Goal: Information Seeking & Learning: Learn about a topic

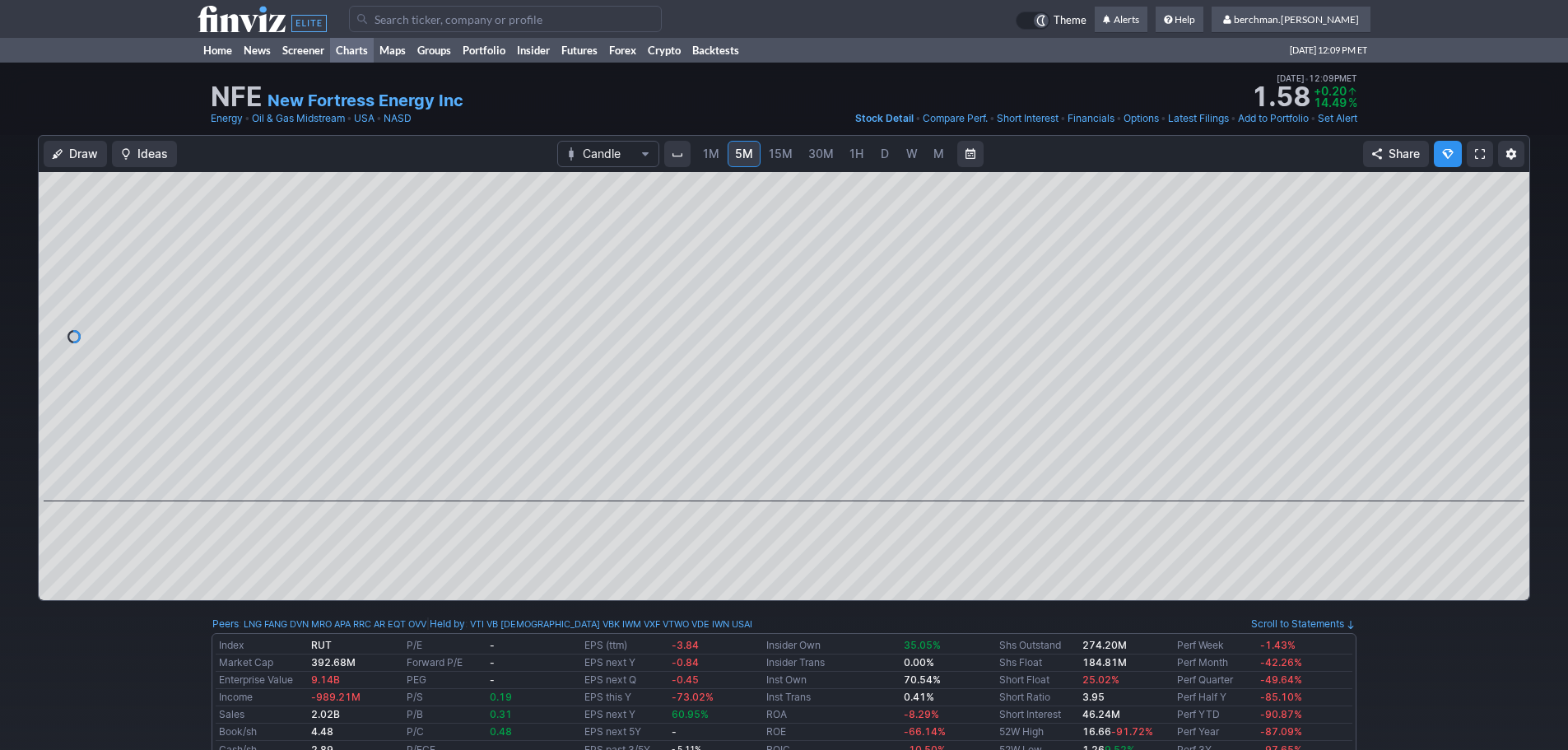
click at [349, 52] on link "Charts" at bounding box center [351, 51] width 44 height 25
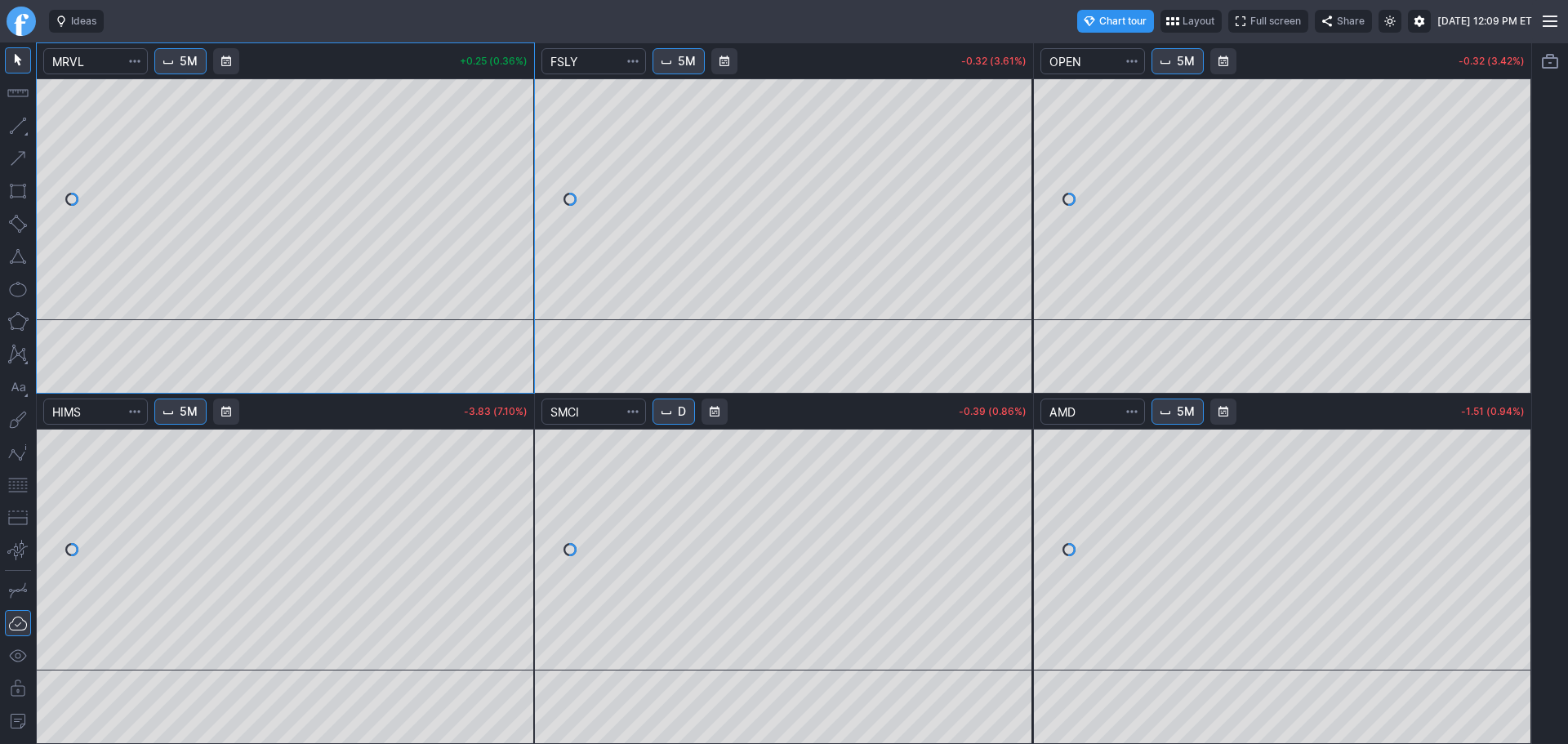
click at [678, 406] on button "D" at bounding box center [674, 412] width 43 height 26
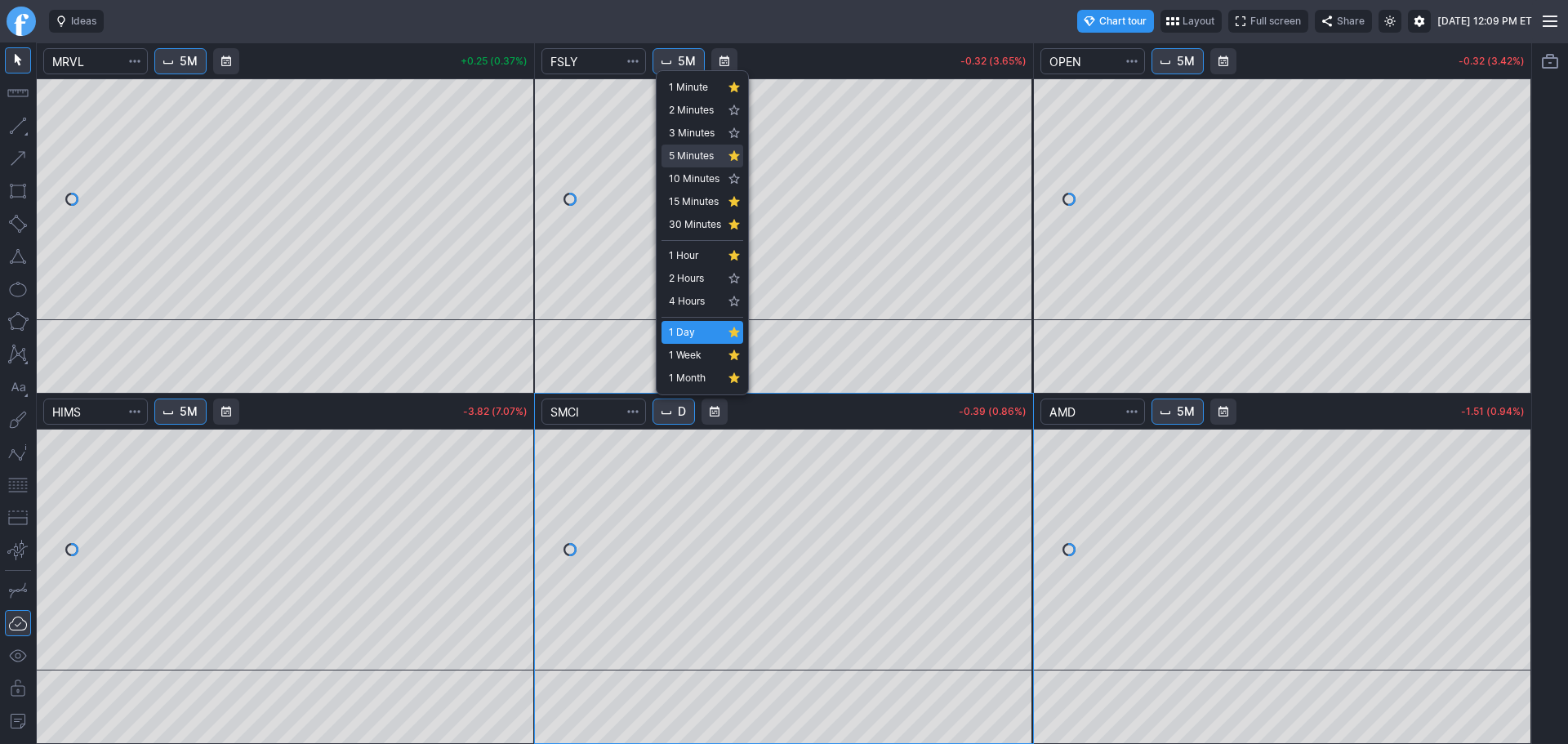
click at [700, 158] on span "5 Minutes" at bounding box center [695, 156] width 52 height 16
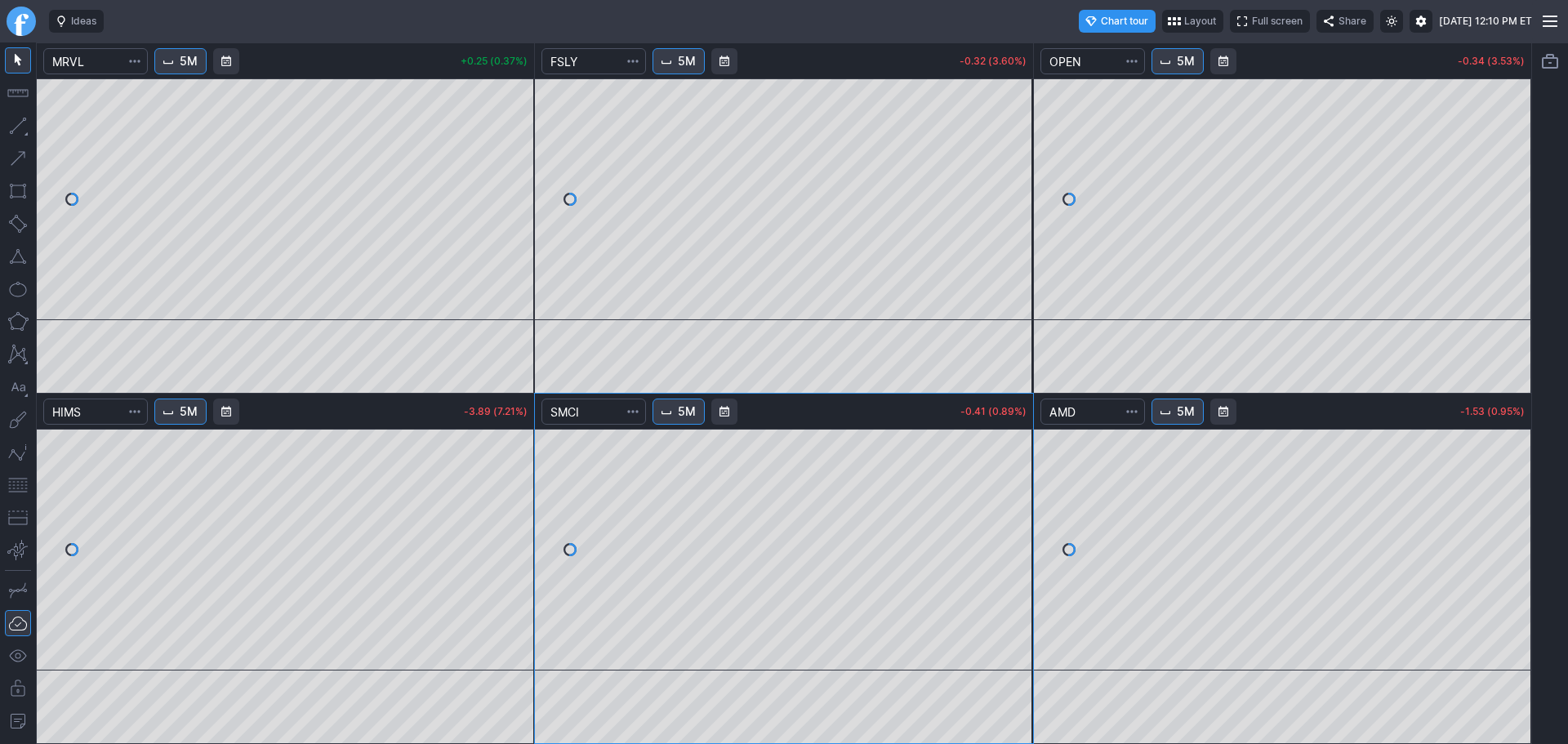
click at [15, 18] on link "Finviz.com" at bounding box center [21, 21] width 30 height 30
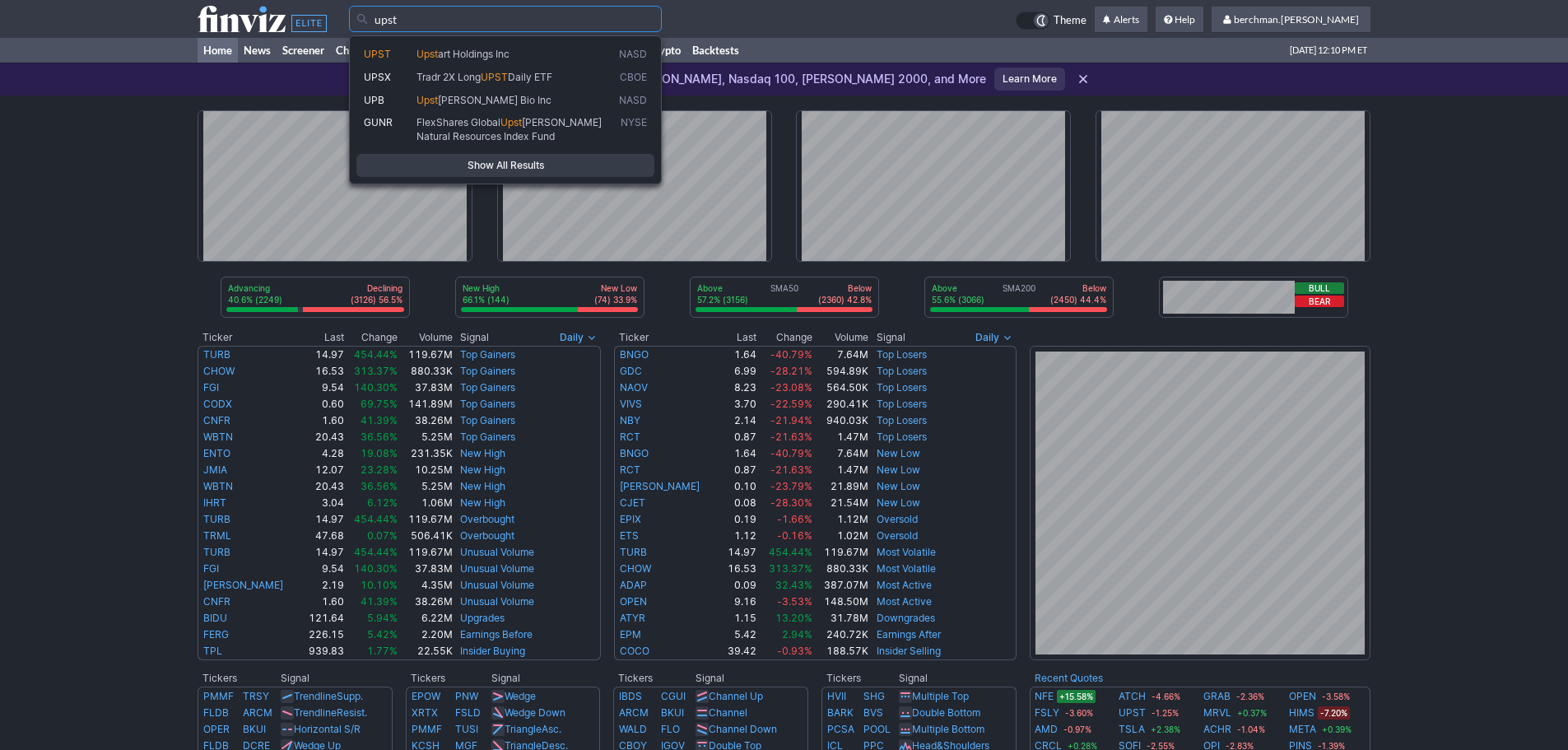
click at [413, 47] on span "Upst art Holdings Inc" at bounding box center [514, 54] width 203 height 14
type input "UPST"
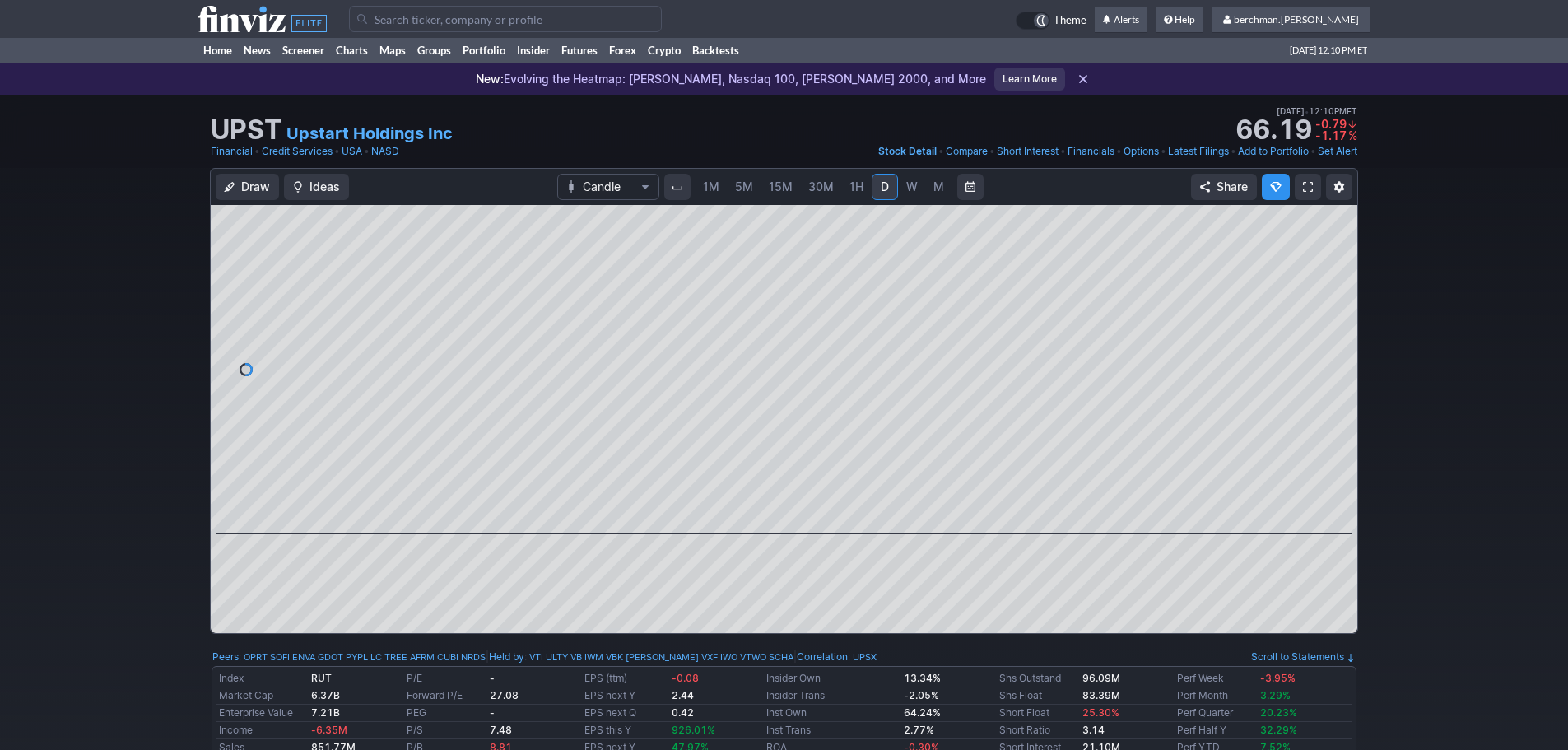
click at [743, 191] on span "5M" at bounding box center [744, 186] width 18 height 14
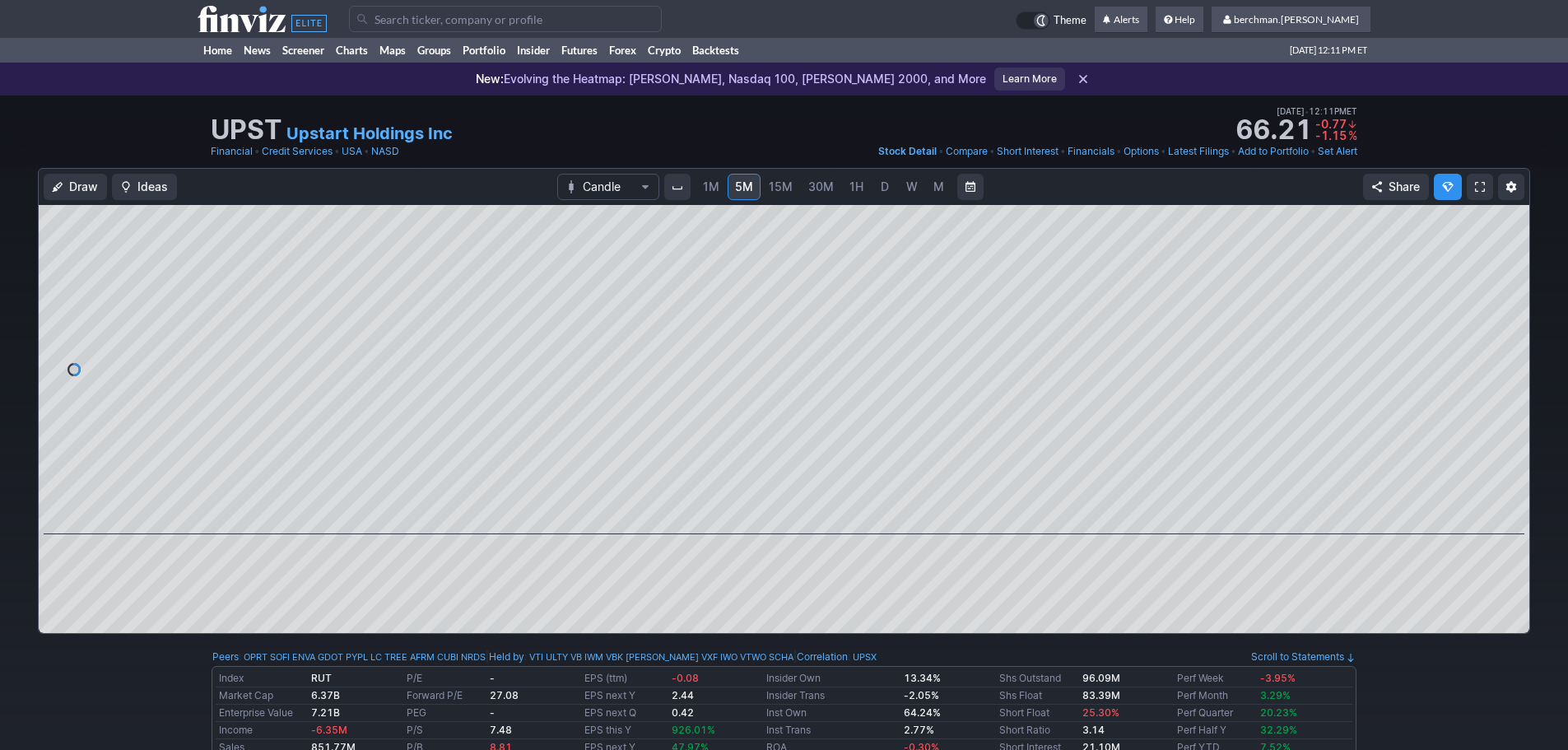
click at [413, 15] on input "Search" at bounding box center [505, 19] width 313 height 27
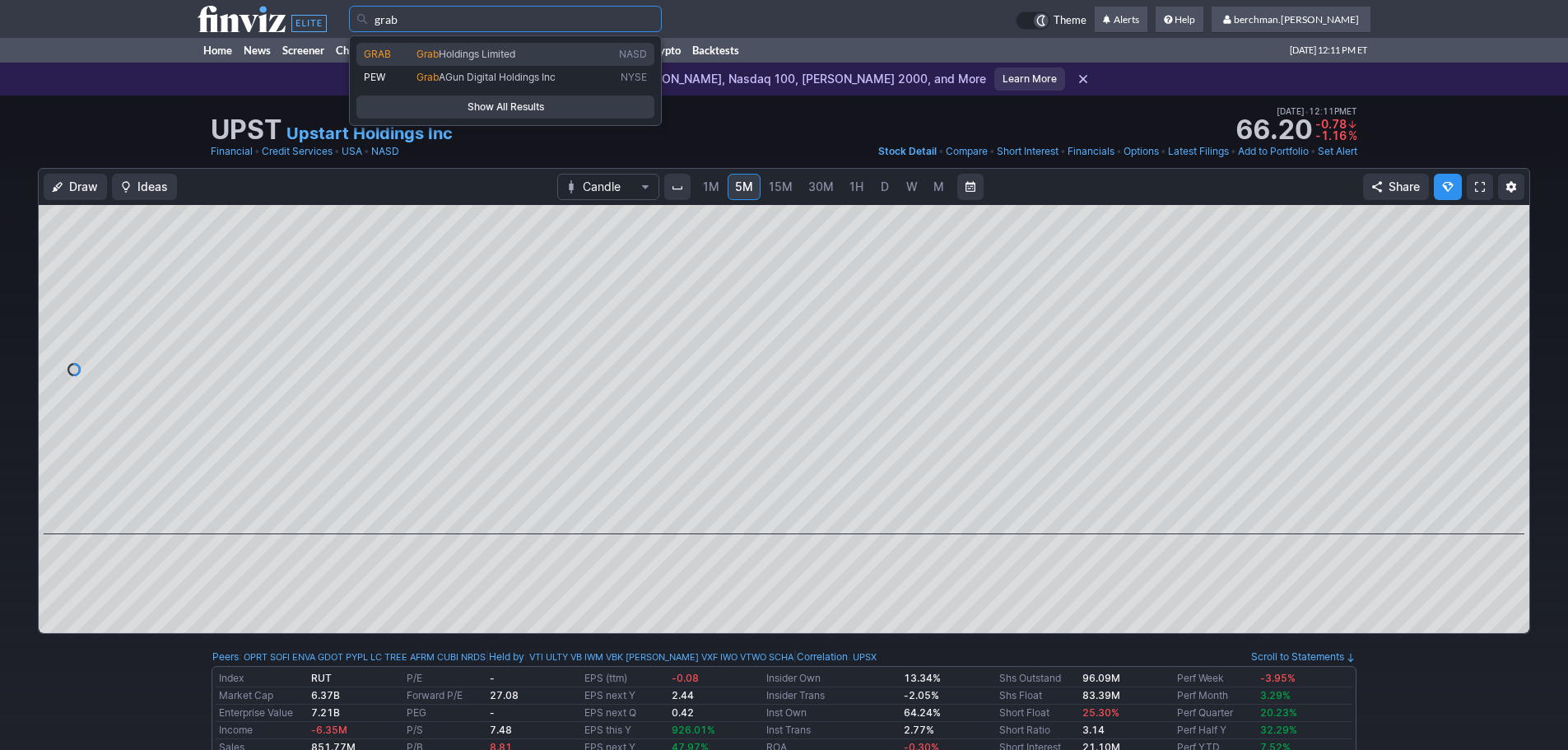
click at [434, 47] on span "Grab" at bounding box center [427, 53] width 22 height 12
type input "GRAB"
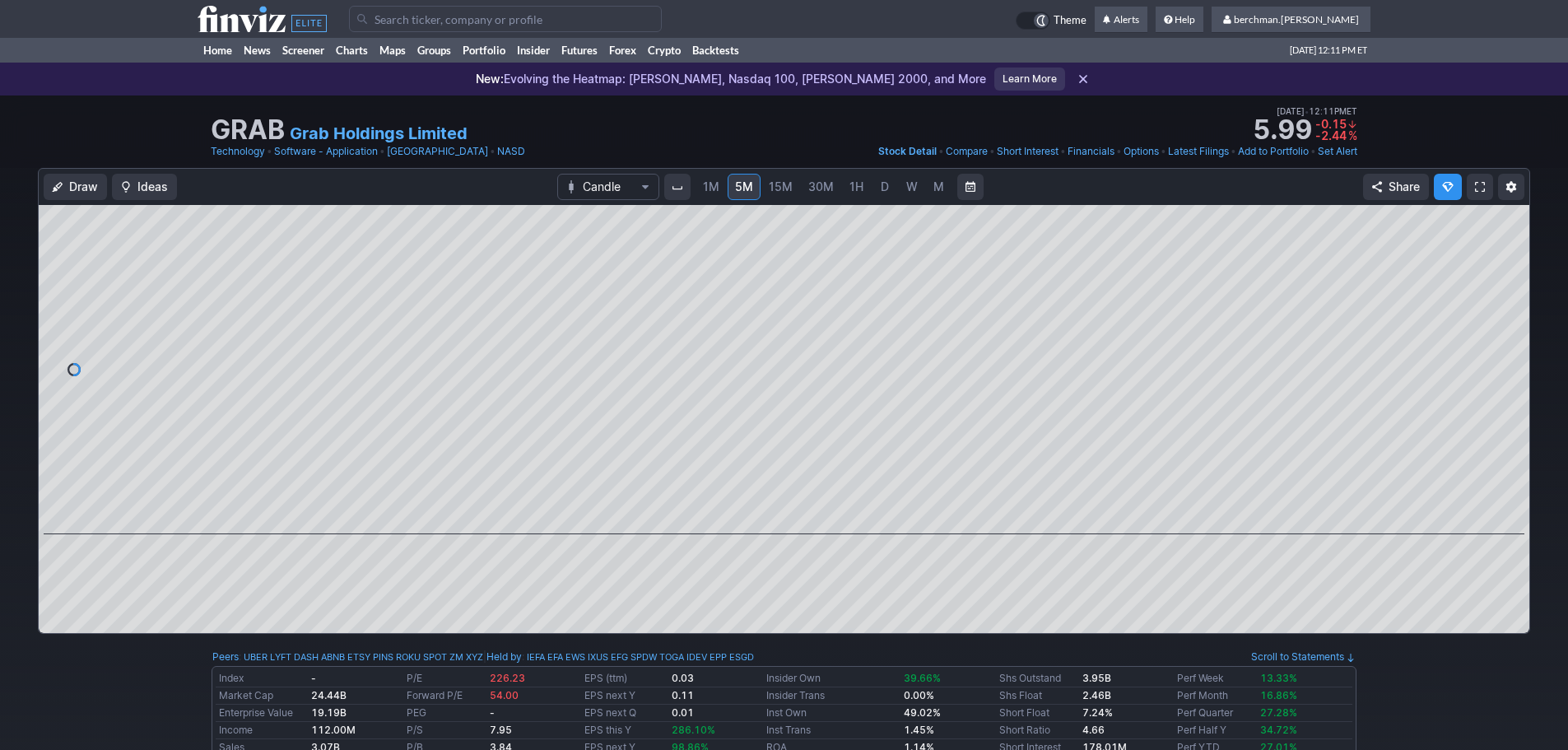
click at [876, 181] on link "D" at bounding box center [884, 187] width 27 height 27
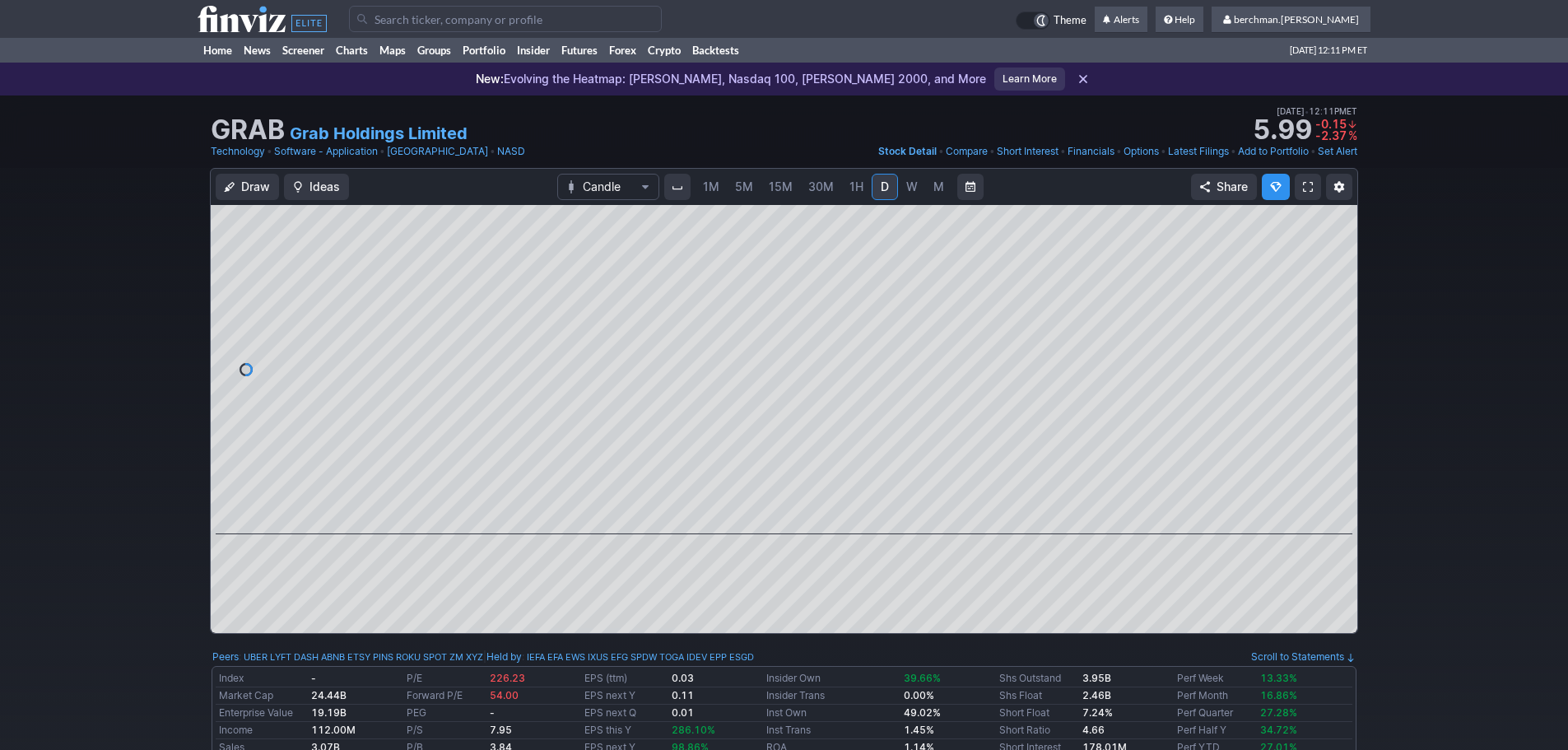
click at [748, 189] on span "5M" at bounding box center [744, 186] width 18 height 14
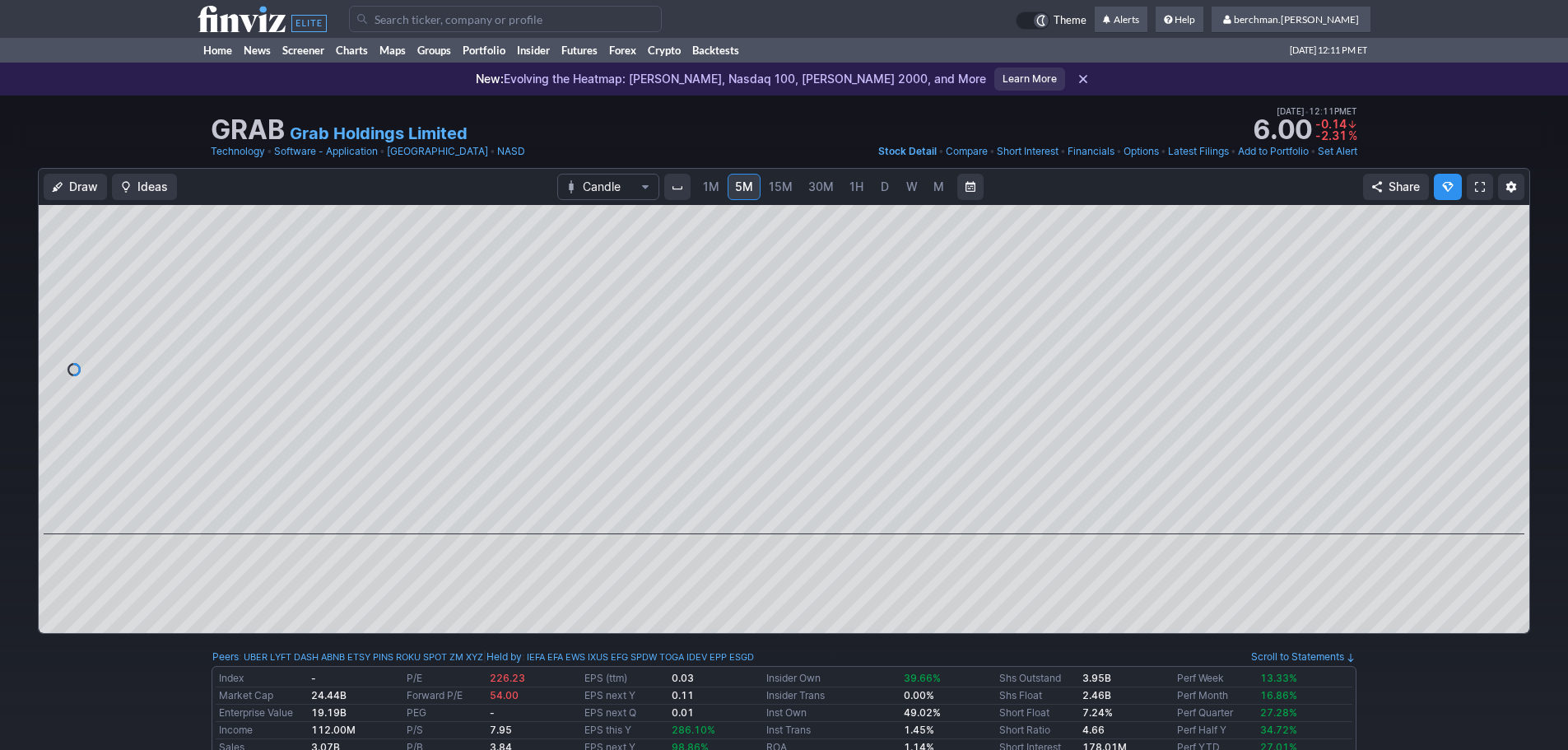
click at [883, 185] on span "D" at bounding box center [884, 186] width 8 height 14
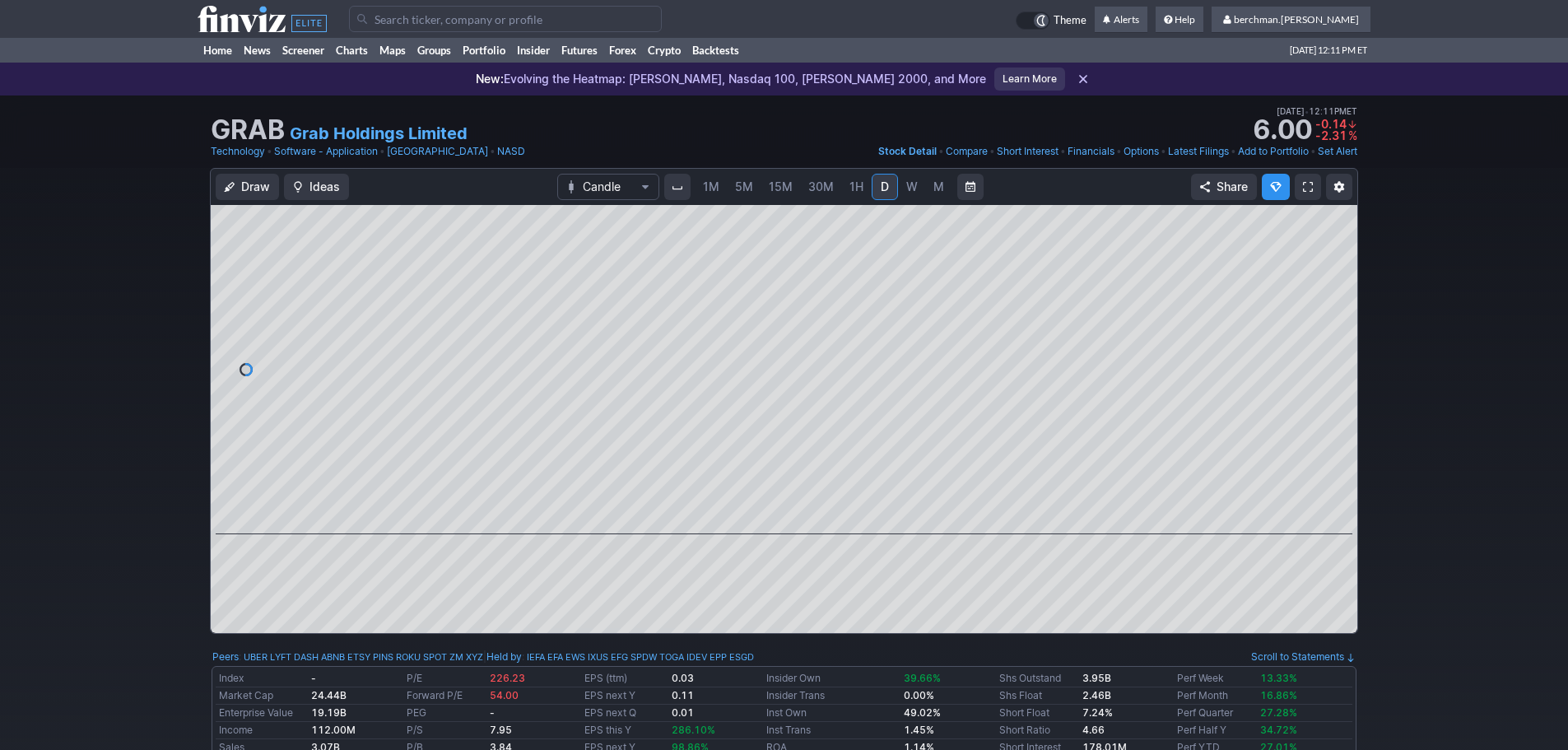
click at [903, 189] on link "W" at bounding box center [912, 187] width 27 height 27
click at [741, 193] on span "5M" at bounding box center [744, 186] width 18 height 14
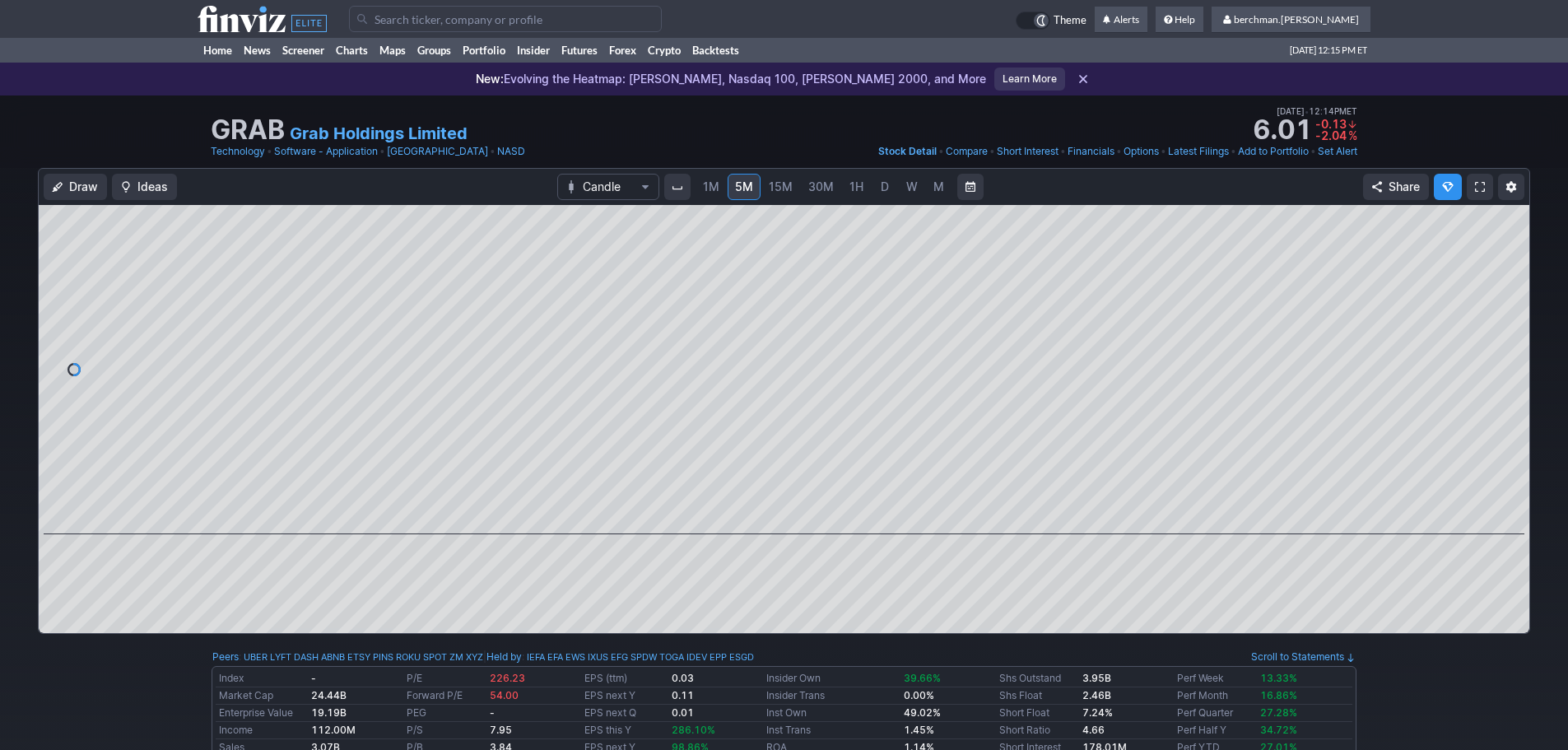
click at [438, 17] on input "Search" at bounding box center [505, 19] width 313 height 27
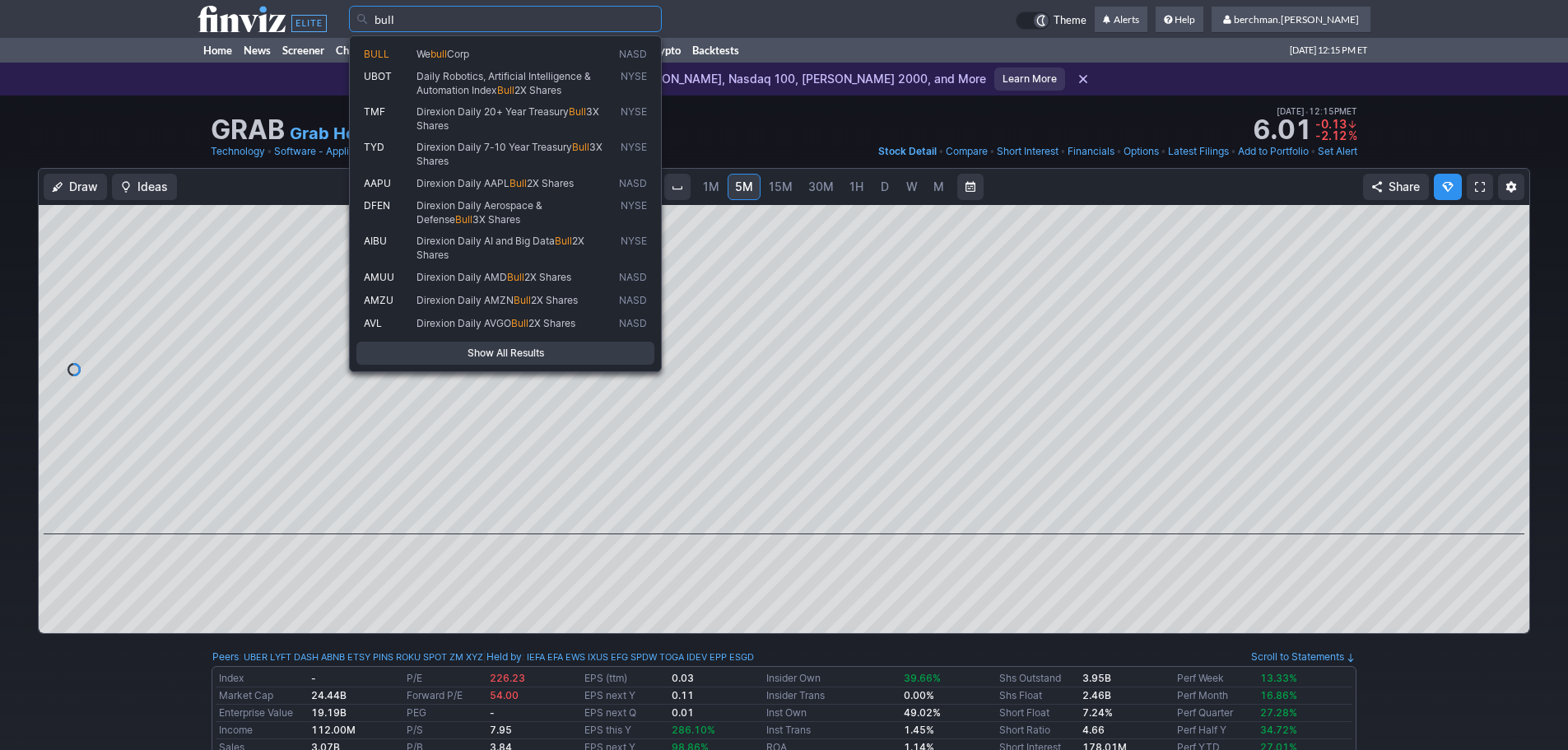
click at [469, 55] on span "Corp" at bounding box center [458, 53] width 22 height 12
type input "BULL"
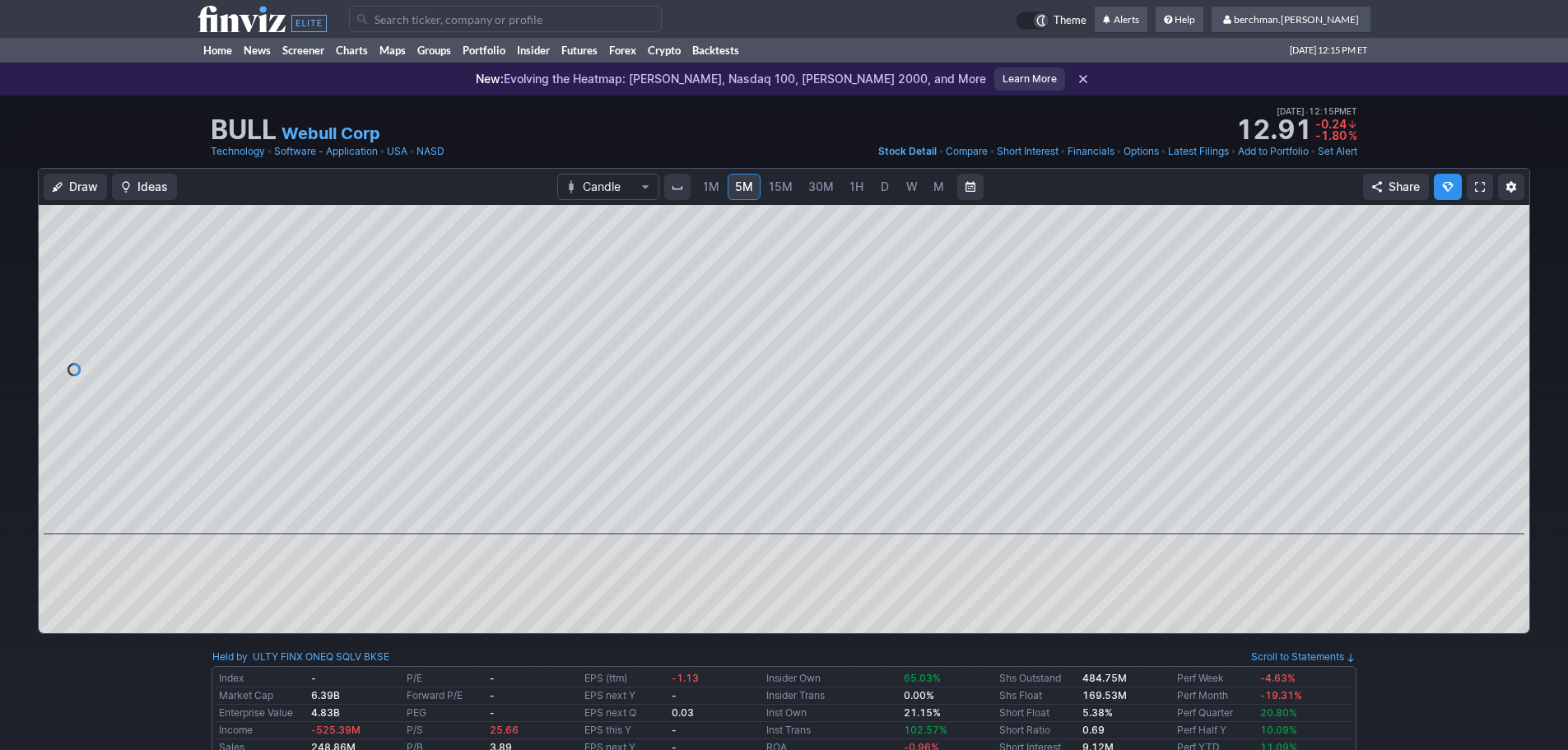
click at [881, 189] on span "D" at bounding box center [884, 186] width 8 height 14
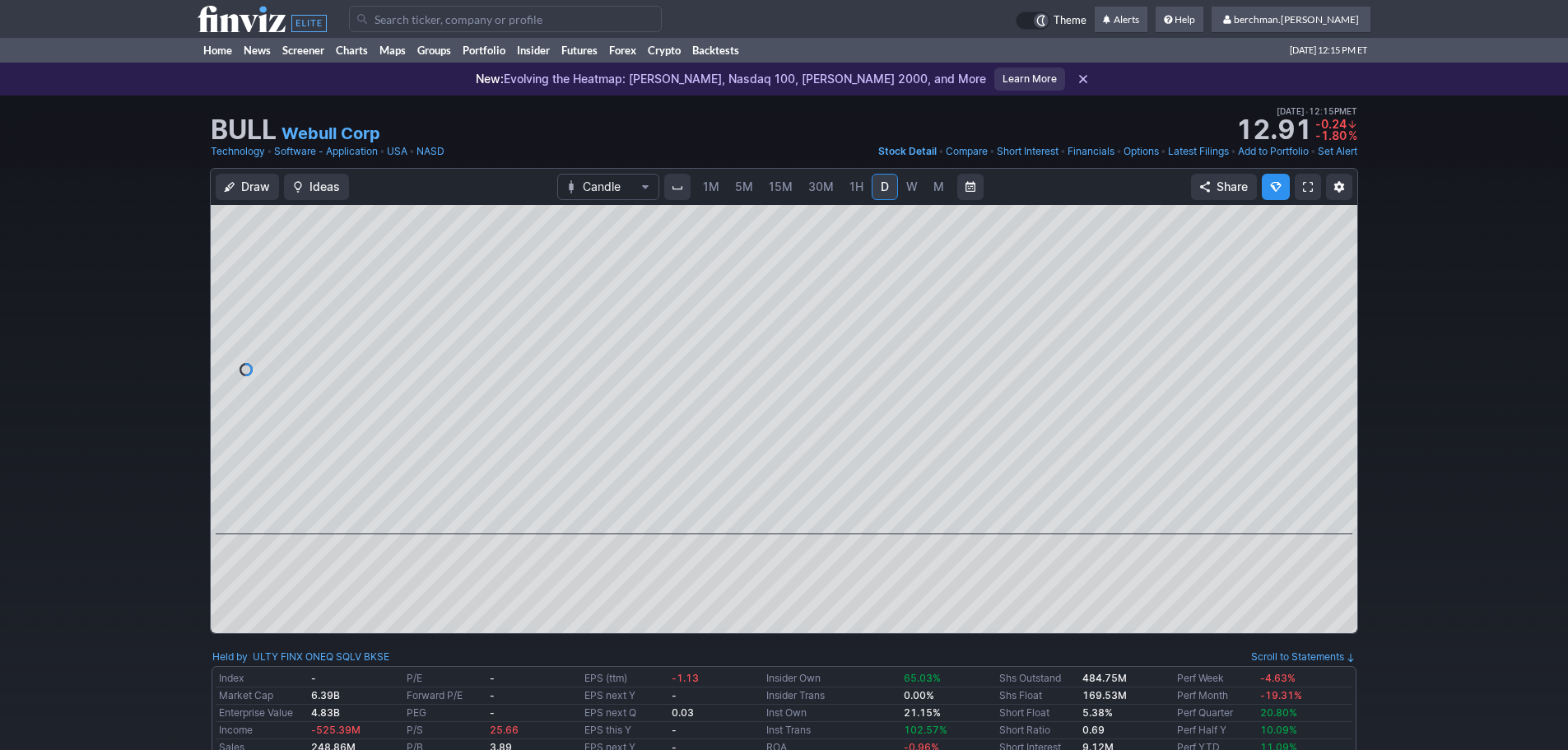
click at [507, 21] on input "Search" at bounding box center [505, 19] width 313 height 27
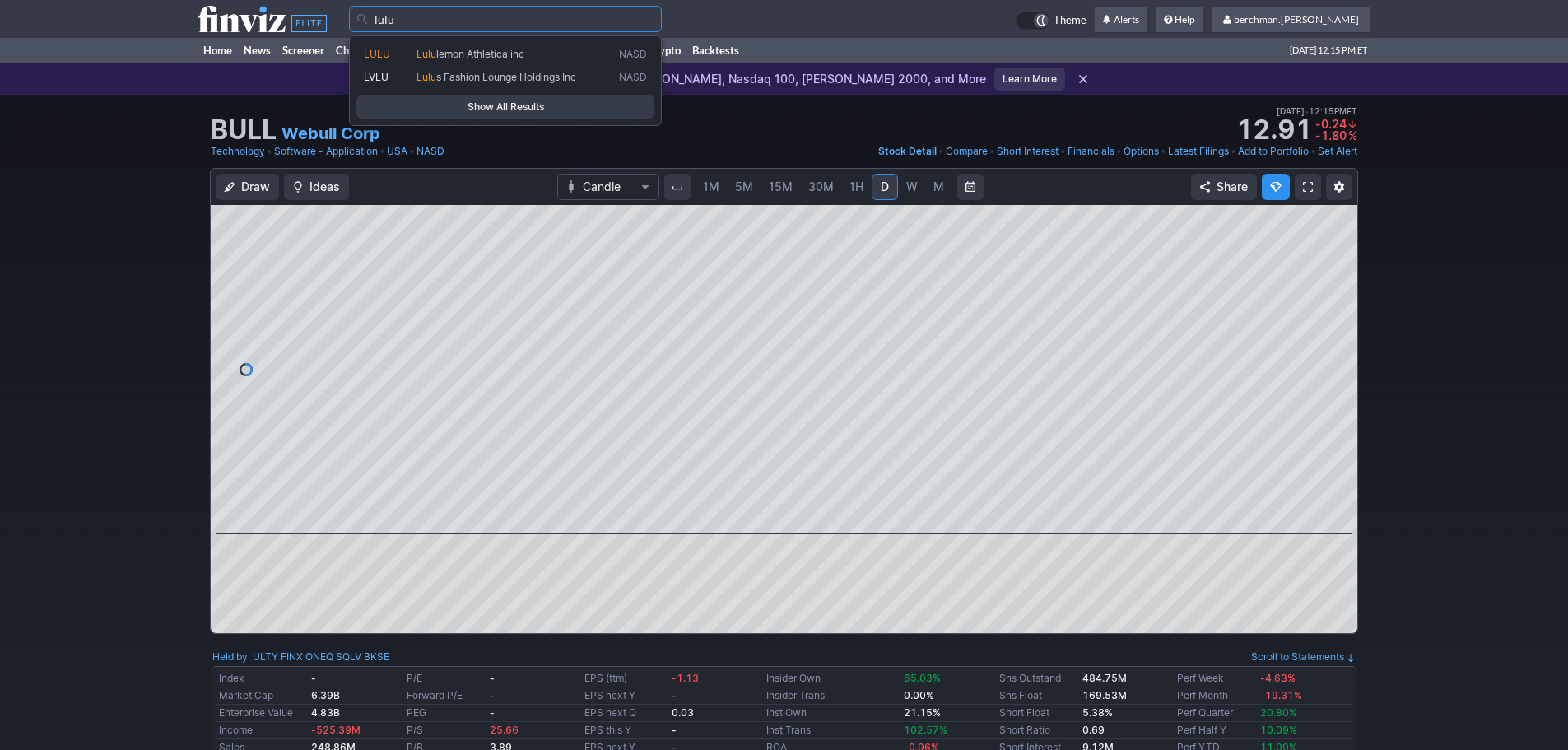
click at [515, 46] on link "LULU Lulu lemon Athletica inc NASD" at bounding box center [505, 55] width 298 height 23
type input "LULU"
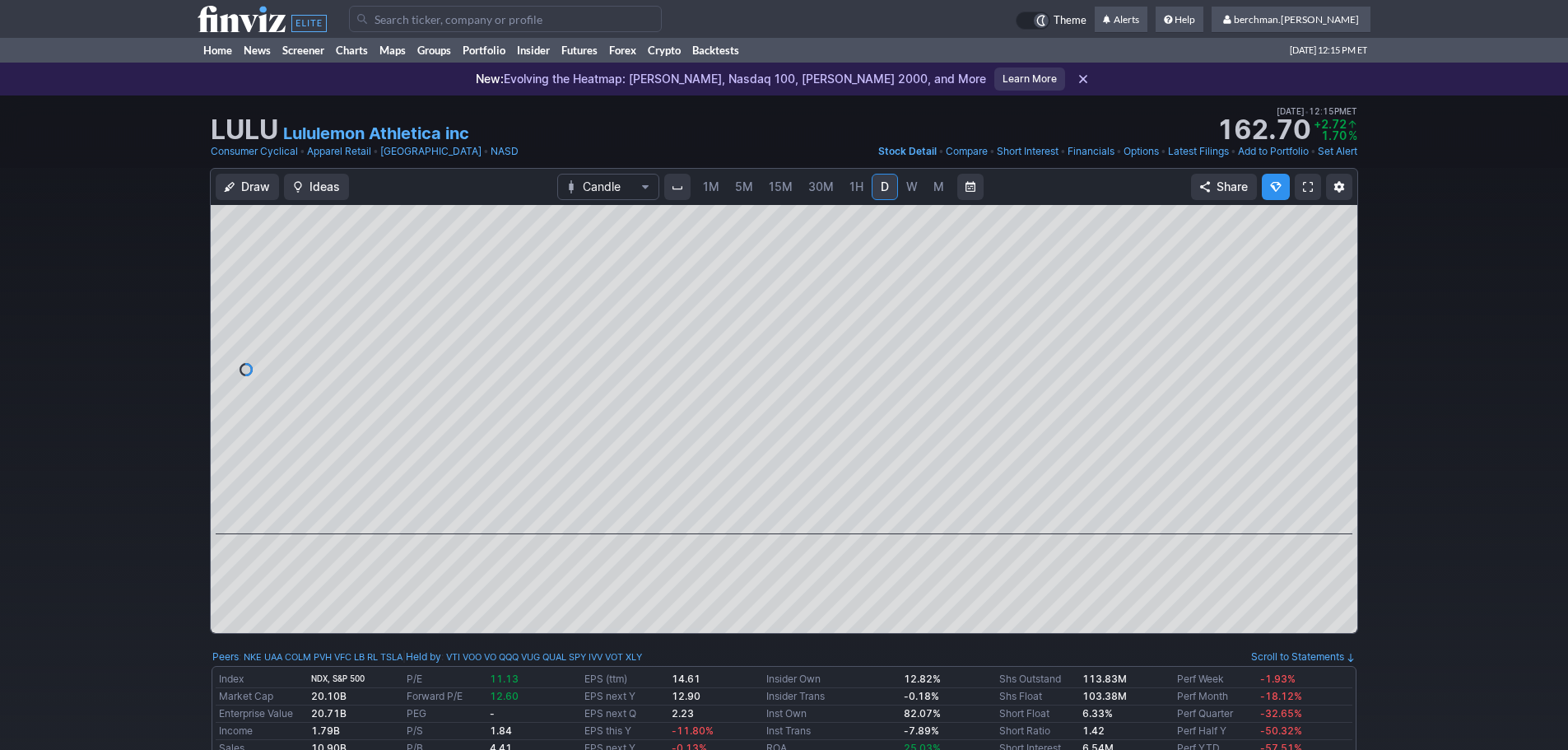
click at [556, 17] on input "Search" at bounding box center [505, 19] width 313 height 27
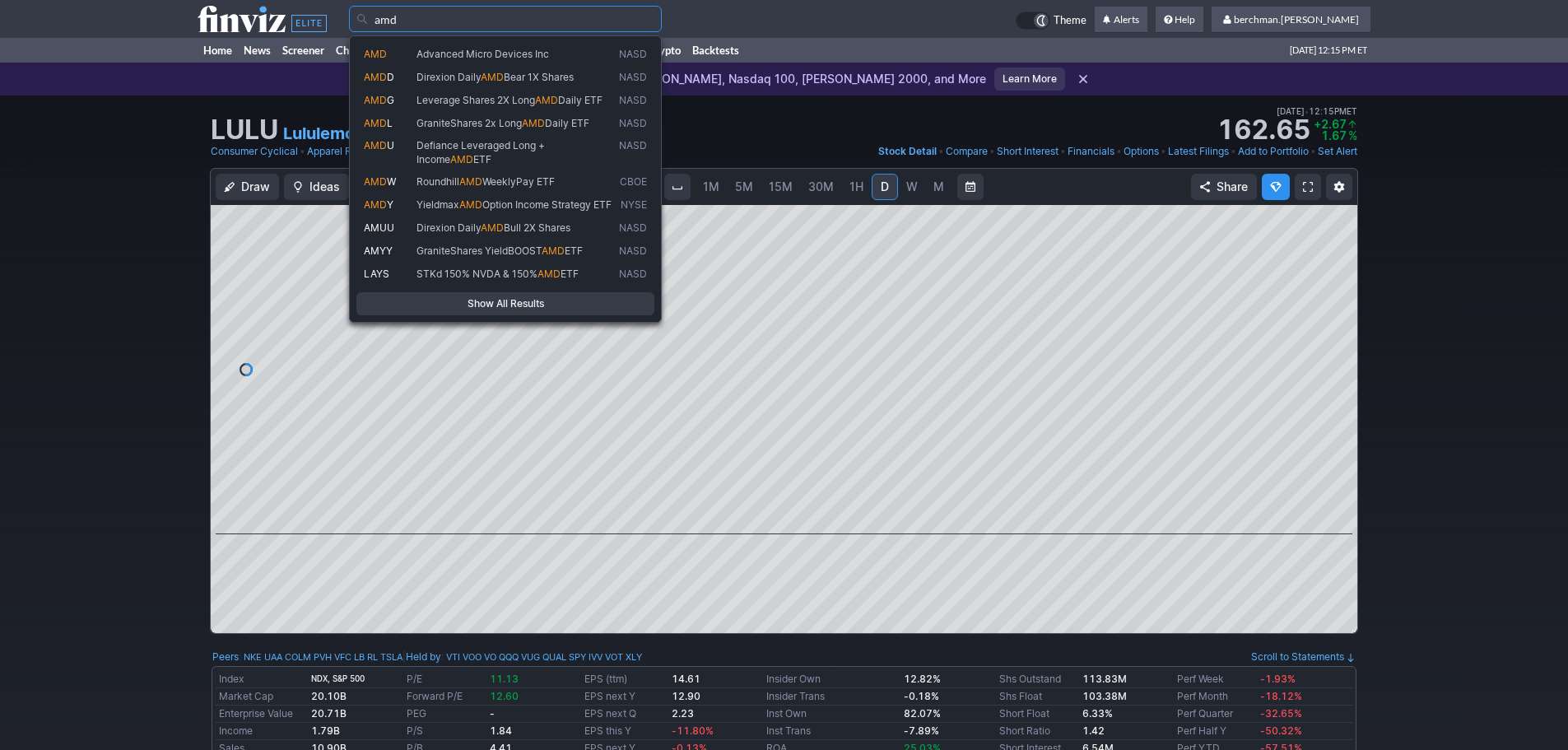
click at [553, 47] on span "Advanced Micro Devices Inc" at bounding box center [514, 54] width 203 height 14
type input "AMD"
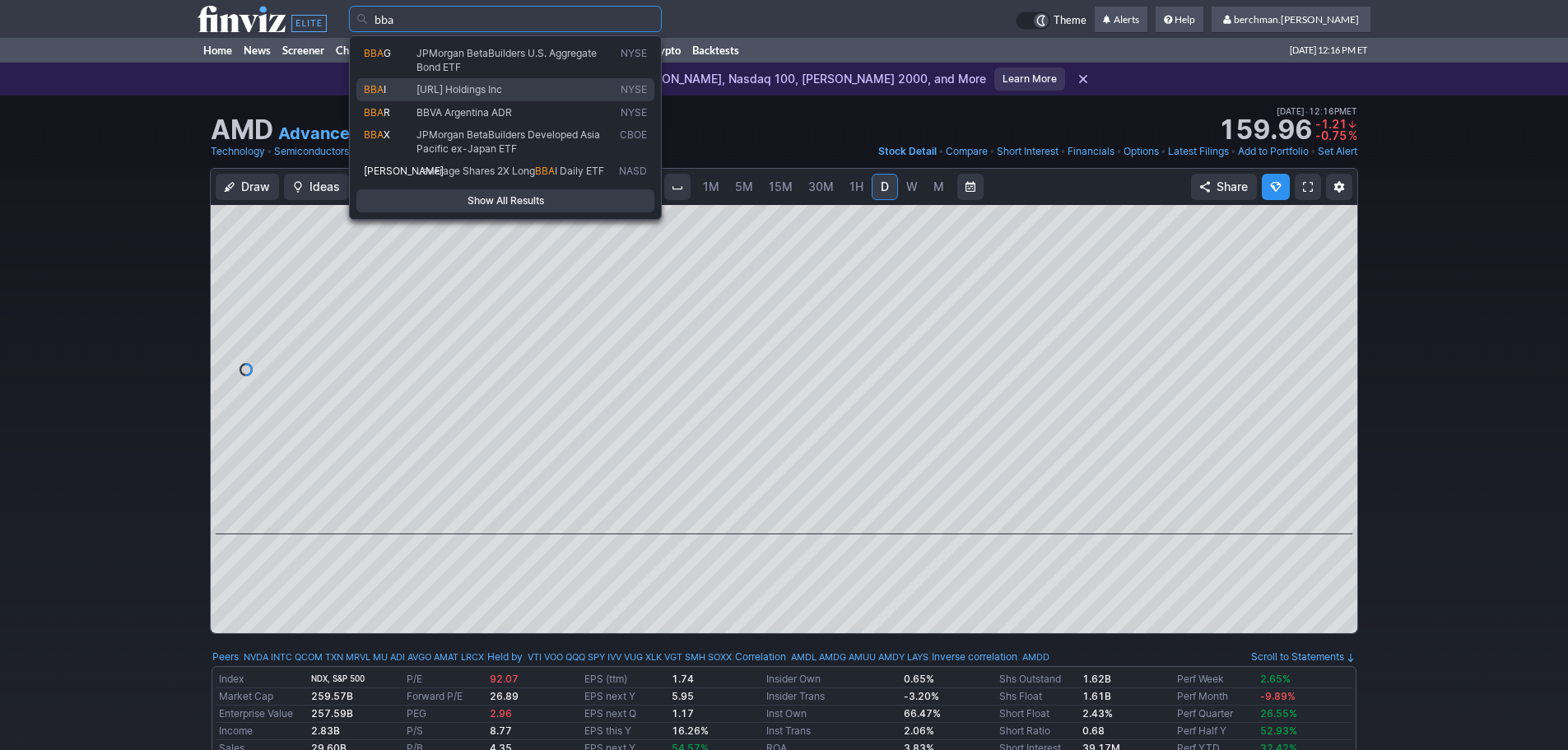
click at [473, 80] on link "BBA I BigBear.ai Holdings Inc NYSE" at bounding box center [505, 90] width 298 height 23
type input "BBAI"
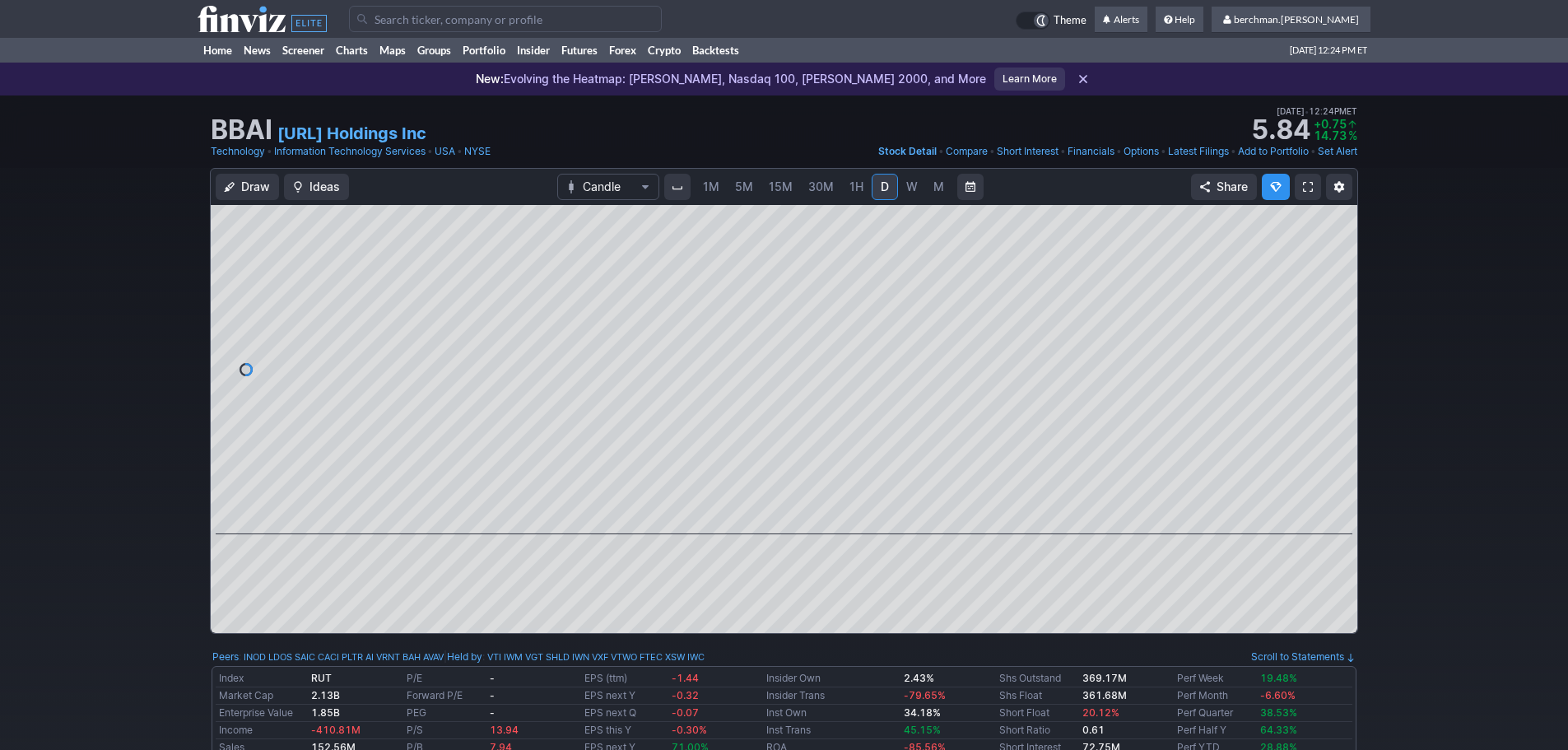
click at [404, 22] on input "Search" at bounding box center [505, 19] width 313 height 27
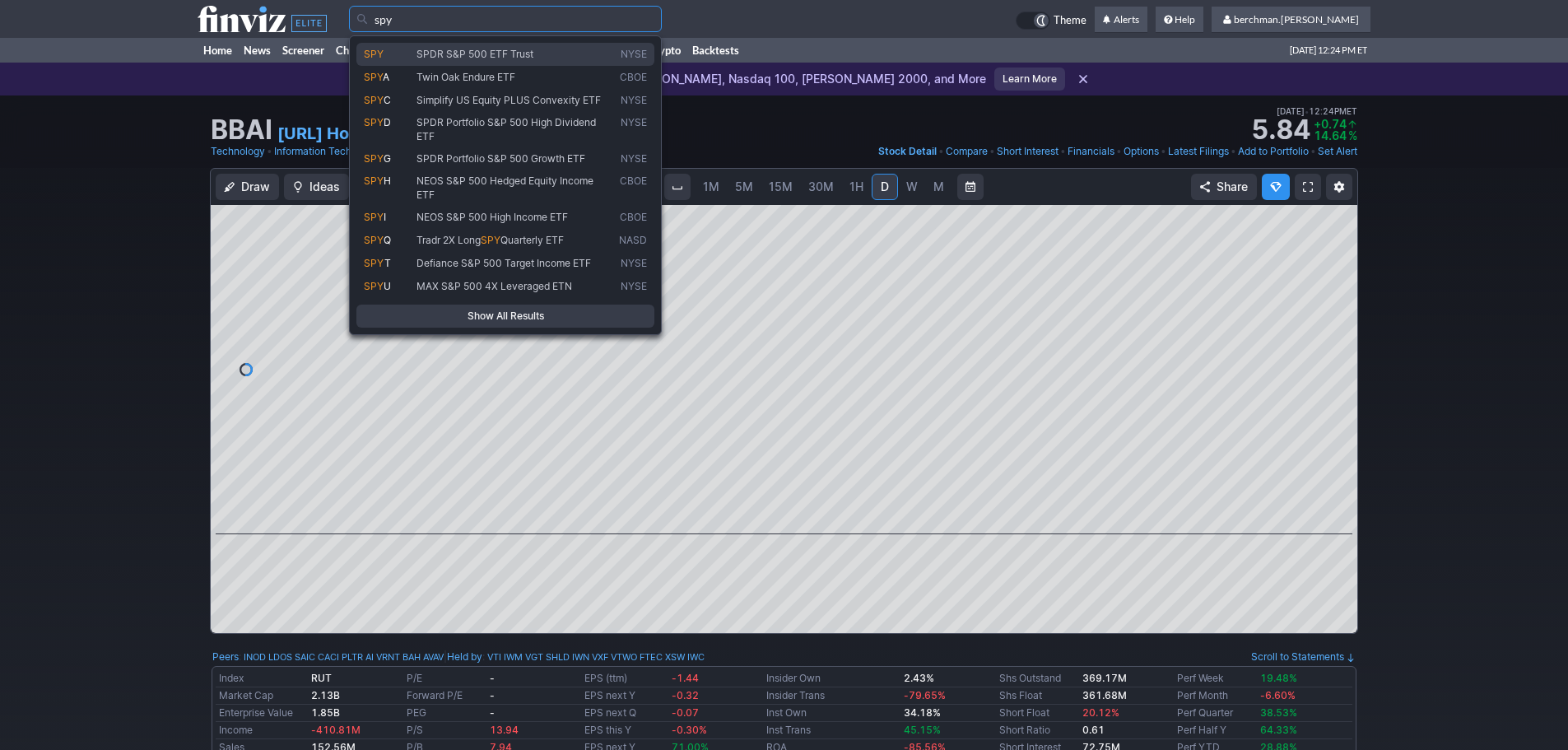
click at [498, 61] on link "SPY SPDR S&P 500 ETF Trust NYSE" at bounding box center [505, 55] width 298 height 23
type input "SPY"
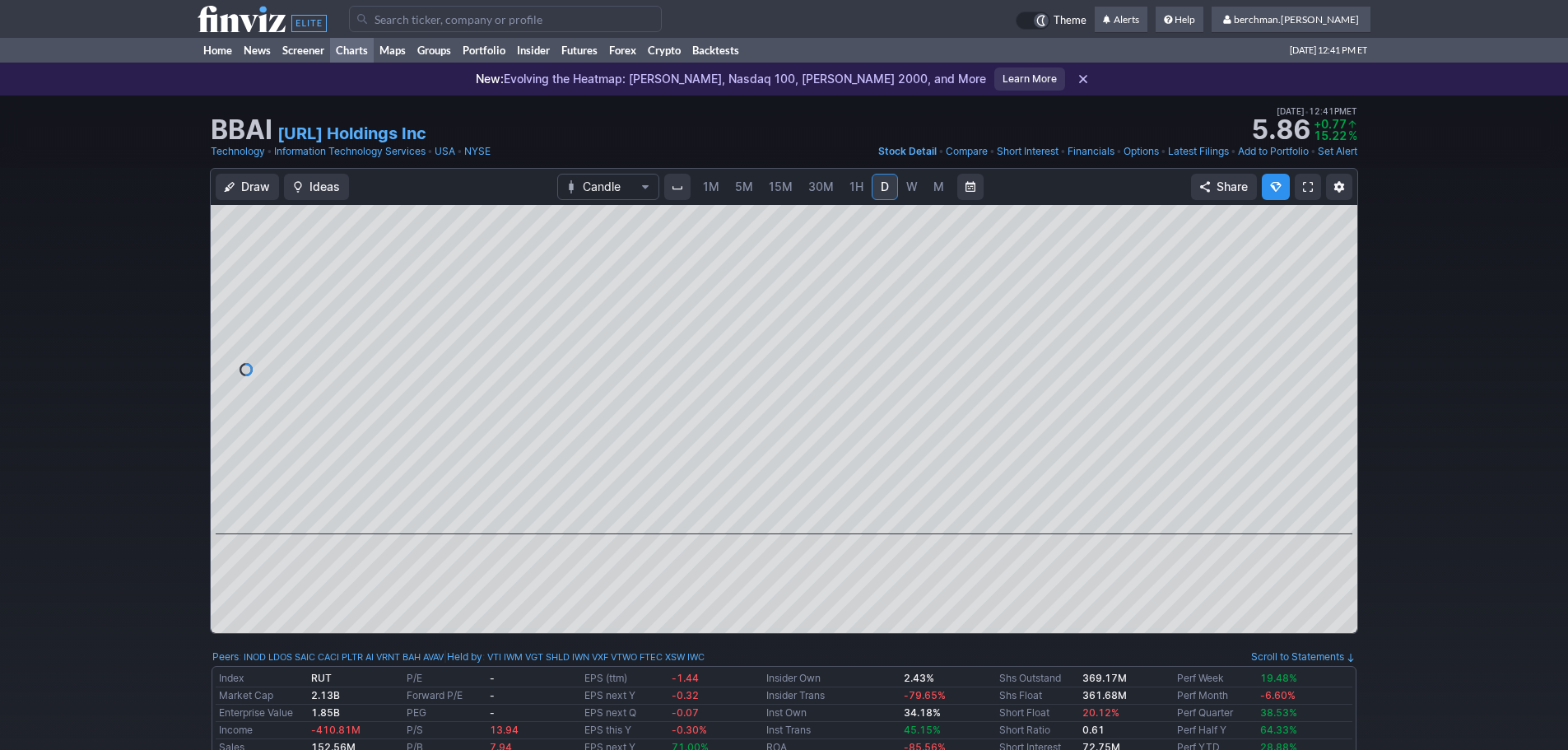
click at [336, 52] on link "Charts" at bounding box center [351, 51] width 44 height 25
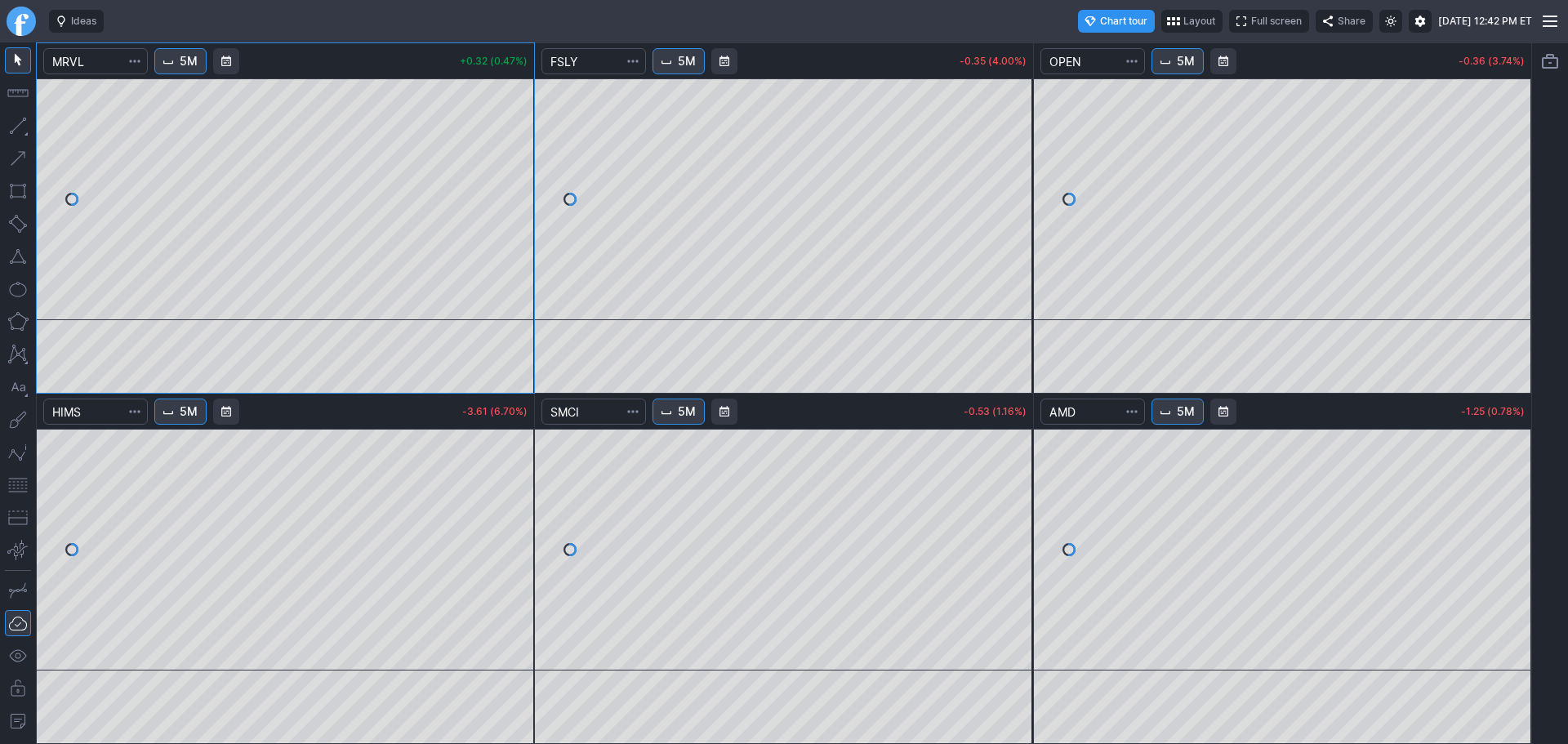
click at [27, 22] on link "Finviz.com" at bounding box center [21, 21] width 30 height 30
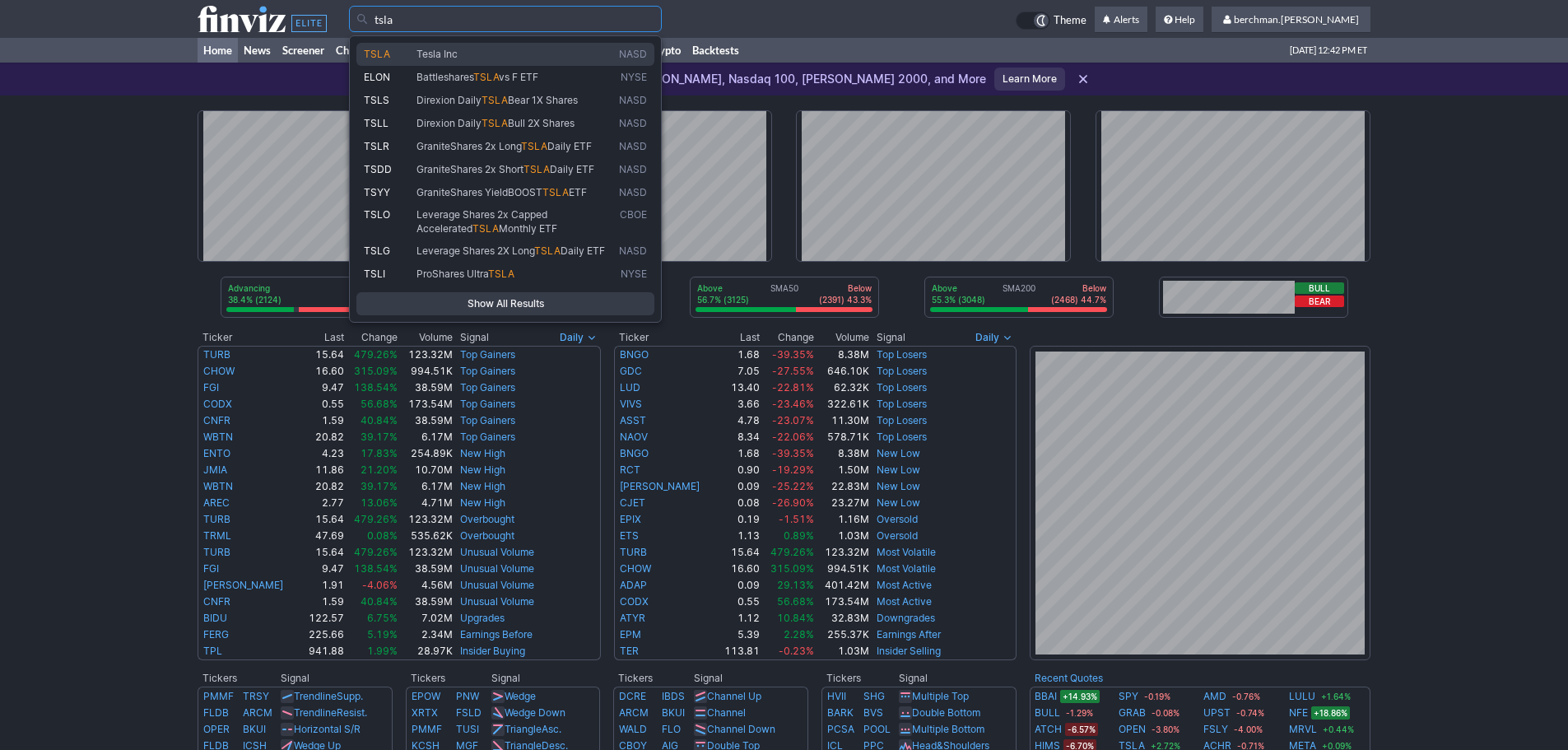
click at [402, 56] on span "TSLA" at bounding box center [390, 54] width 52 height 14
type input "TSLA"
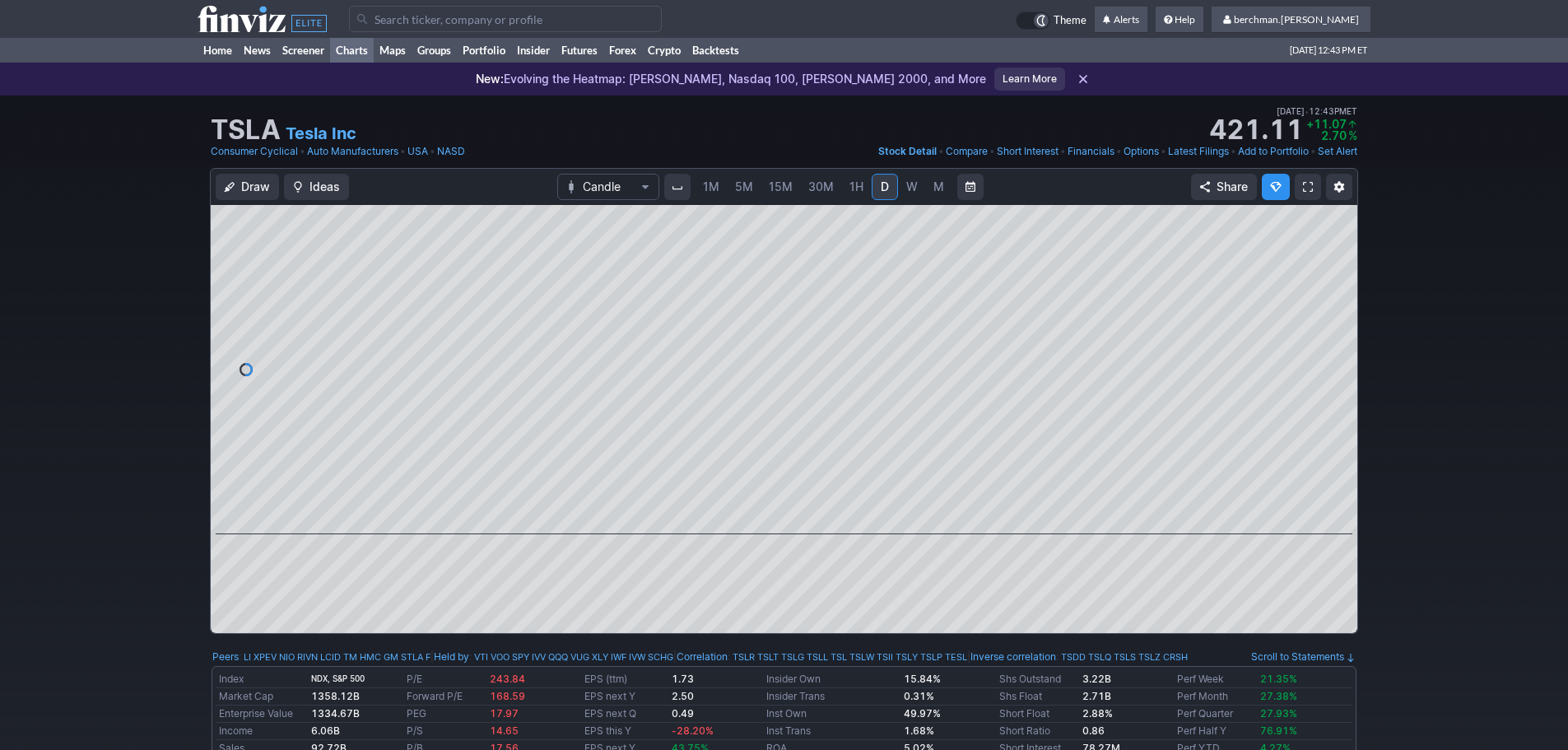
click at [363, 47] on link "Charts" at bounding box center [351, 51] width 44 height 25
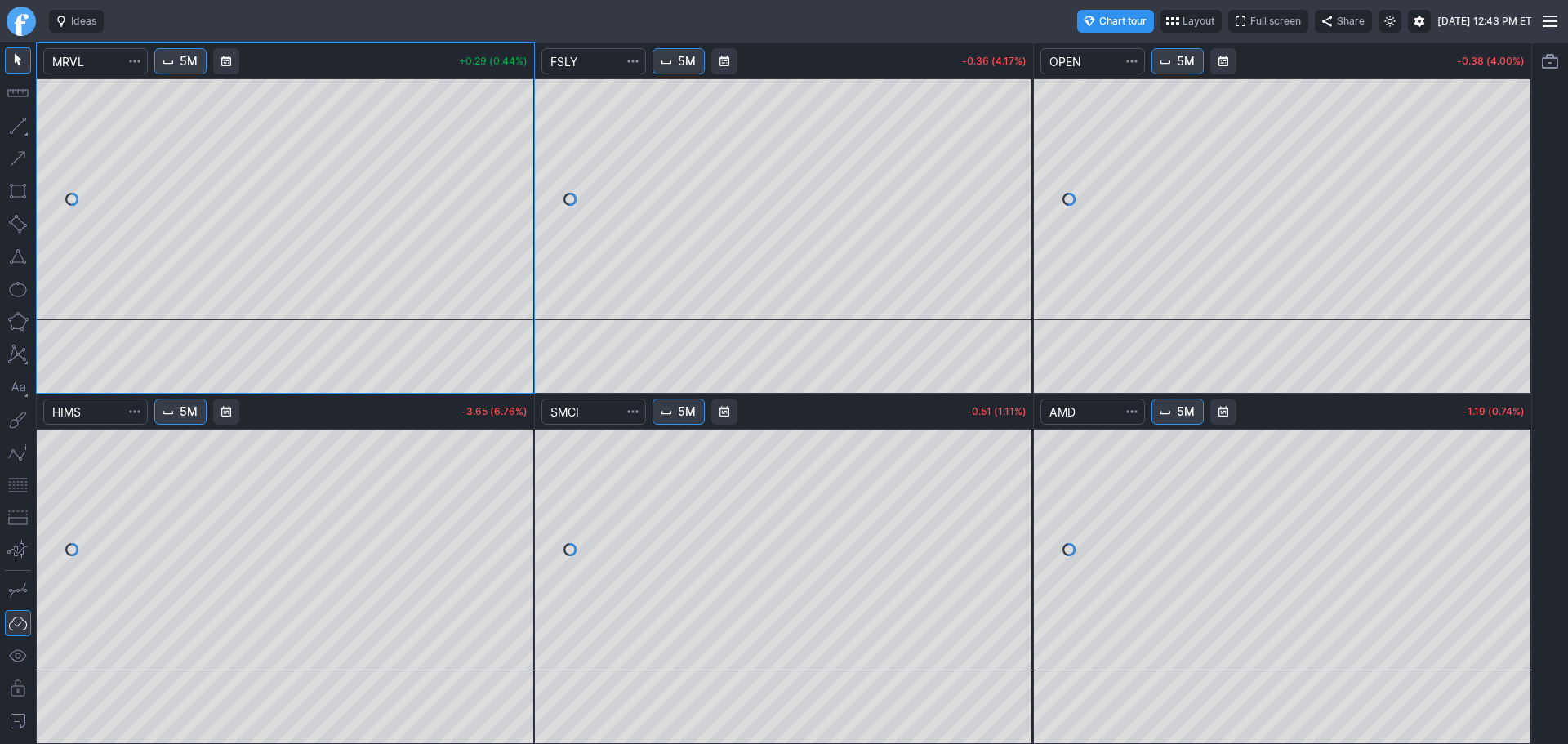
click at [690, 76] on div "5M" at bounding box center [802, 62] width 302 height 40
click at [688, 59] on span "5M" at bounding box center [687, 61] width 18 height 16
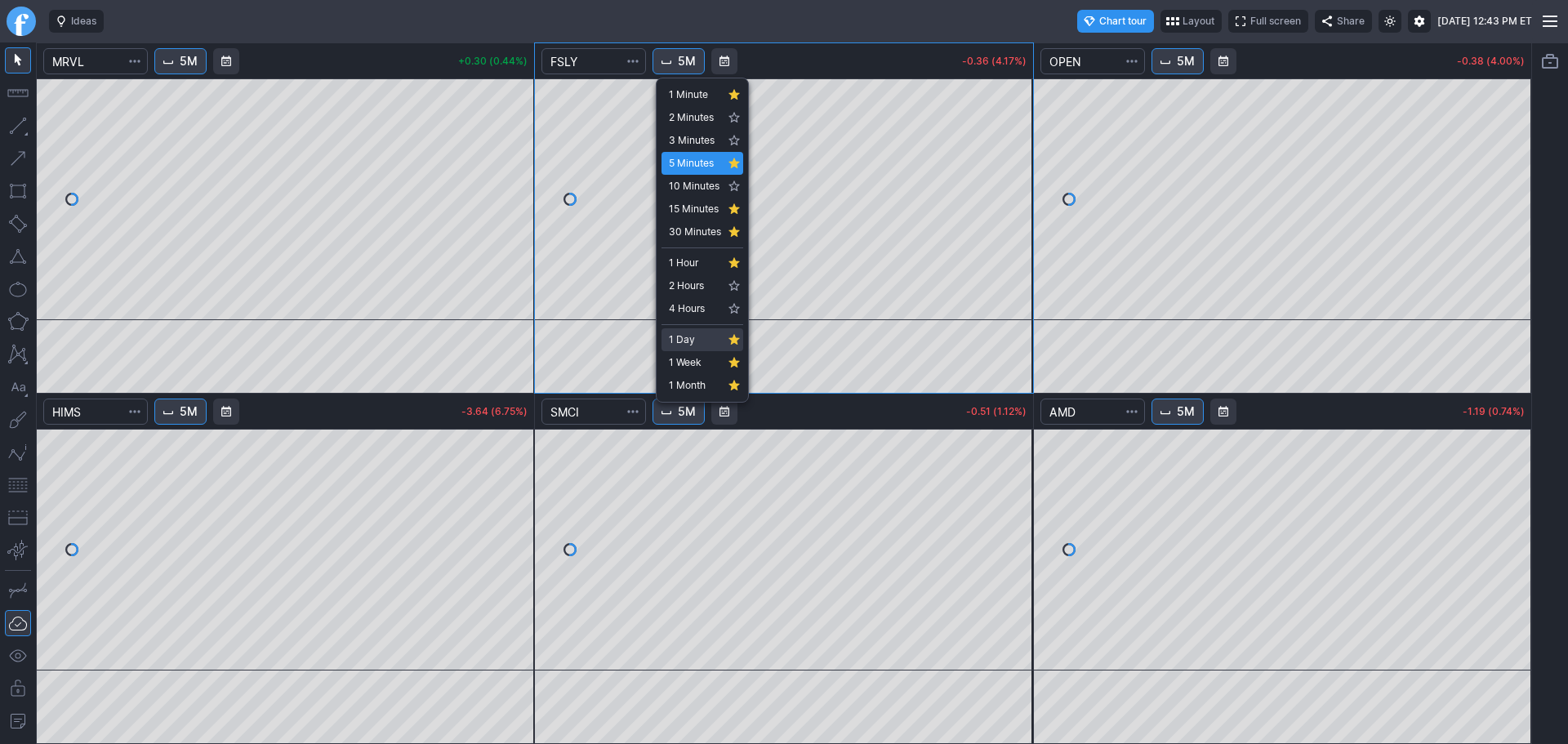
click at [690, 339] on span "1 Day" at bounding box center [695, 339] width 52 height 16
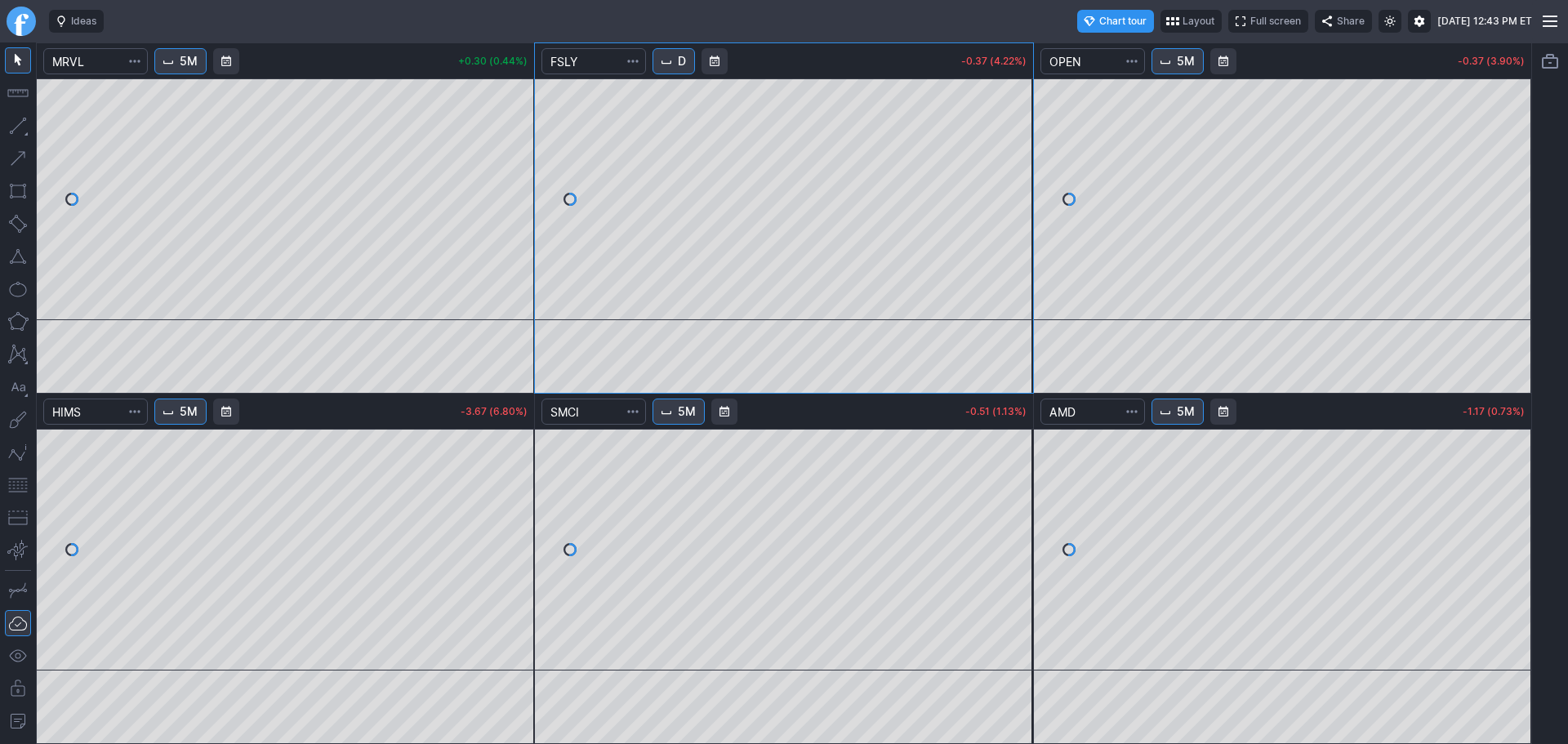
click at [704, 420] on button "5M" at bounding box center [678, 412] width 52 height 26
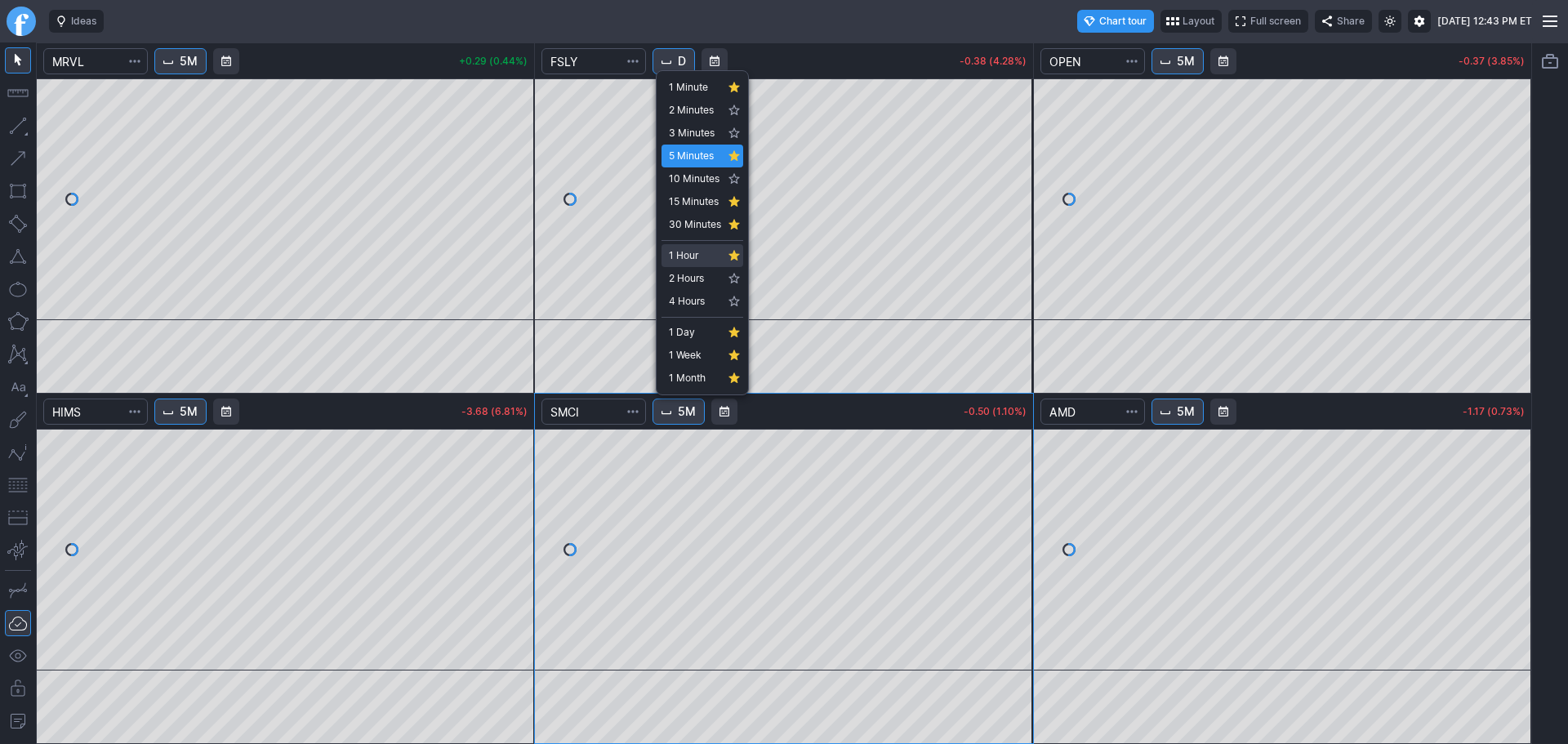
click at [696, 259] on span "1 Hour" at bounding box center [695, 255] width 52 height 16
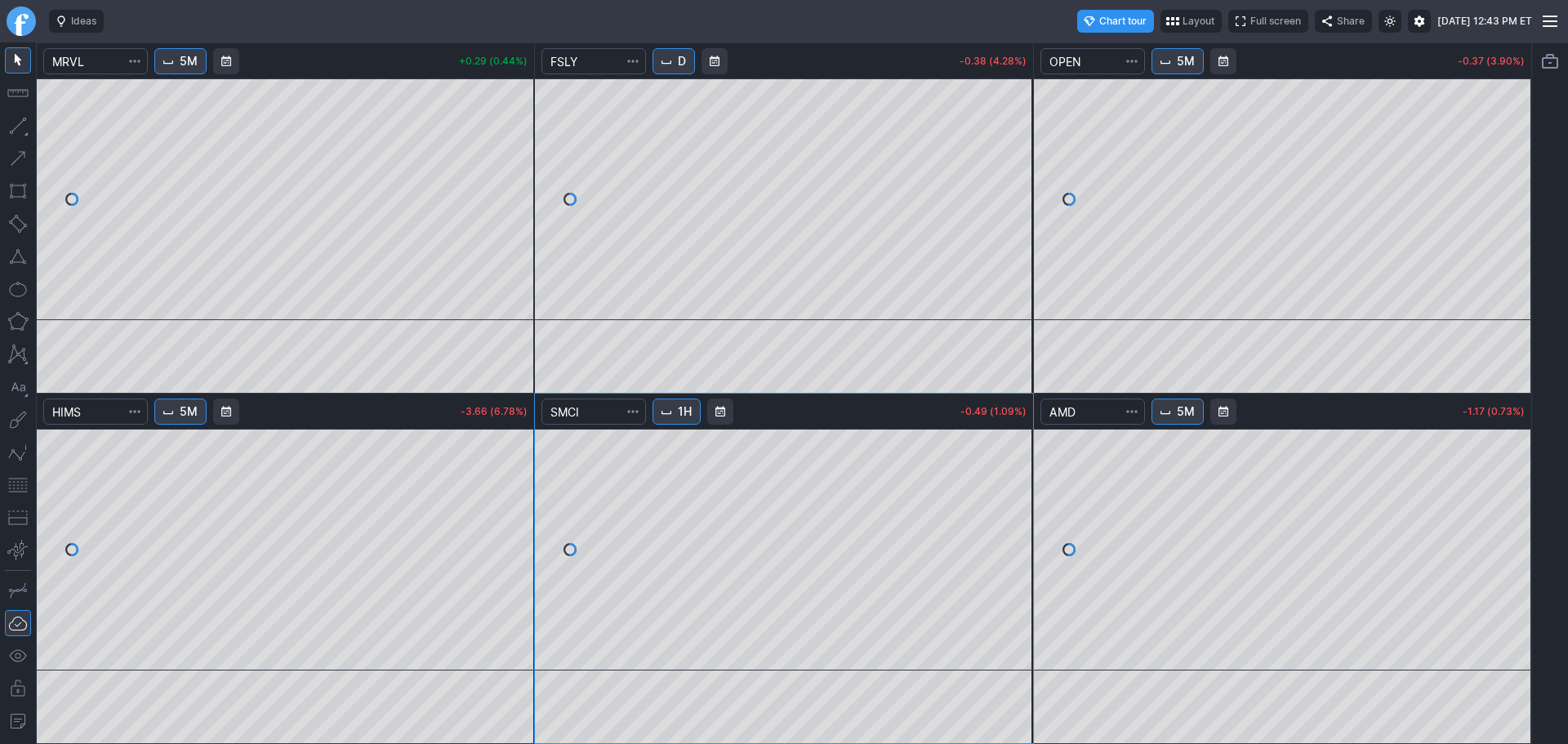
click at [673, 411] on span "Interval" at bounding box center [667, 412] width 13 height 13
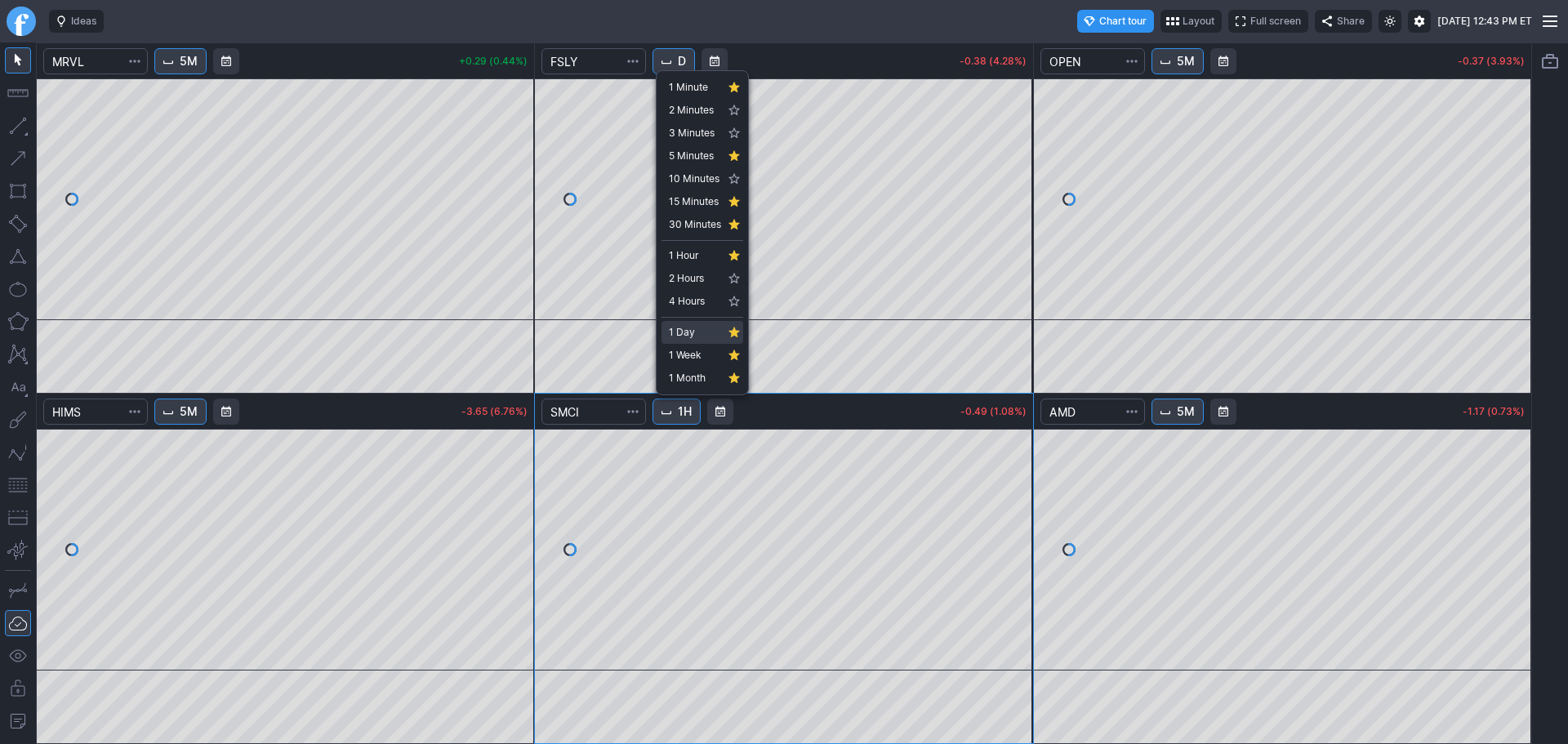
click at [689, 328] on span "1 Day" at bounding box center [695, 332] width 52 height 16
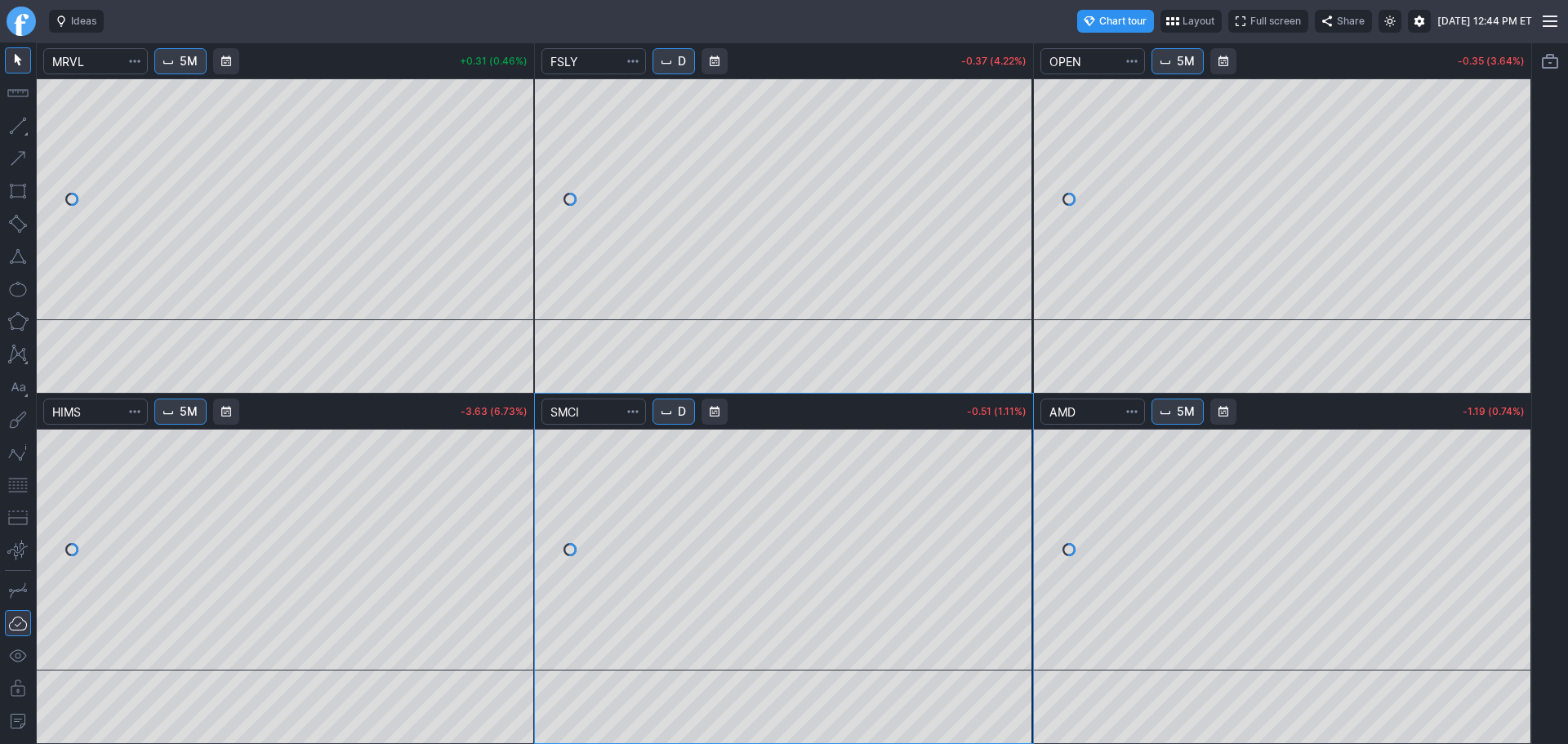
click at [16, 27] on link "Finviz.com" at bounding box center [21, 21] width 30 height 30
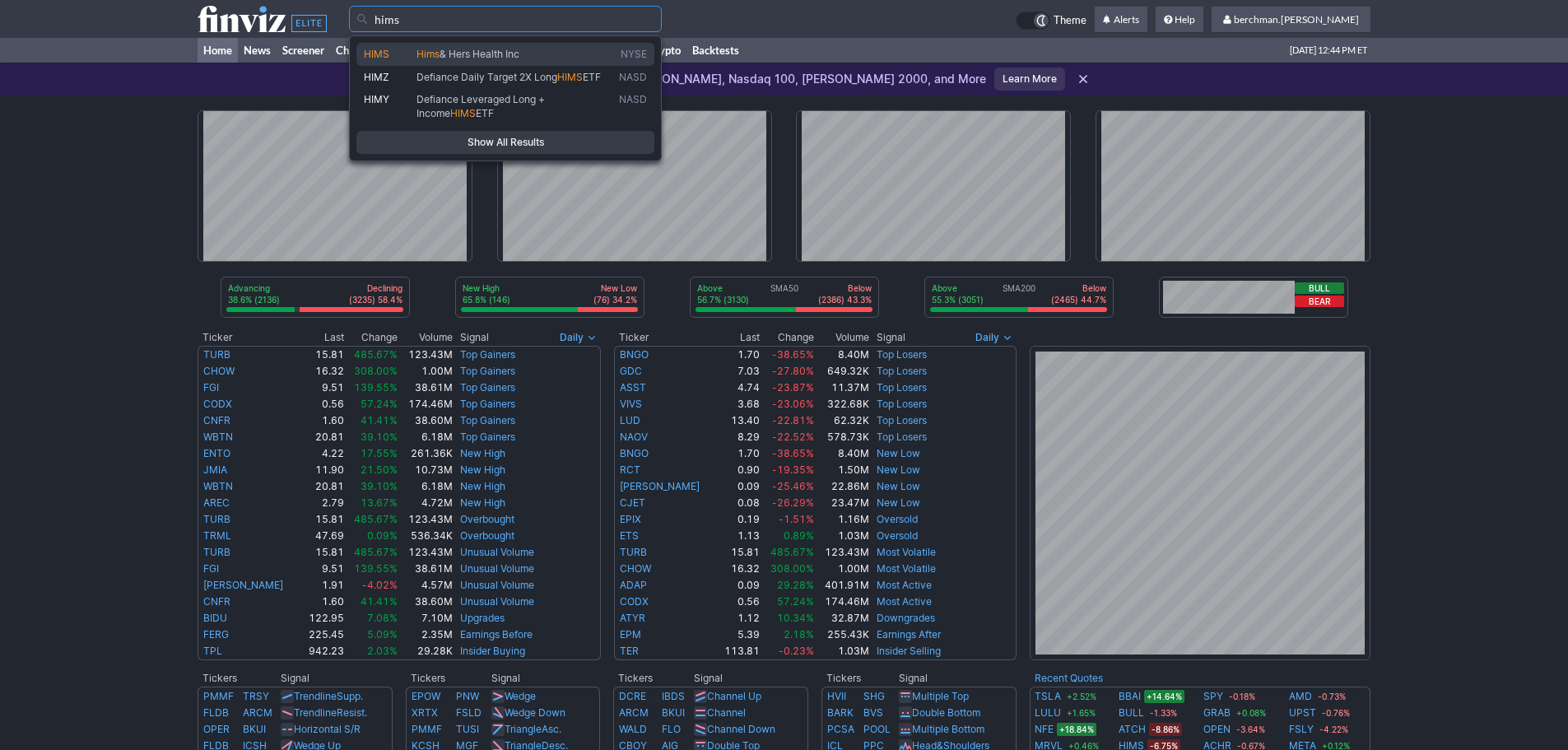
click at [537, 54] on span "Hims & Hers Health Inc" at bounding box center [514, 54] width 203 height 14
type input "HIMS"
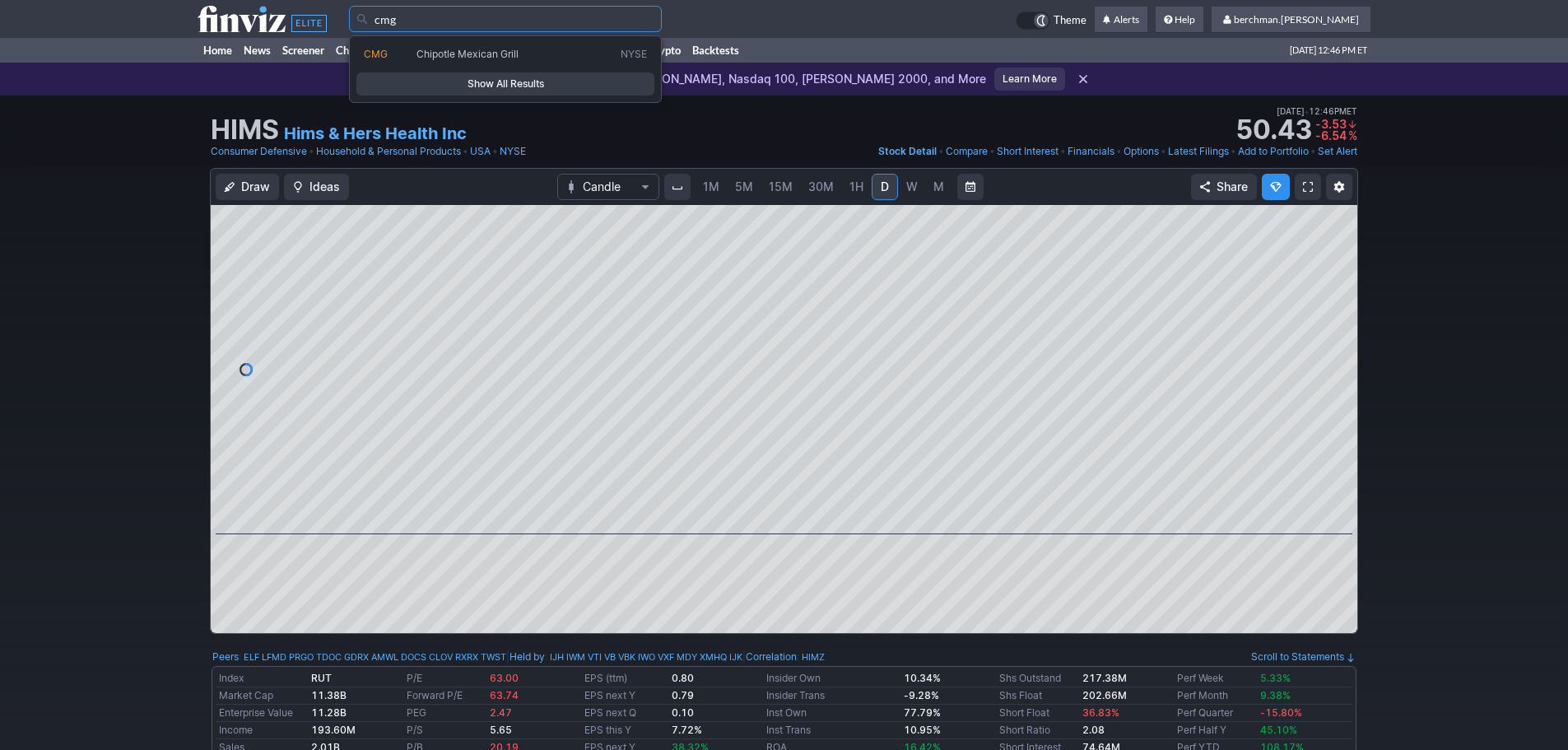
type input "cmg"
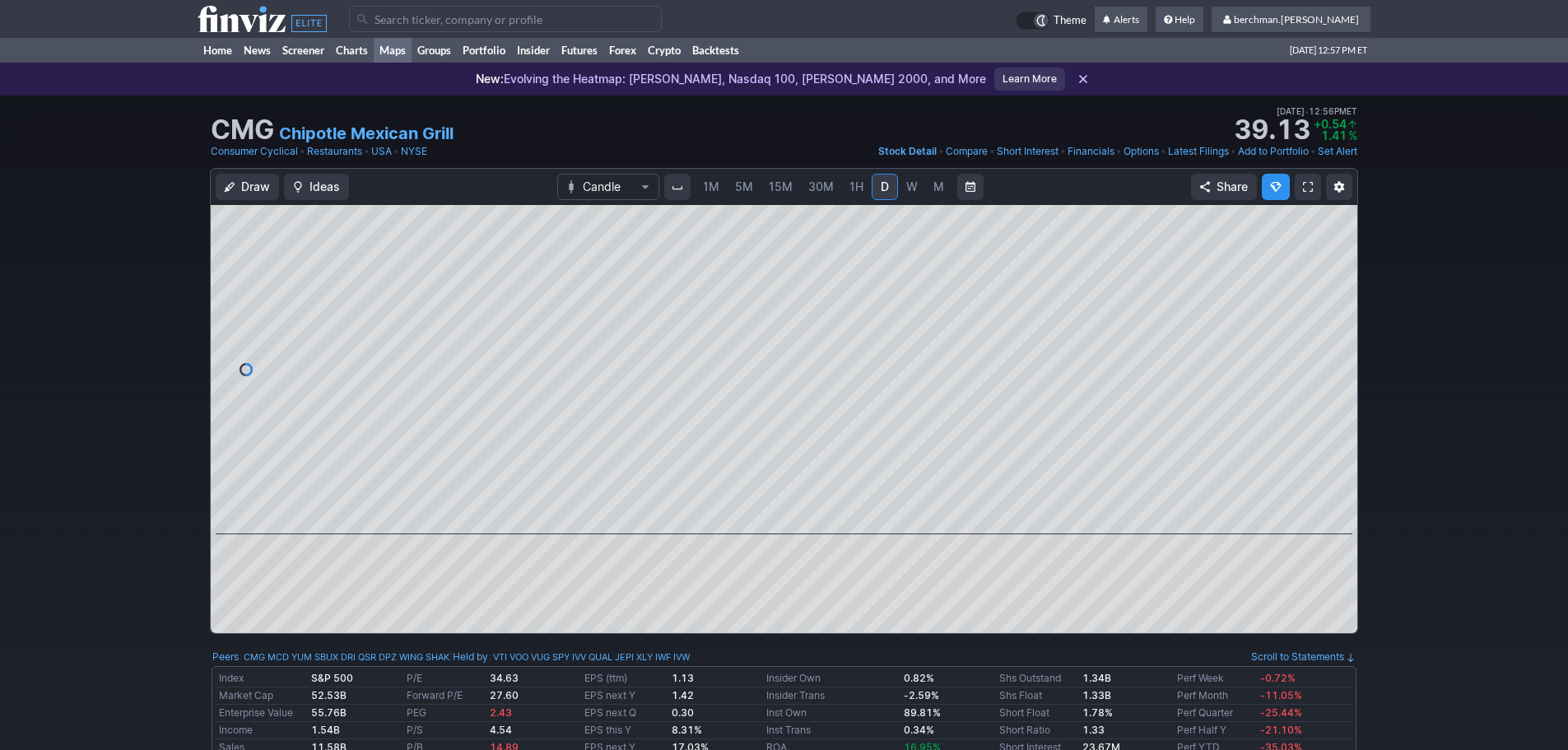
click at [385, 49] on link "Maps" at bounding box center [393, 51] width 38 height 25
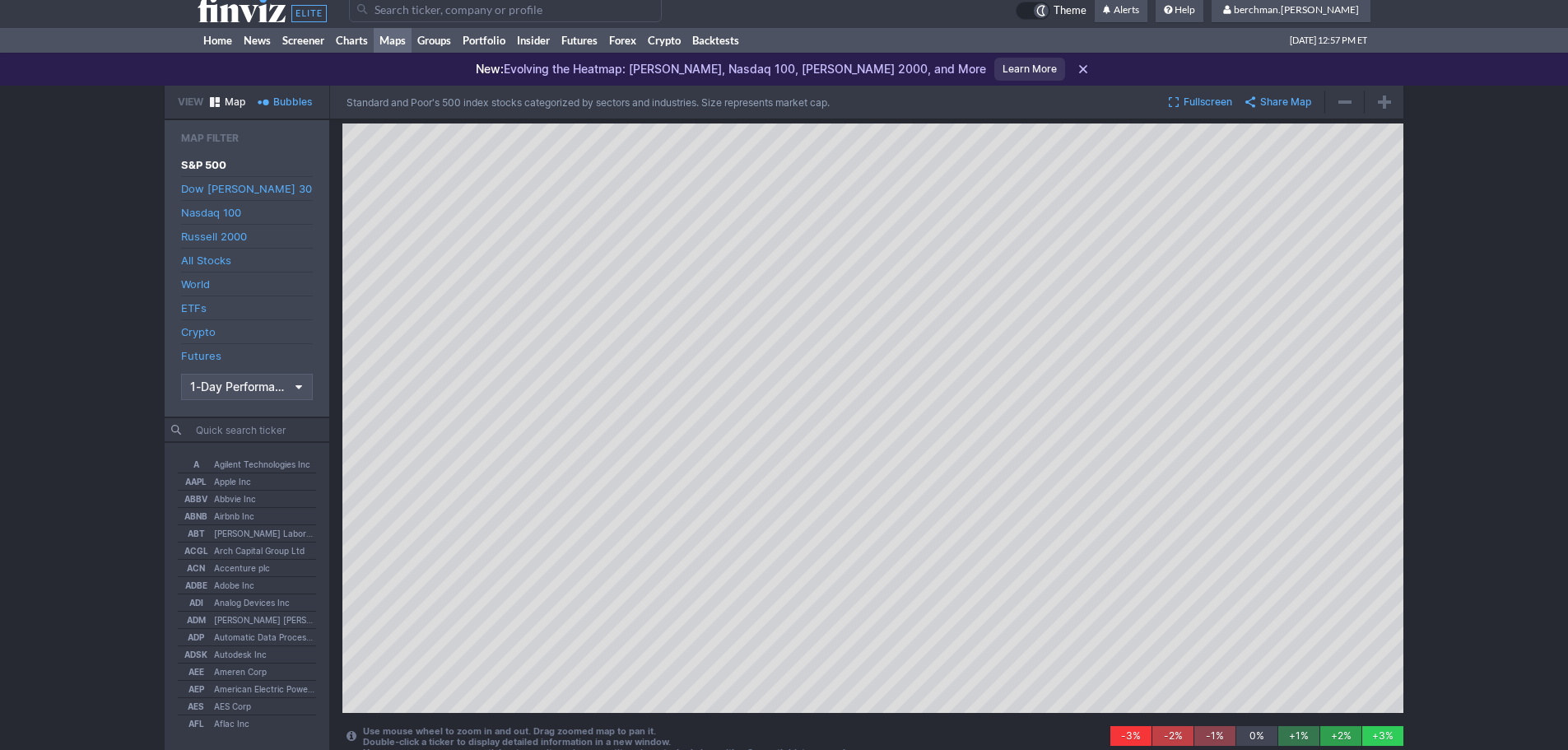
scroll to position [18, 0]
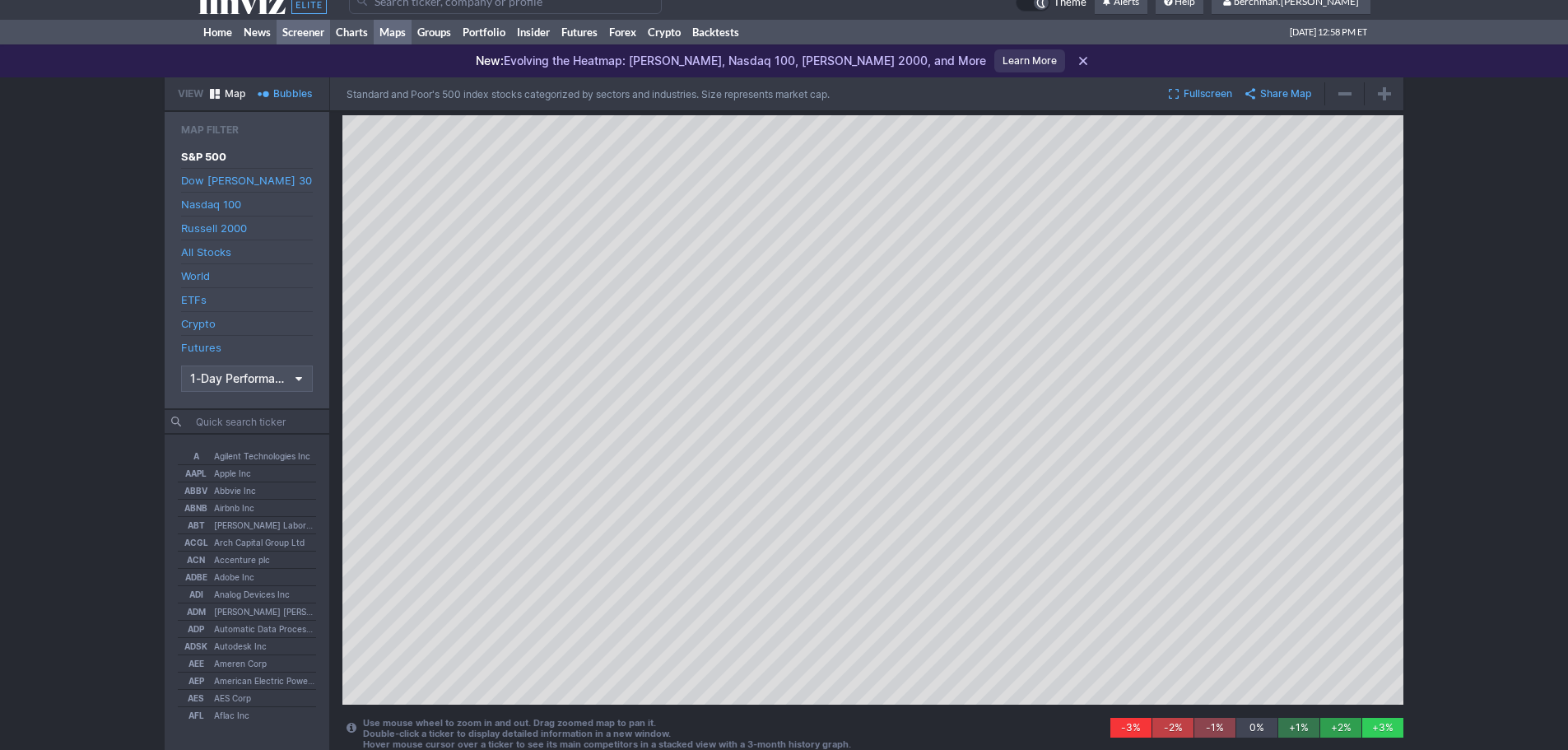
click at [304, 30] on link "Screener" at bounding box center [303, 32] width 53 height 25
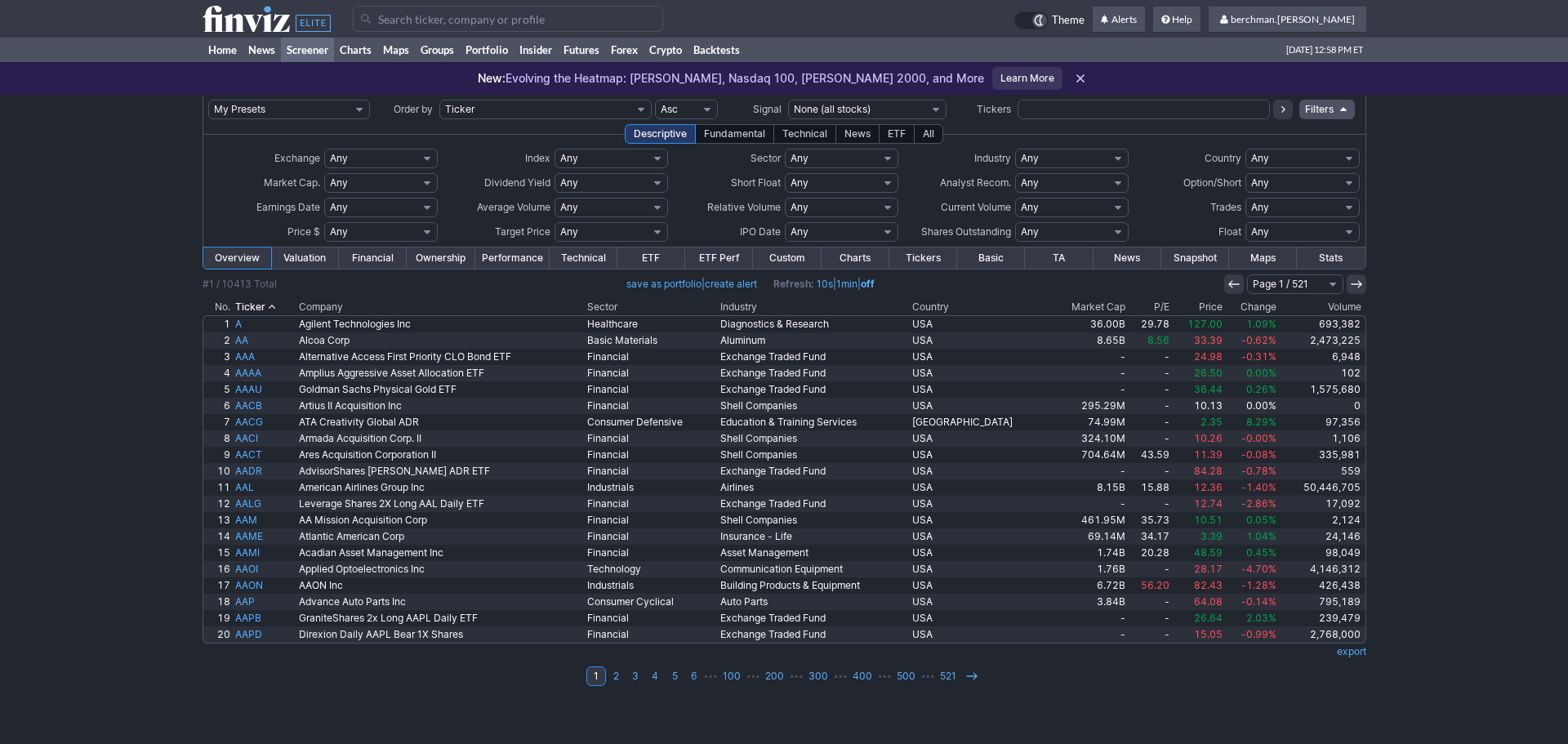
click at [1336, 305] on th "Volume" at bounding box center [1322, 307] width 87 height 16
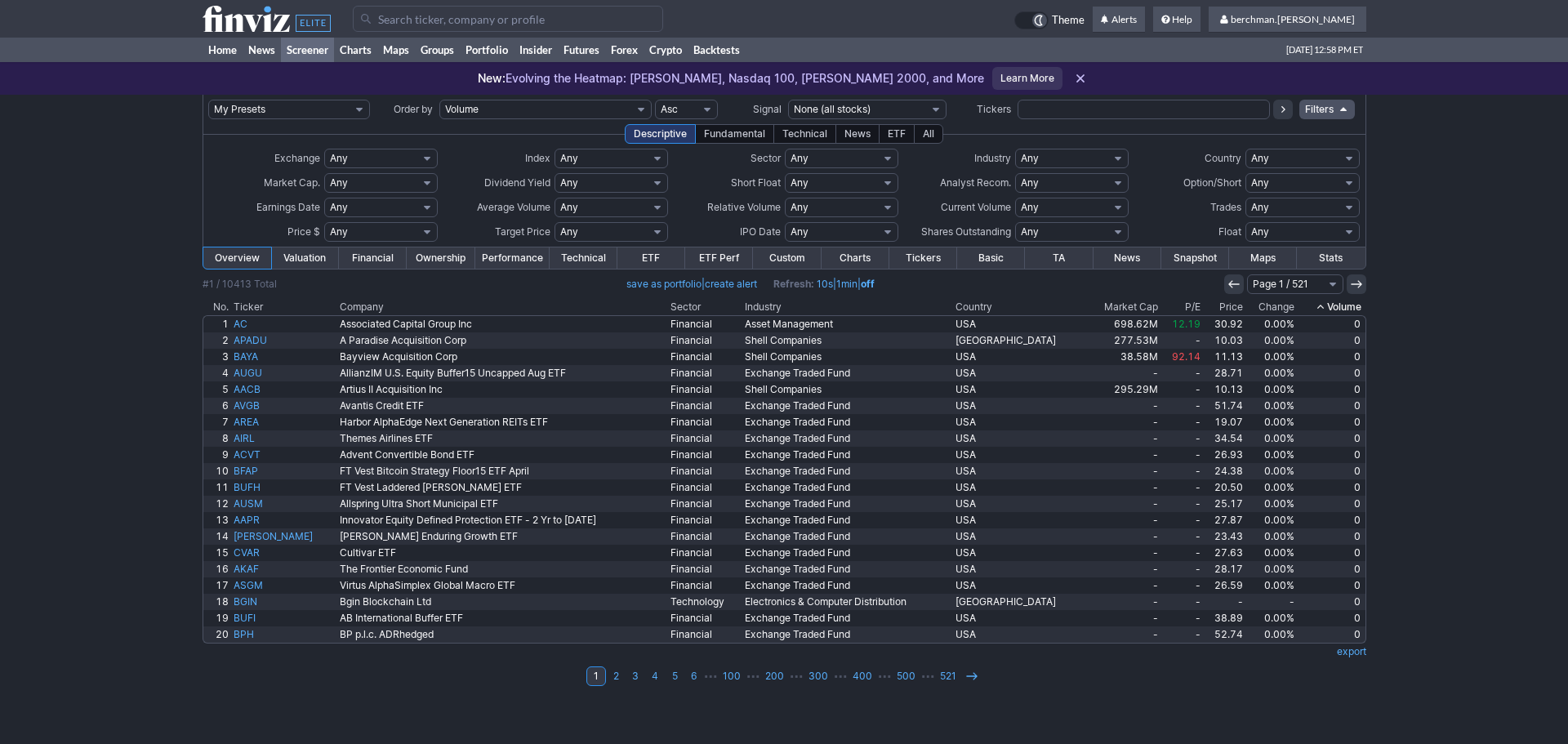
click at [1336, 306] on th "Volume" at bounding box center [1332, 307] width 69 height 16
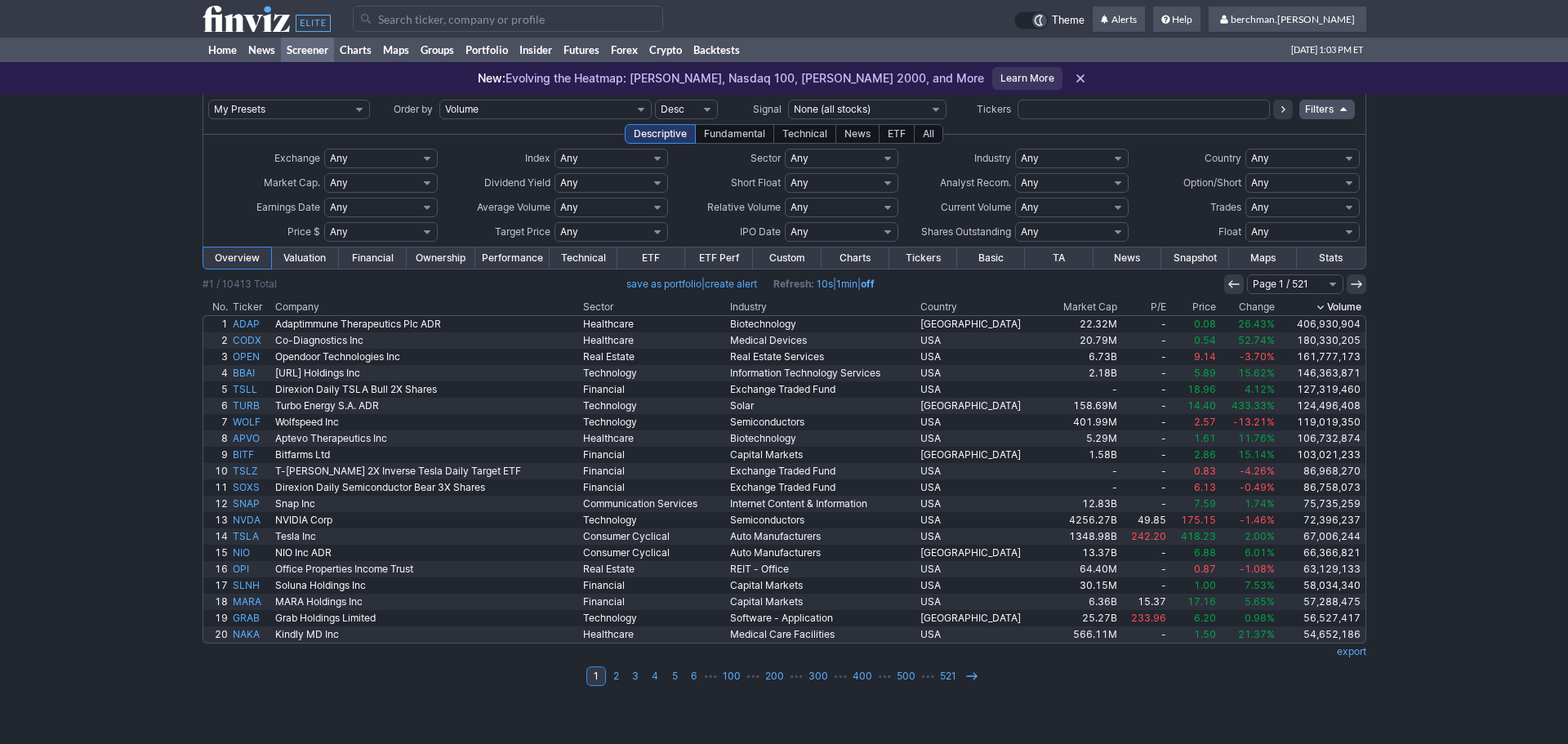
click at [136, 639] on div "My Presets -Save Screen -Edit Screens s: Scanner Sample 1 p: [PERSON_NAME] Port…" at bounding box center [784, 419] width 1568 height 649
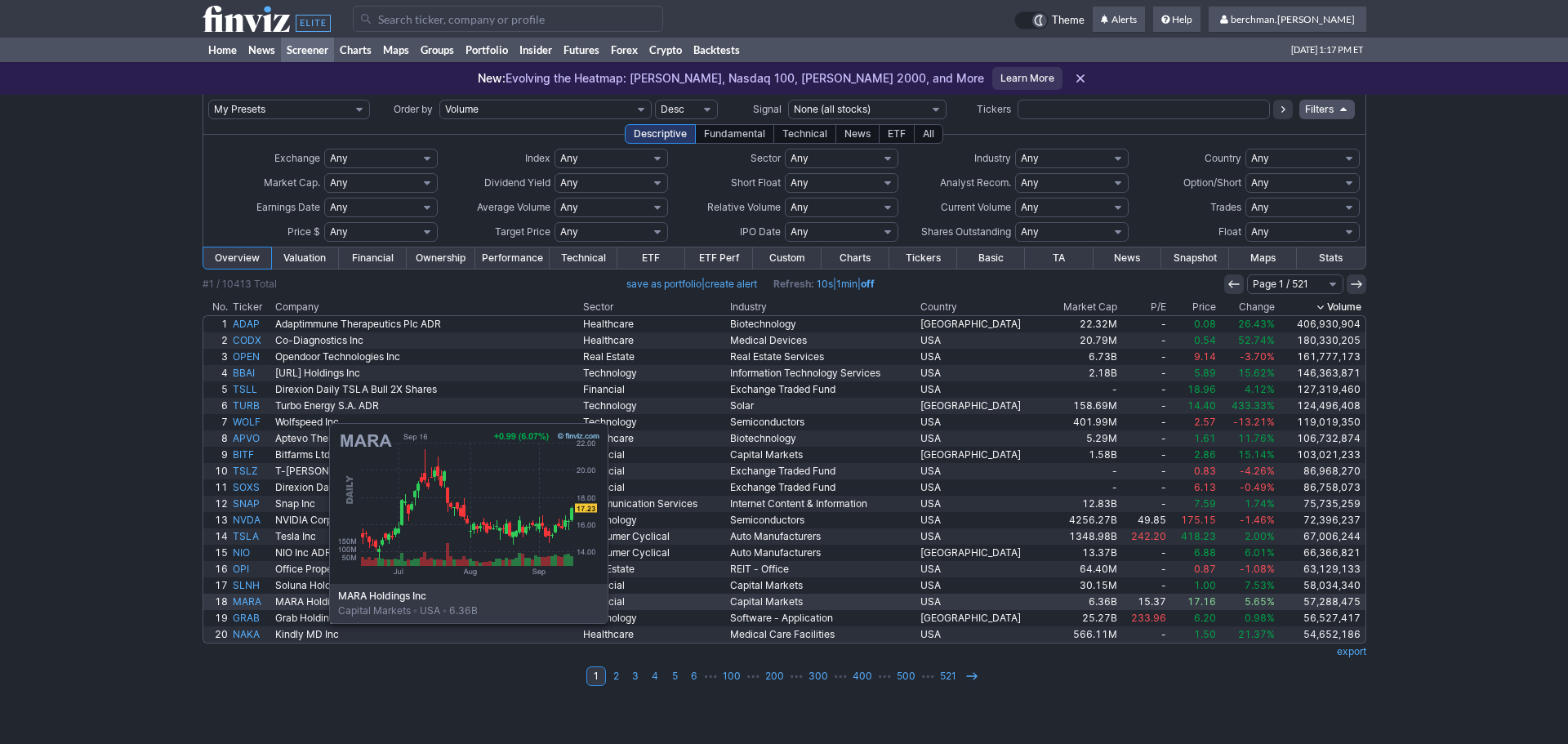
click at [247, 602] on link "MARA" at bounding box center [251, 601] width 43 height 16
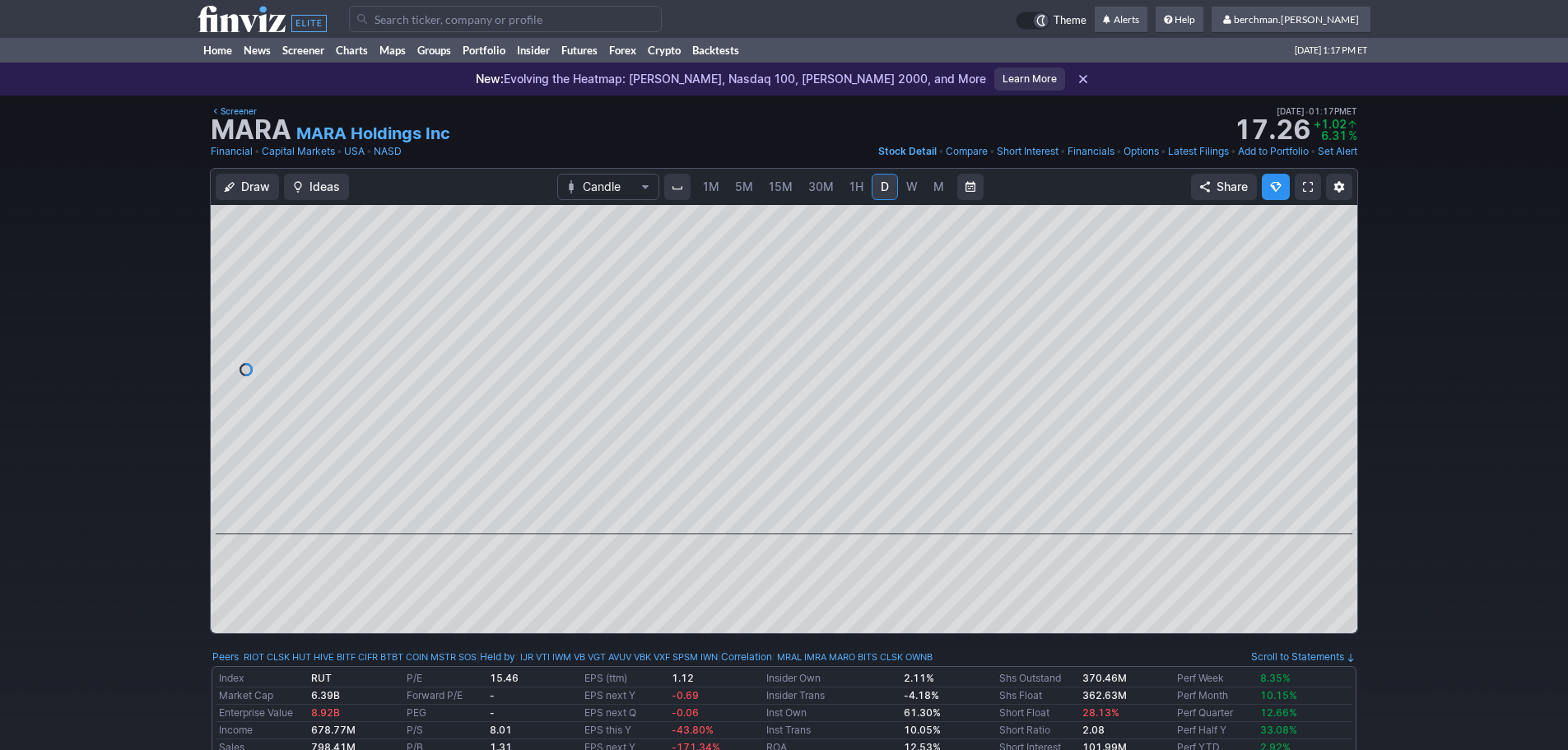
click at [745, 189] on span "5M" at bounding box center [744, 186] width 18 height 14
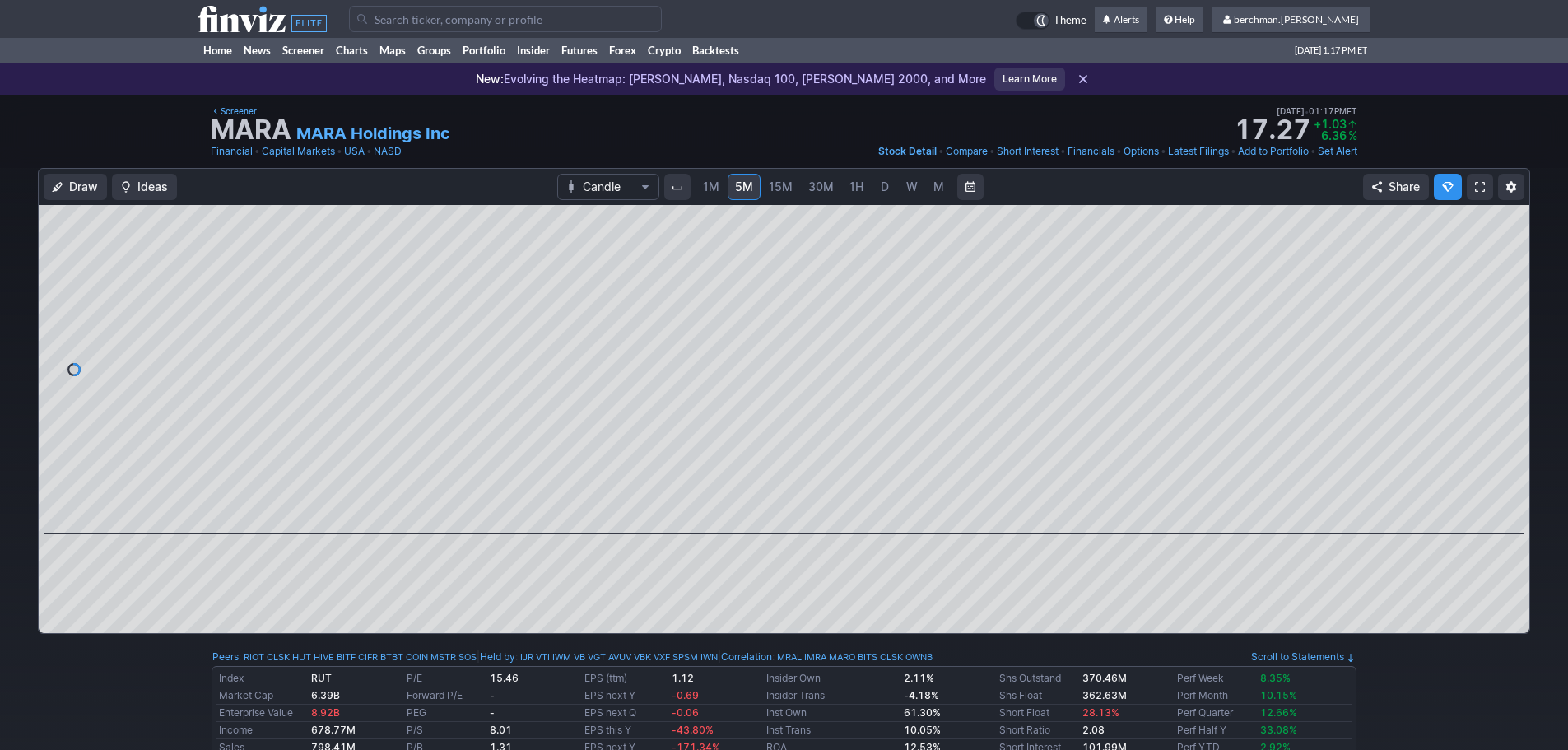
click at [881, 197] on link "D" at bounding box center [884, 187] width 27 height 27
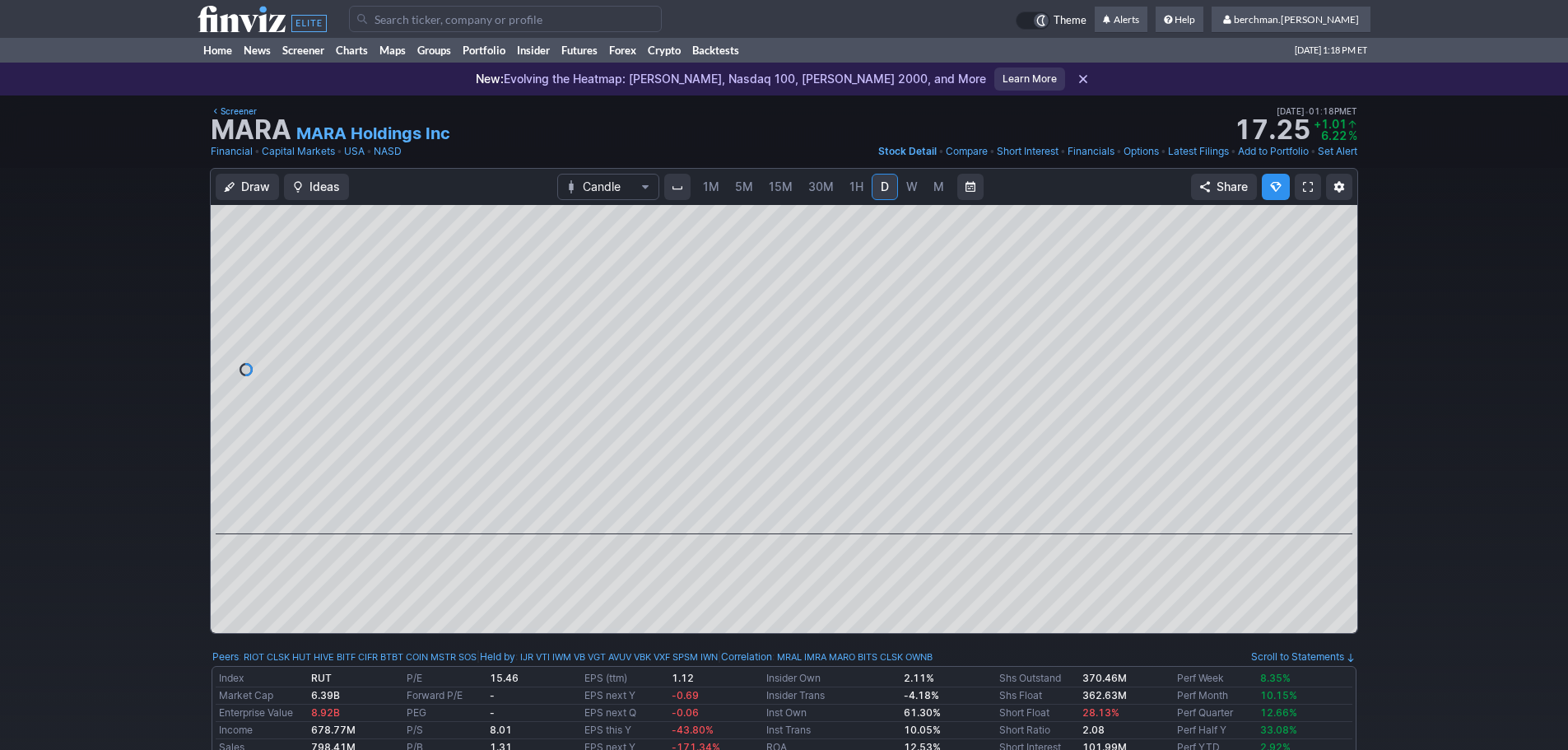
click at [749, 184] on span "5M" at bounding box center [744, 186] width 18 height 14
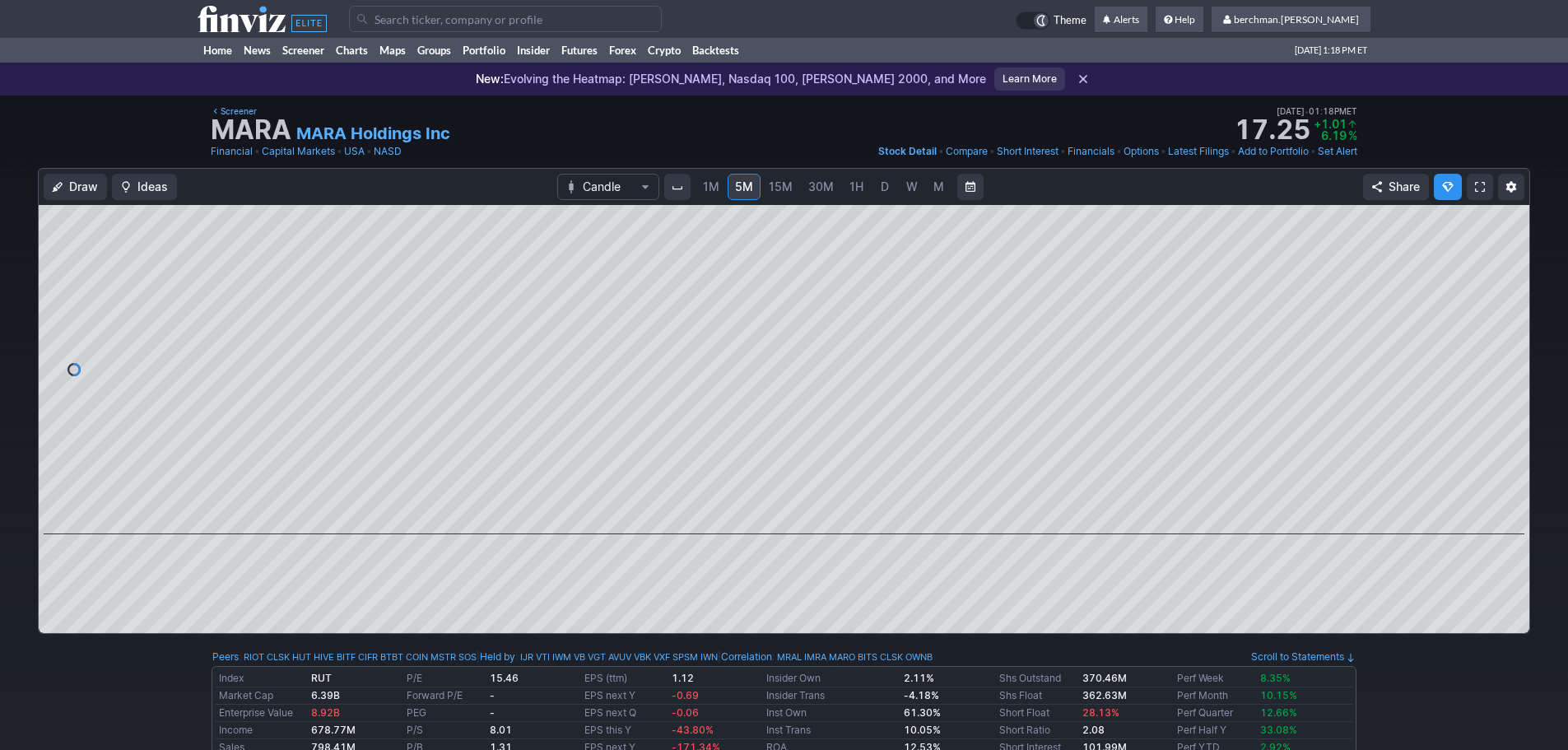
click at [884, 189] on span "D" at bounding box center [884, 186] width 8 height 14
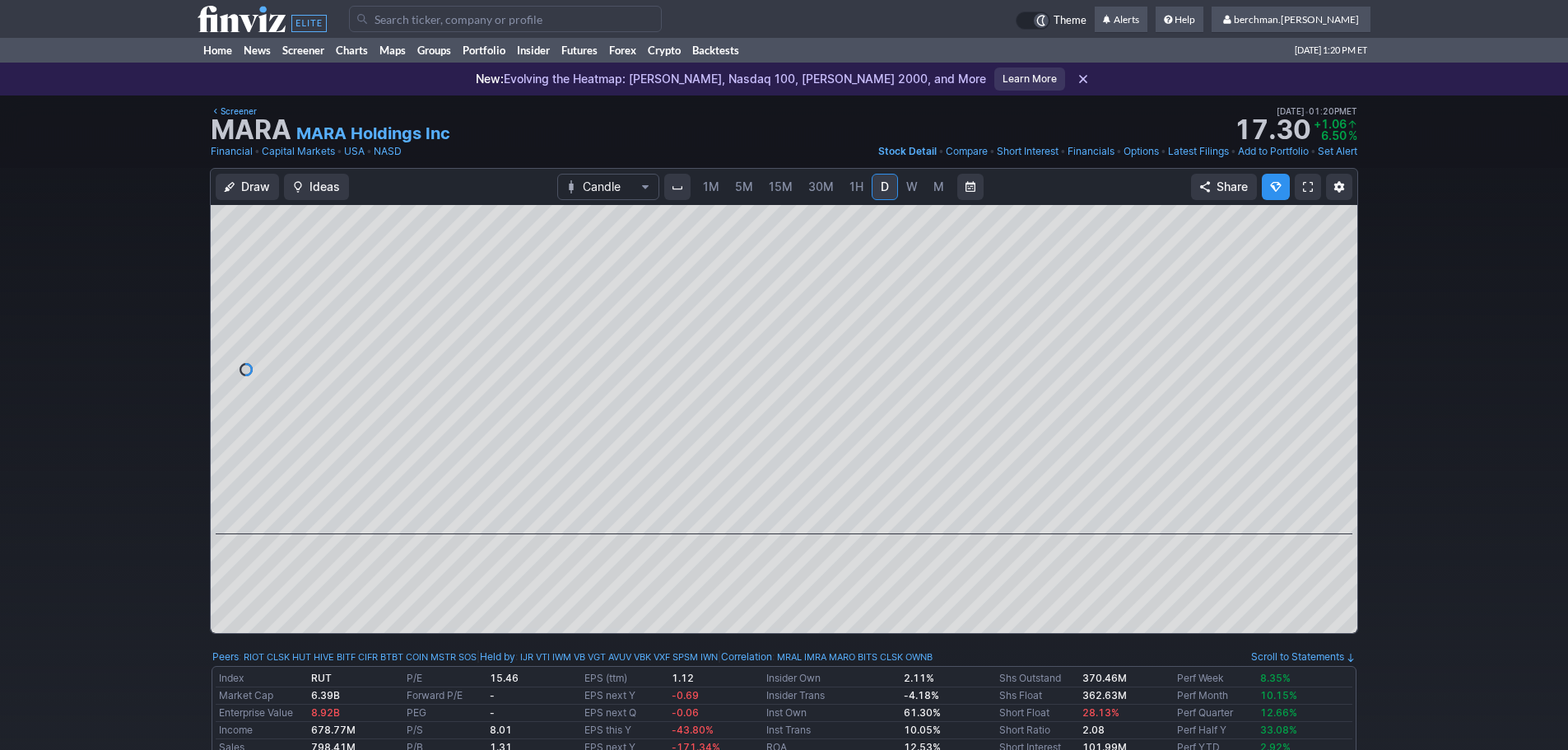
click at [494, 17] on input "Search" at bounding box center [505, 19] width 313 height 27
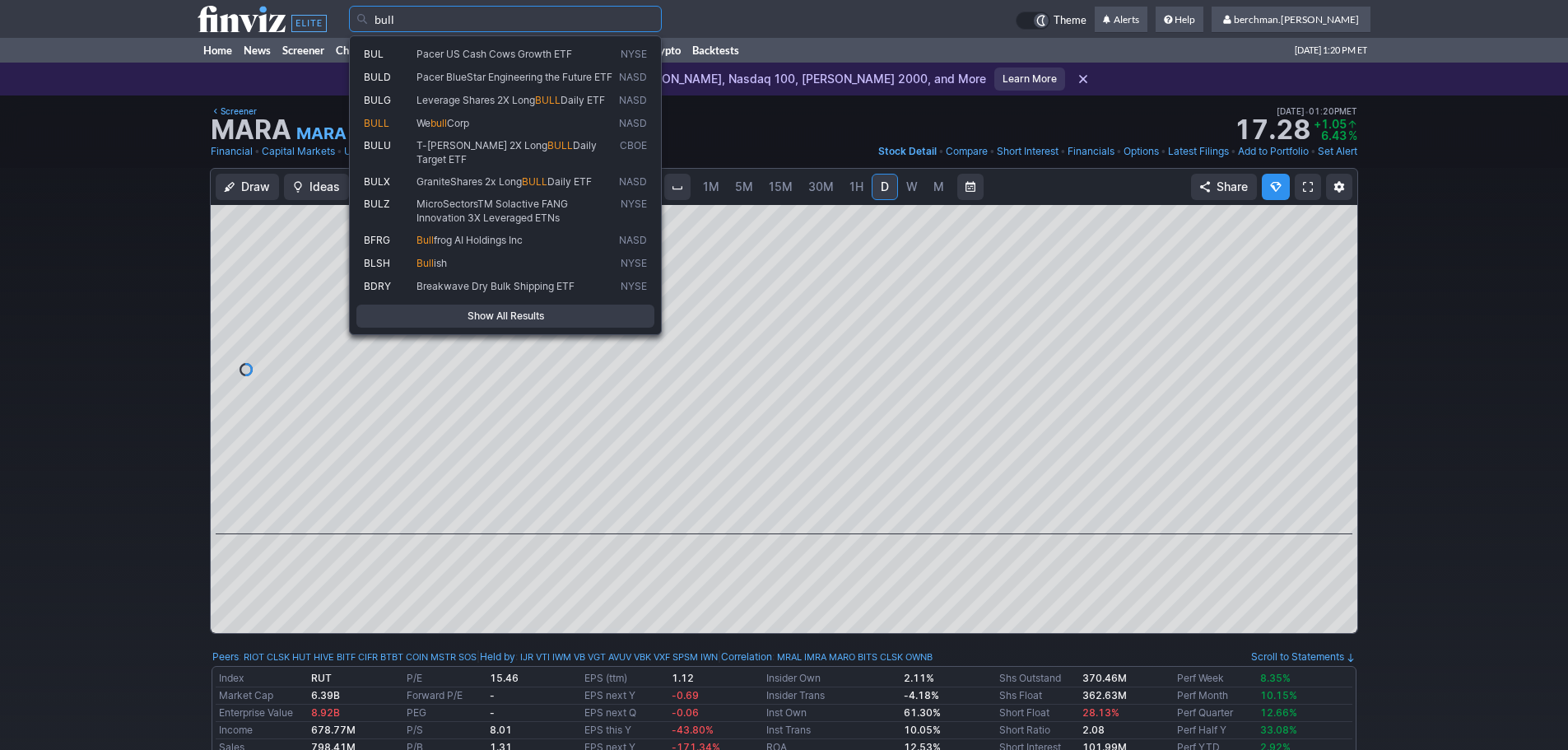
type input "bull"
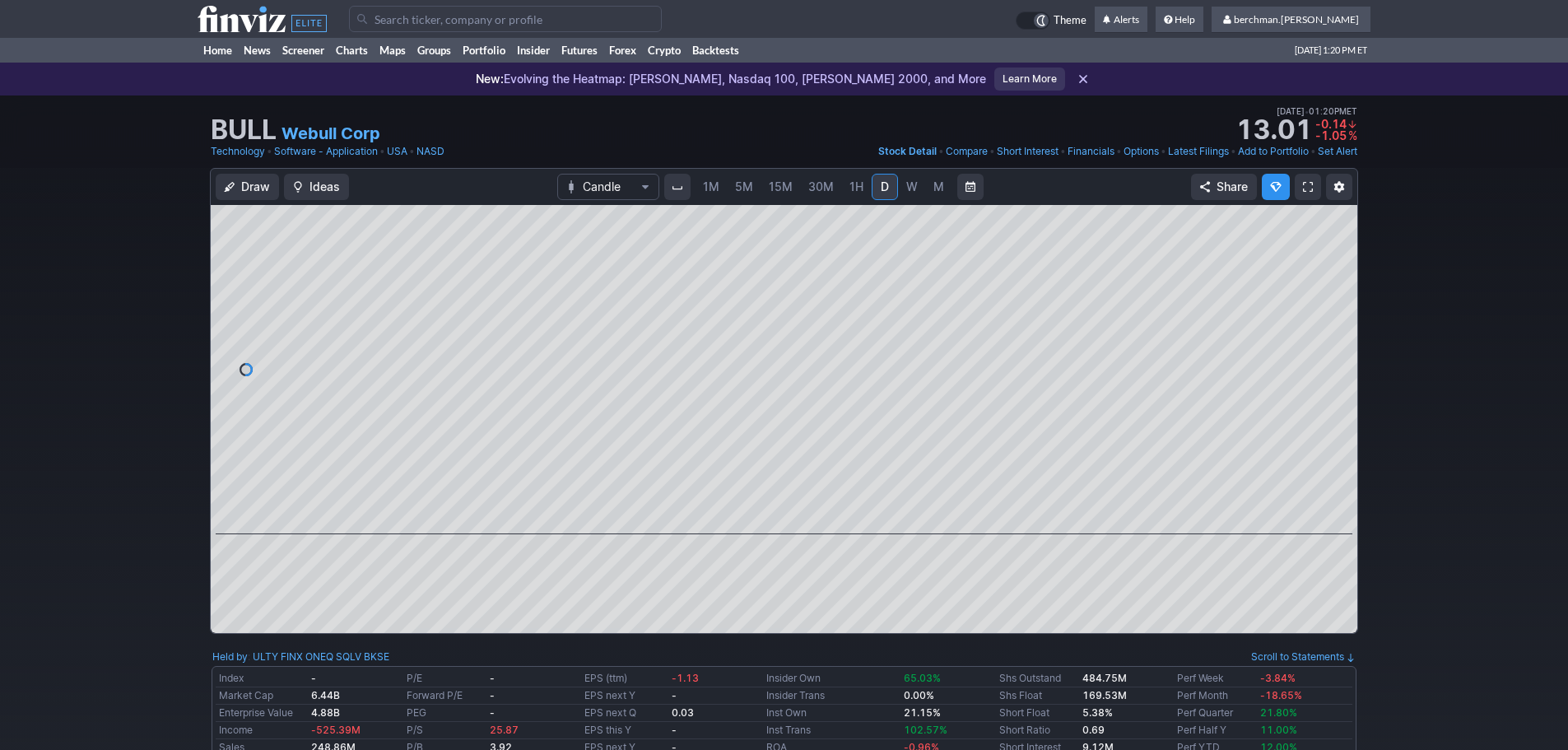
click at [748, 189] on span "5M" at bounding box center [744, 186] width 18 height 14
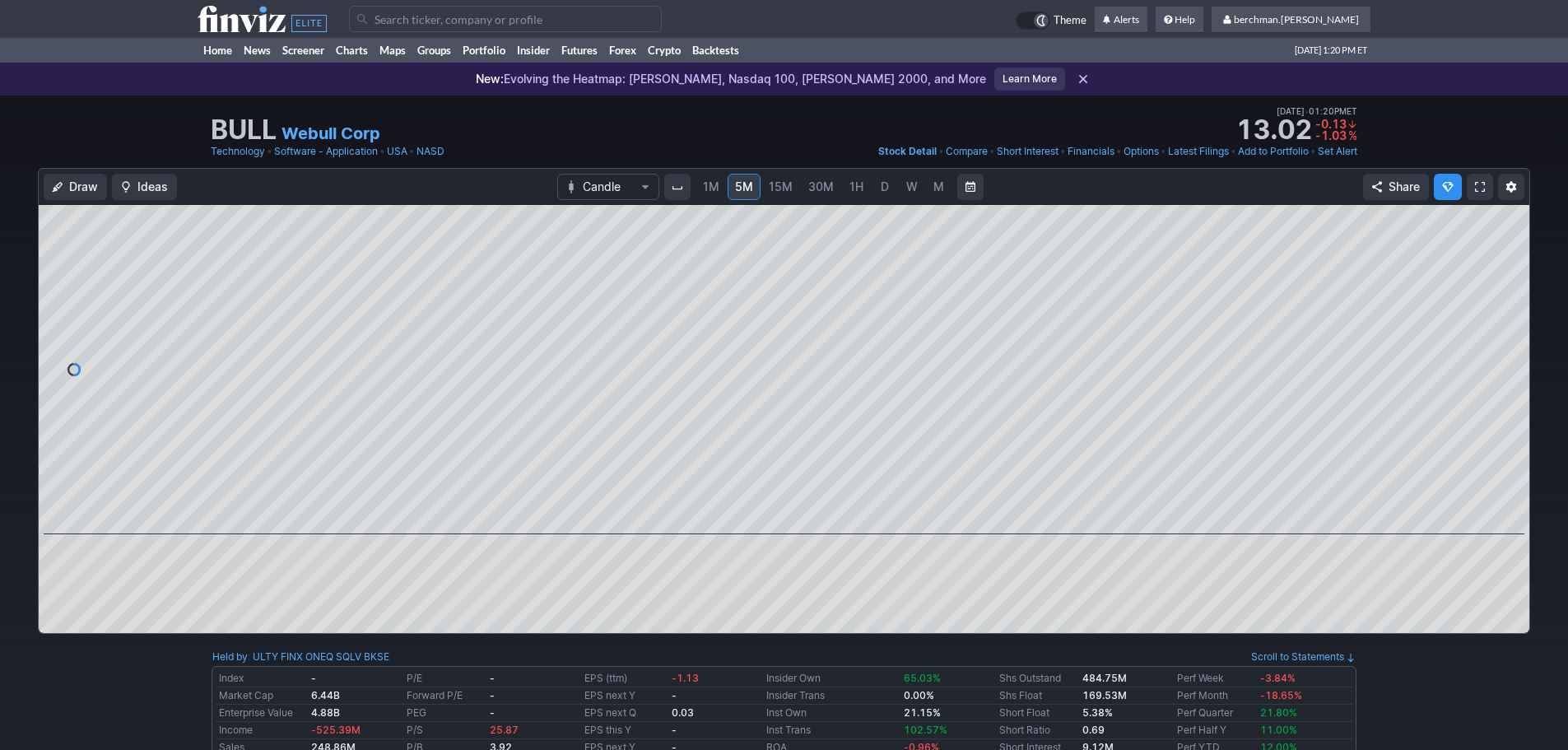
click at [890, 188] on link "D" at bounding box center [884, 187] width 27 height 27
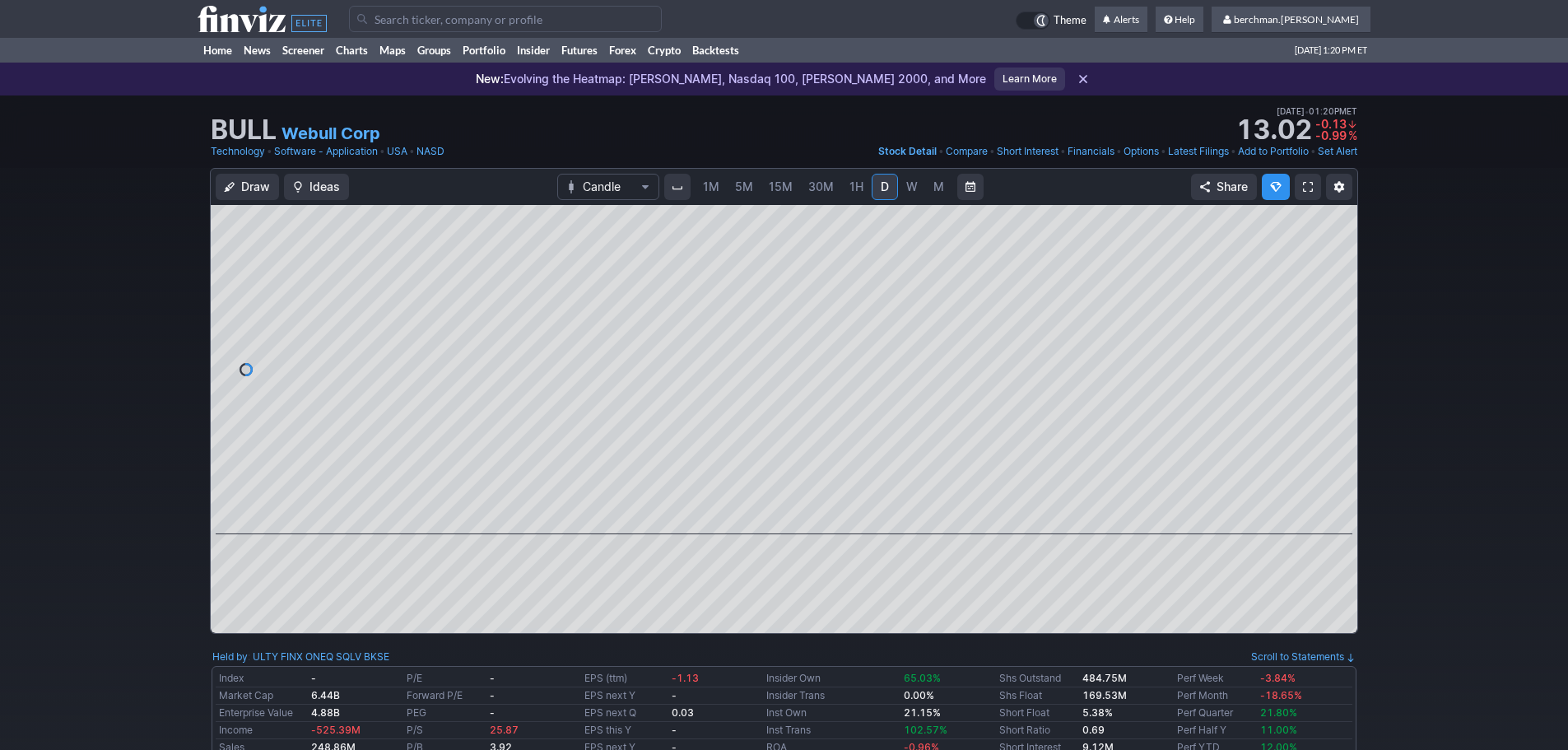
click at [571, 17] on input "Search" at bounding box center [505, 19] width 313 height 27
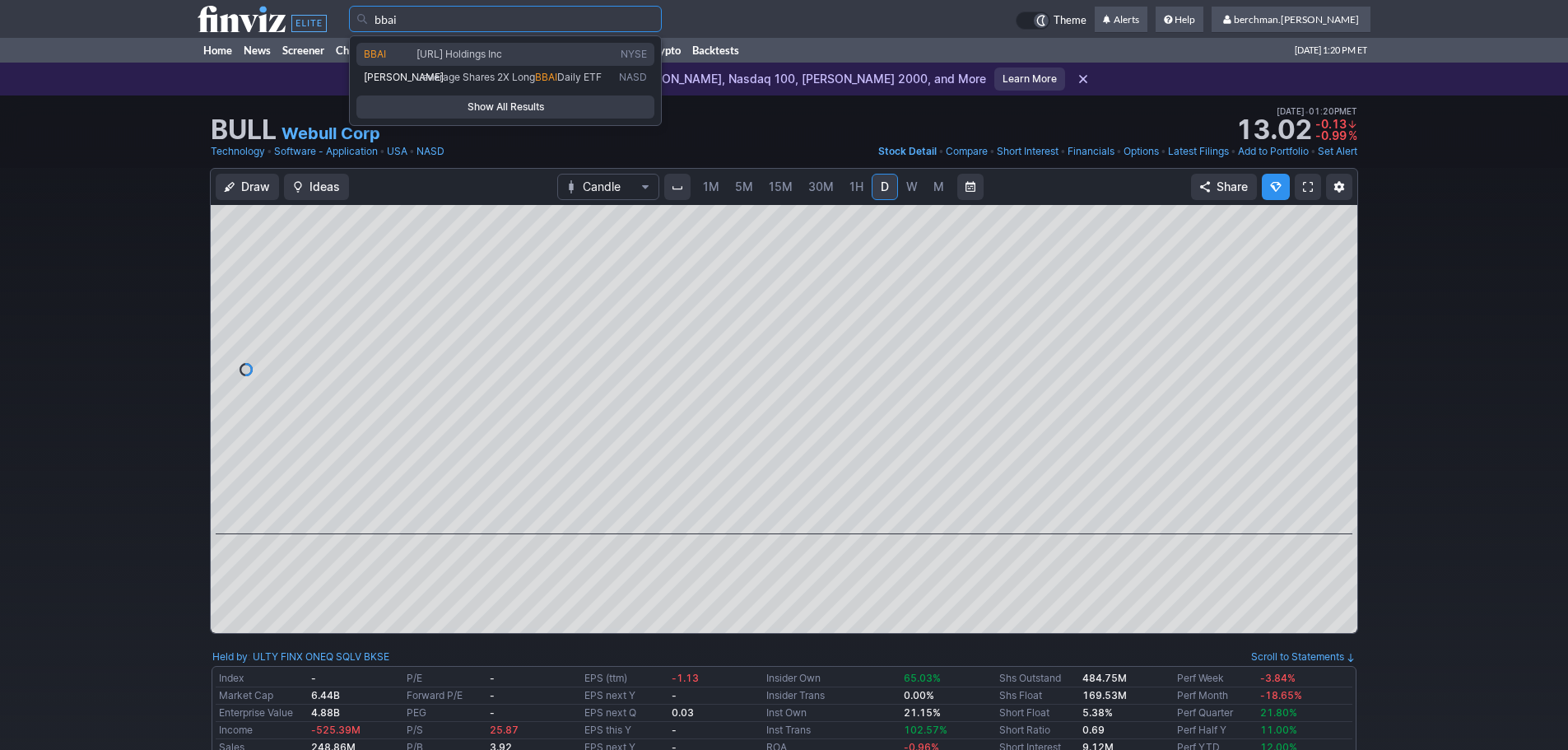
click at [551, 55] on span "[URL] Holdings Inc" at bounding box center [514, 54] width 203 height 14
type input "BBAI"
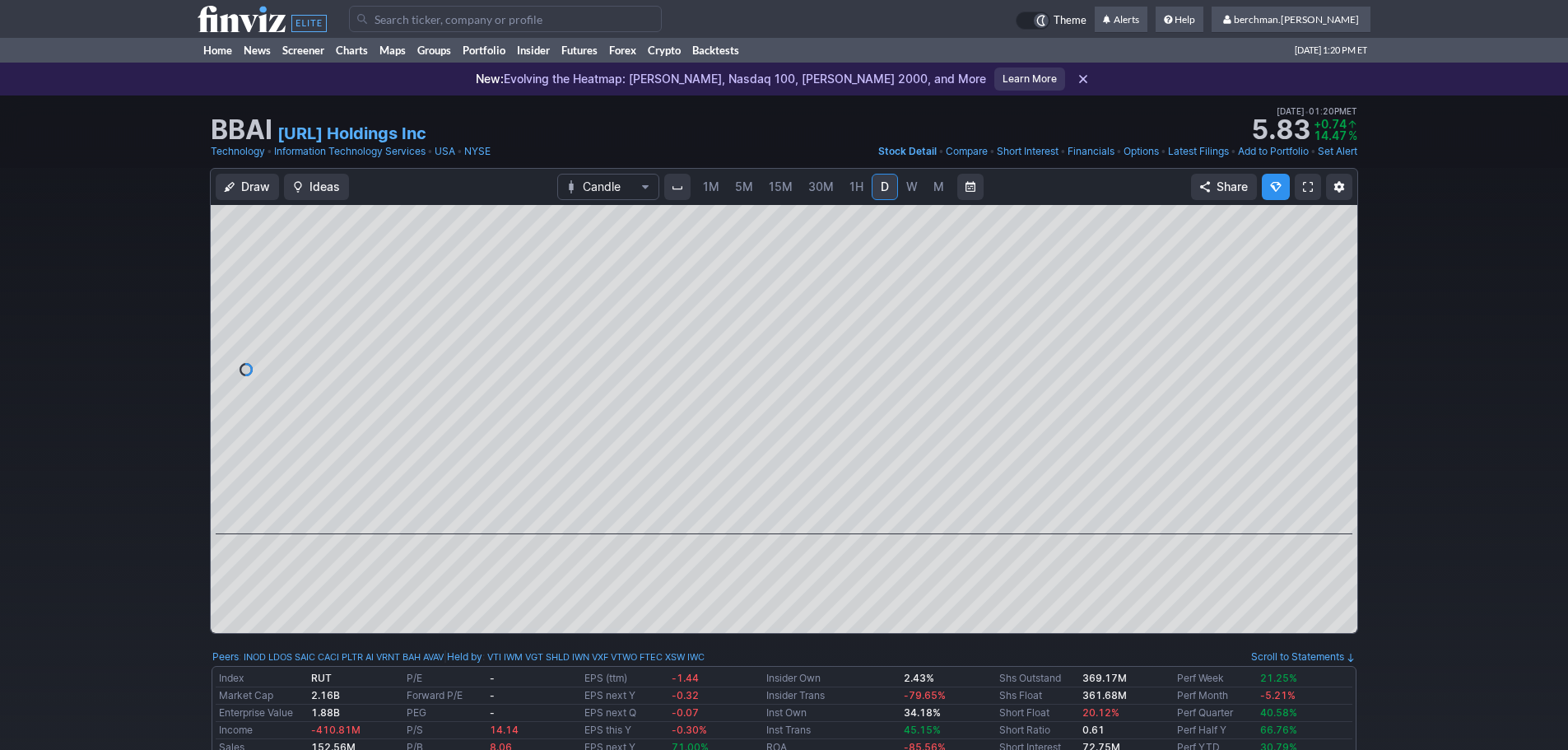
click at [503, 26] on input "Search" at bounding box center [505, 19] width 313 height 27
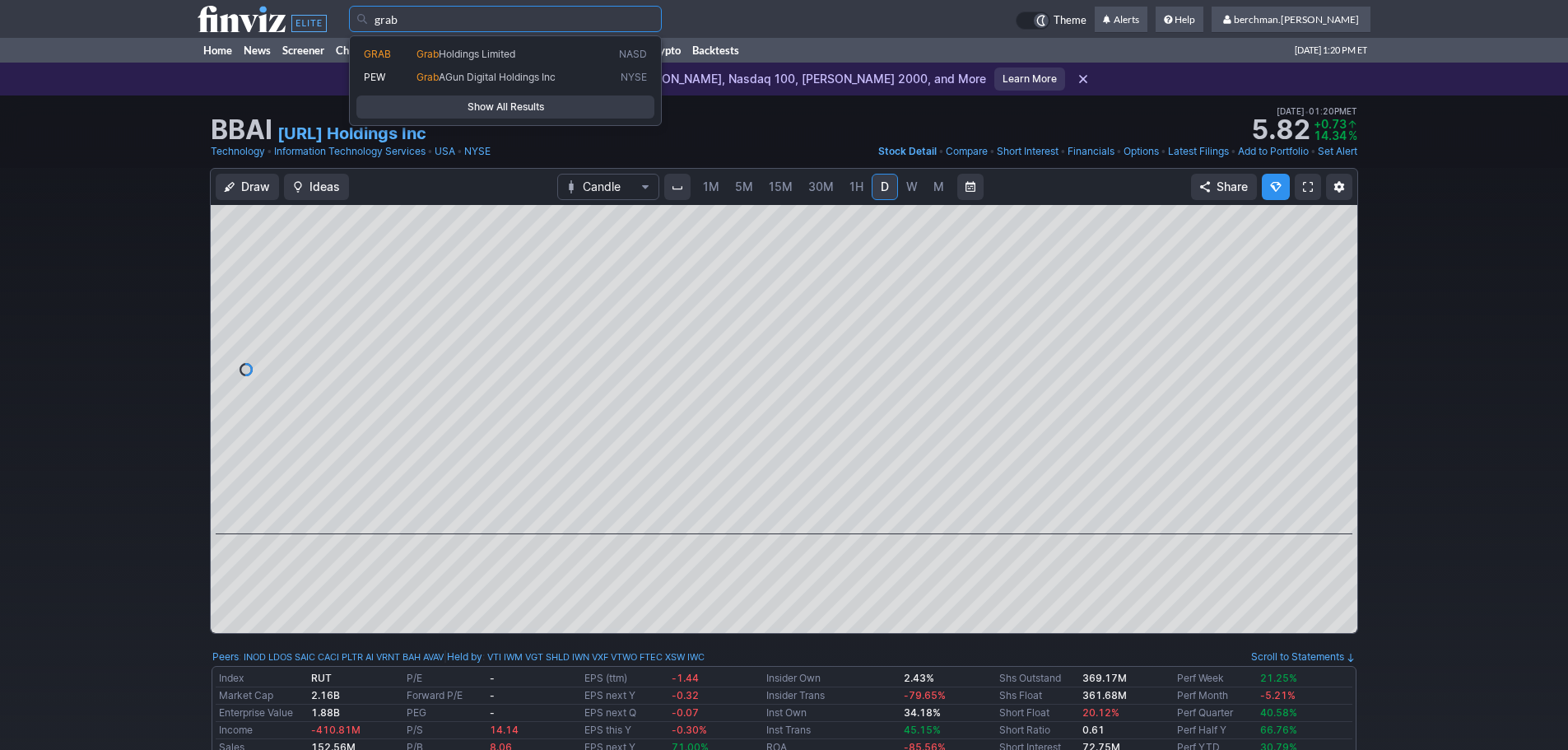
click at [502, 52] on span "Holdings Limited" at bounding box center [477, 53] width 76 height 12
type input "GRAB"
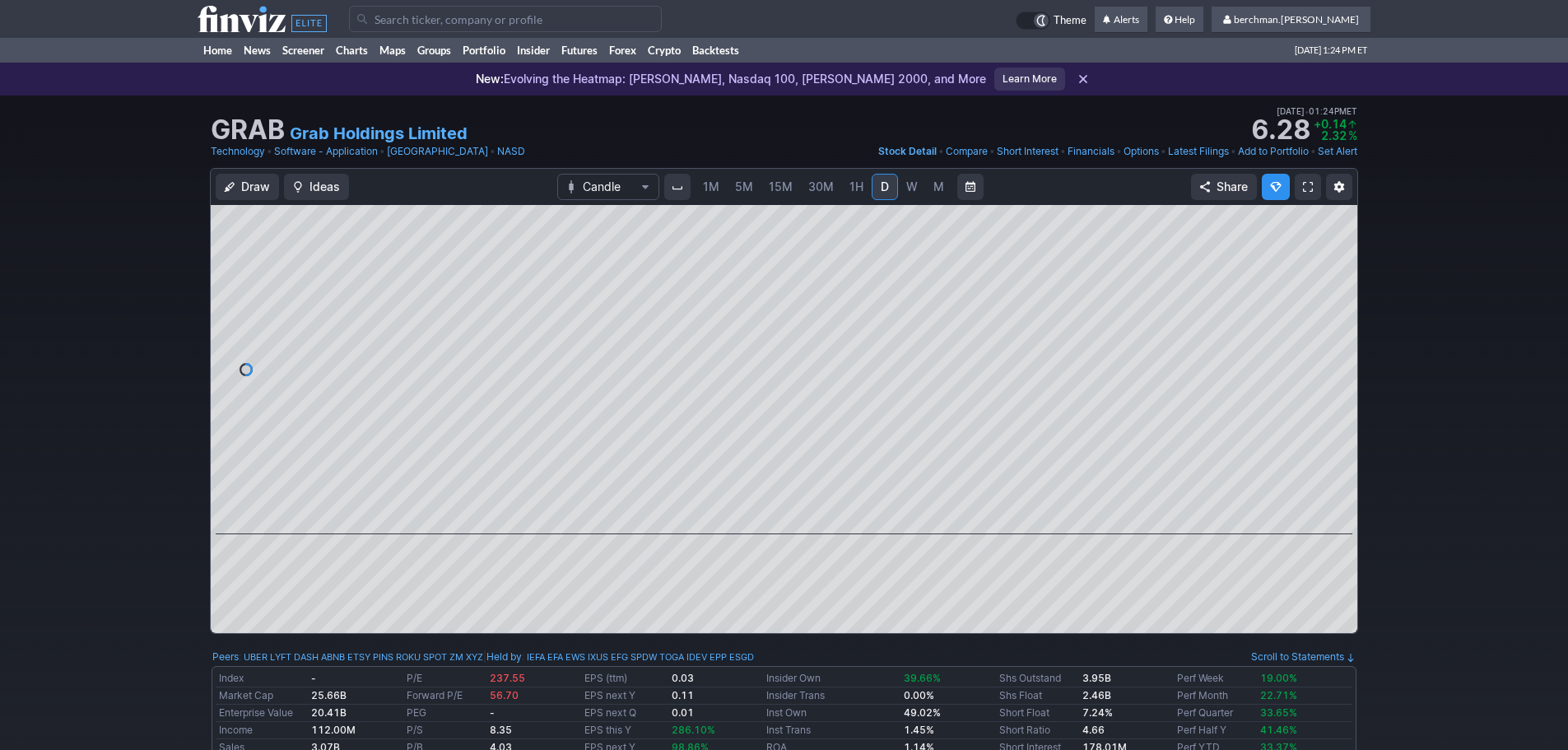
click at [417, 26] on input "Search" at bounding box center [505, 19] width 313 height 27
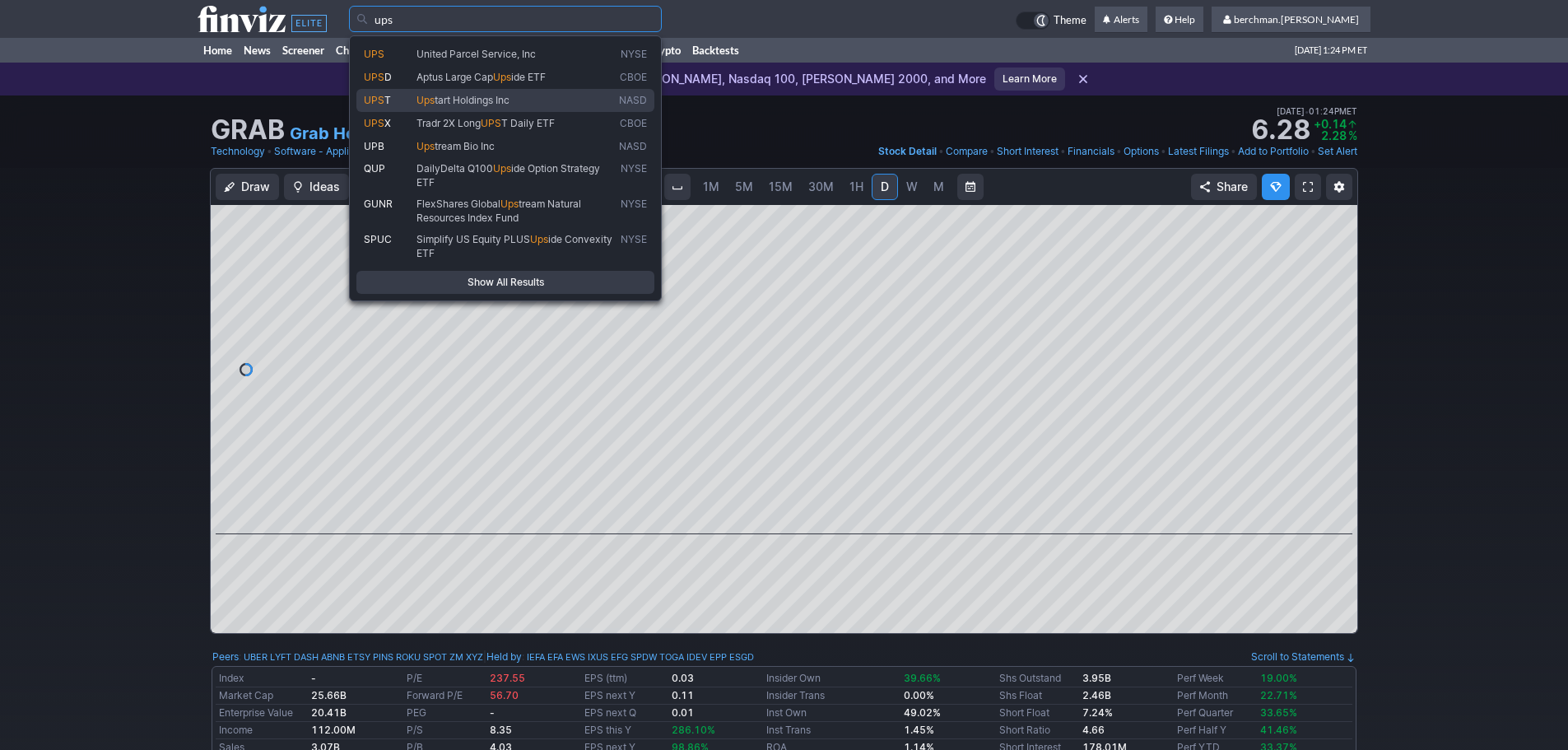
click at [509, 94] on span "tart Holdings Inc" at bounding box center [472, 100] width 75 height 12
type input "UPST"
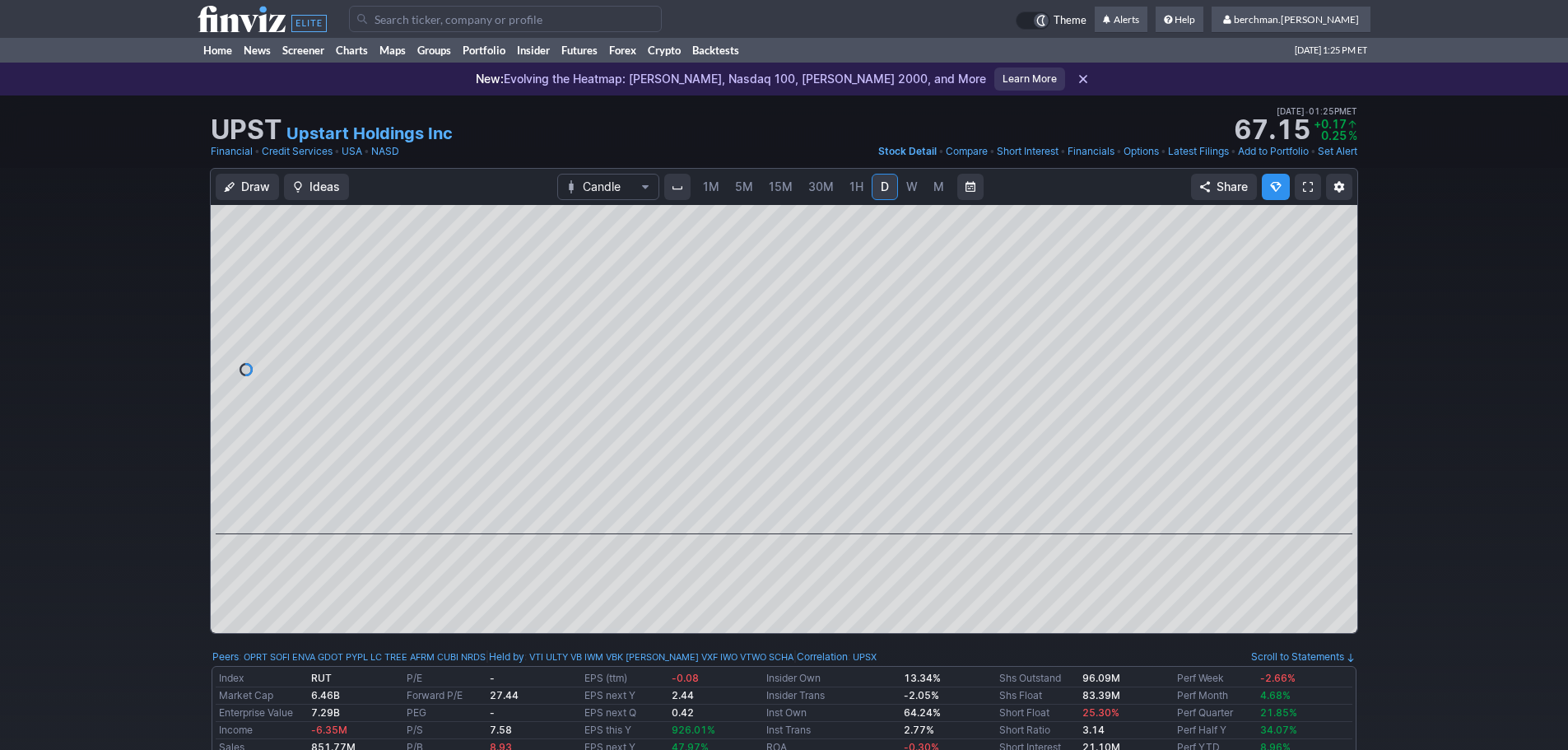
click at [404, 24] on input "Search" at bounding box center [505, 19] width 313 height 27
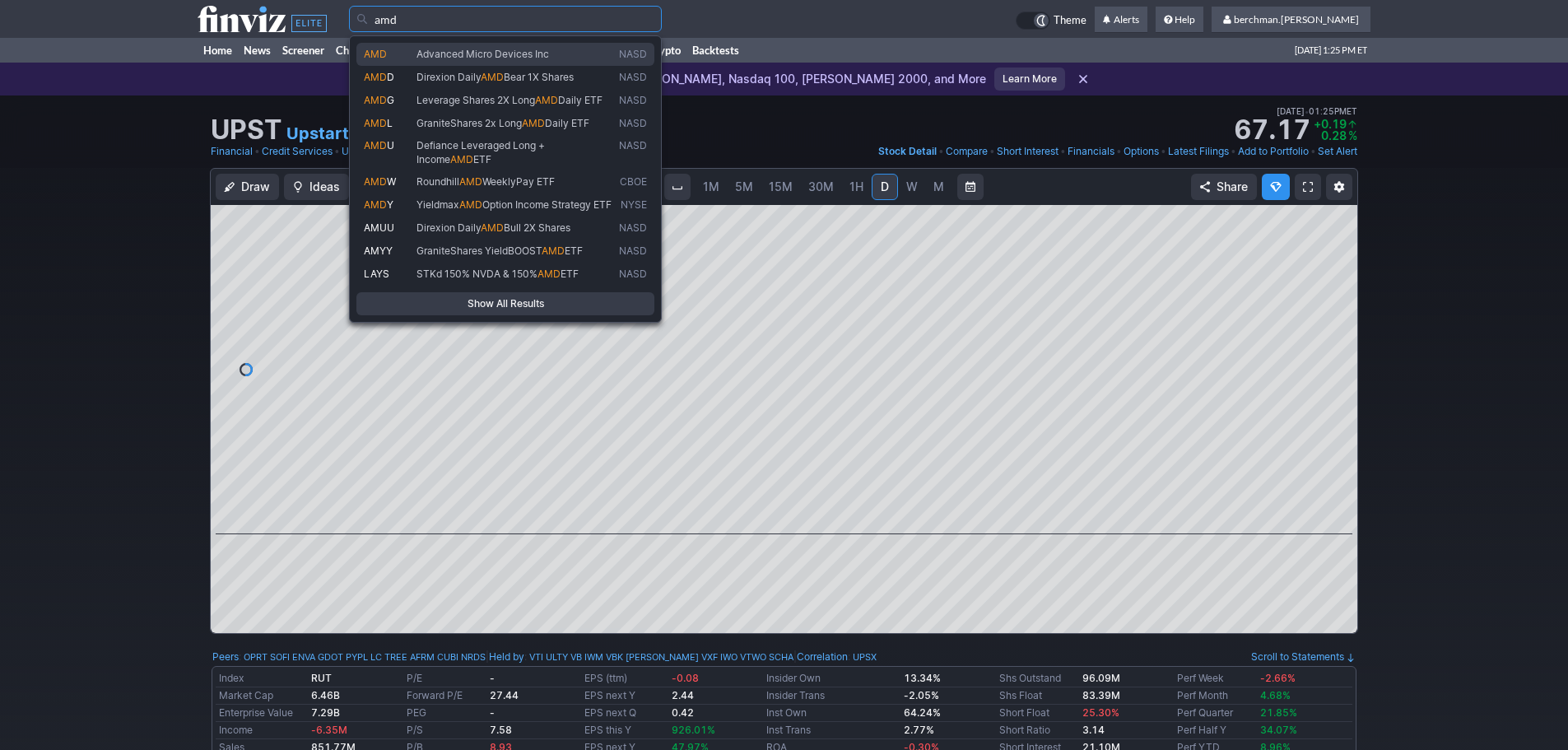
click at [453, 46] on link "AMD Advanced Micro Devices Inc NASD" at bounding box center [505, 55] width 298 height 23
type input "AMD"
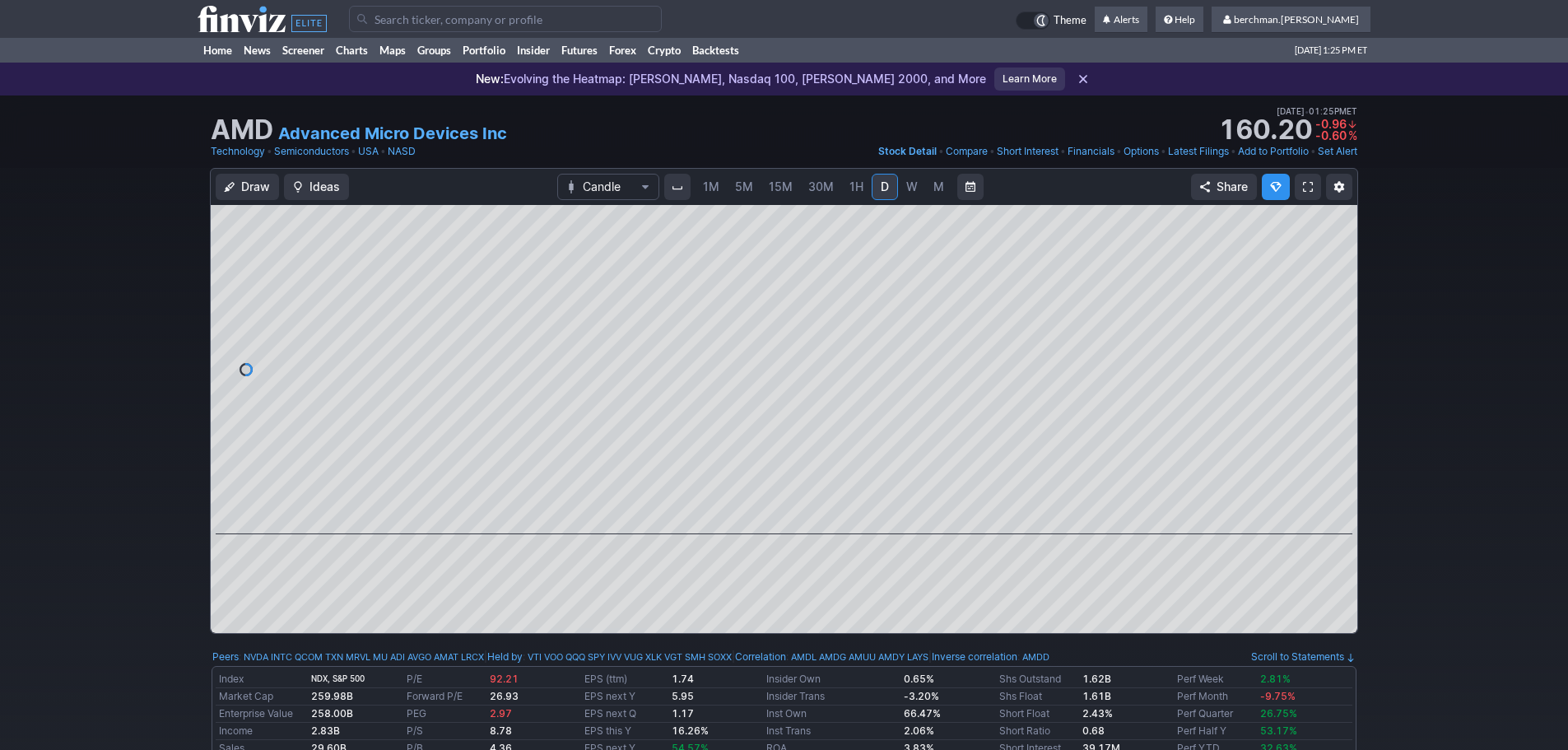
click at [742, 190] on span "5M" at bounding box center [744, 186] width 18 height 14
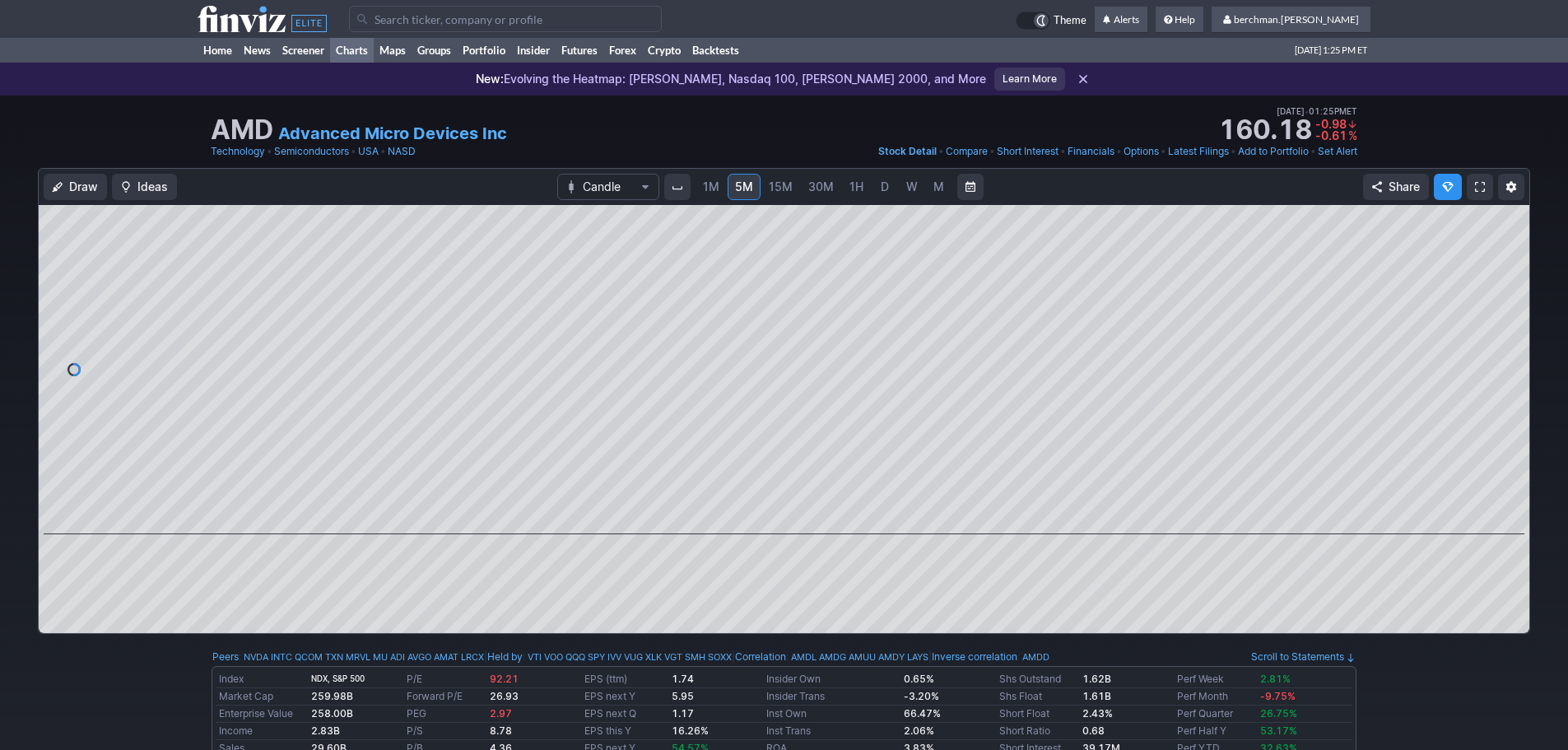
click at [370, 48] on link "Charts" at bounding box center [351, 51] width 44 height 25
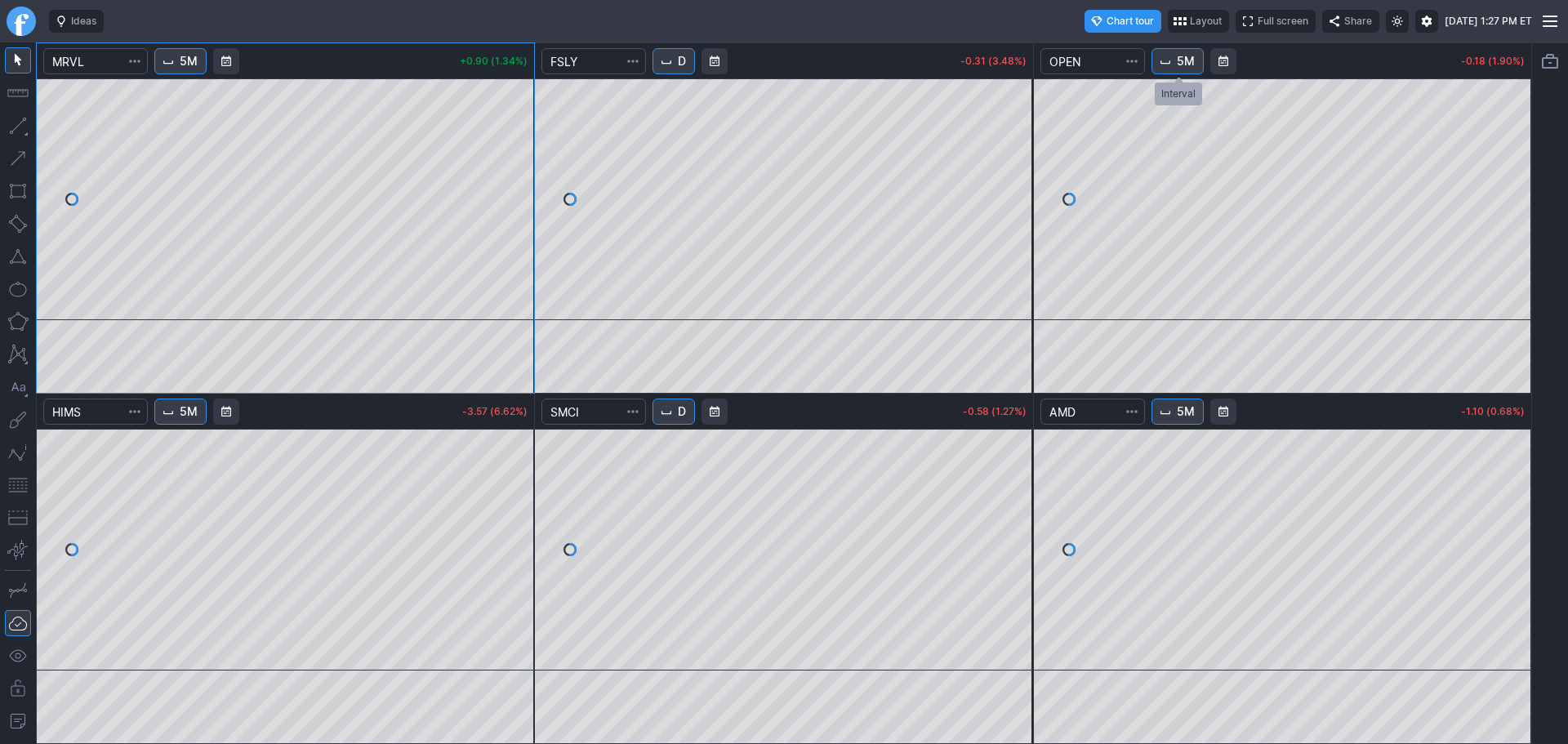
click at [1172, 66] on span "Interval" at bounding box center [1165, 61] width 13 height 13
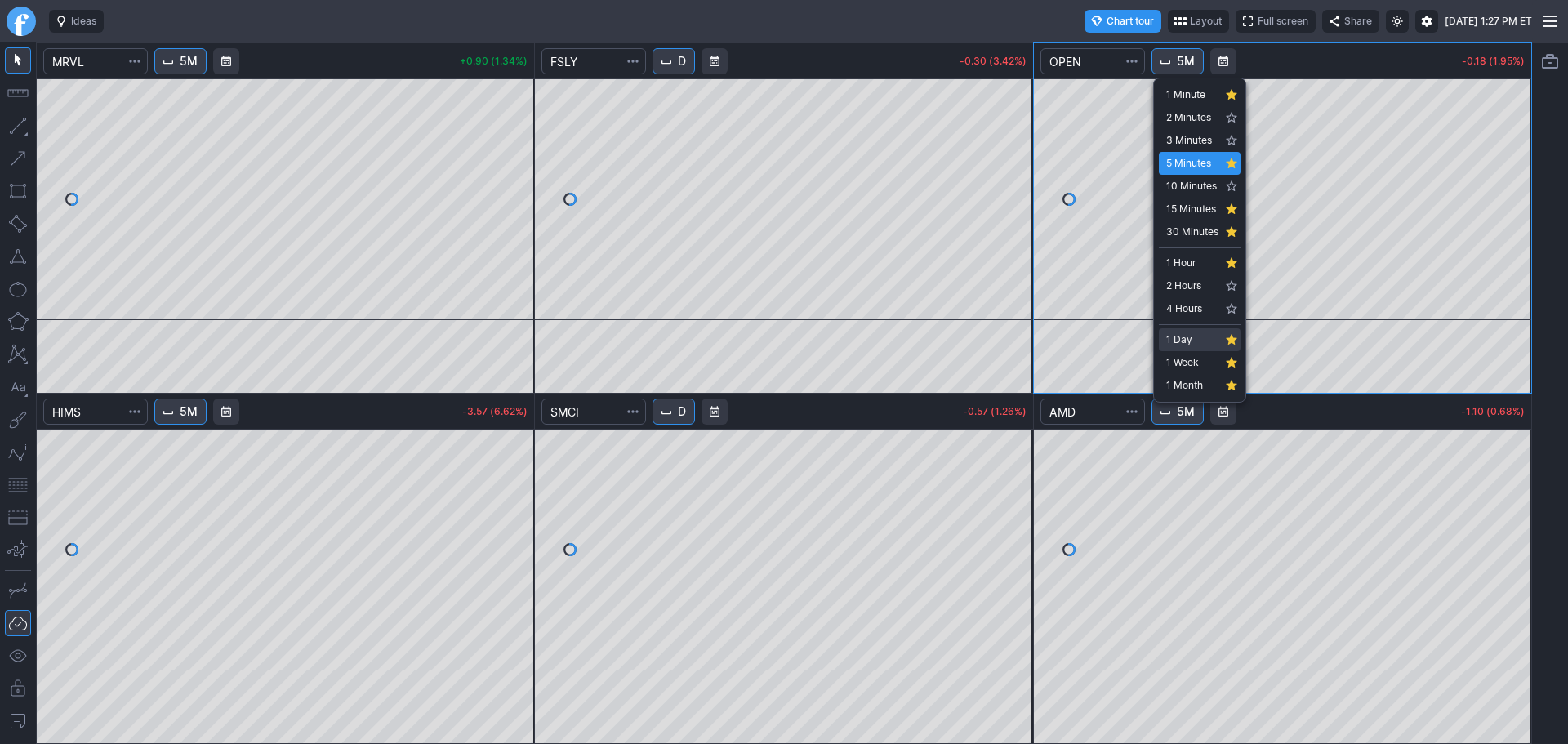
click at [1190, 339] on span "1 Day" at bounding box center [1191, 339] width 52 height 16
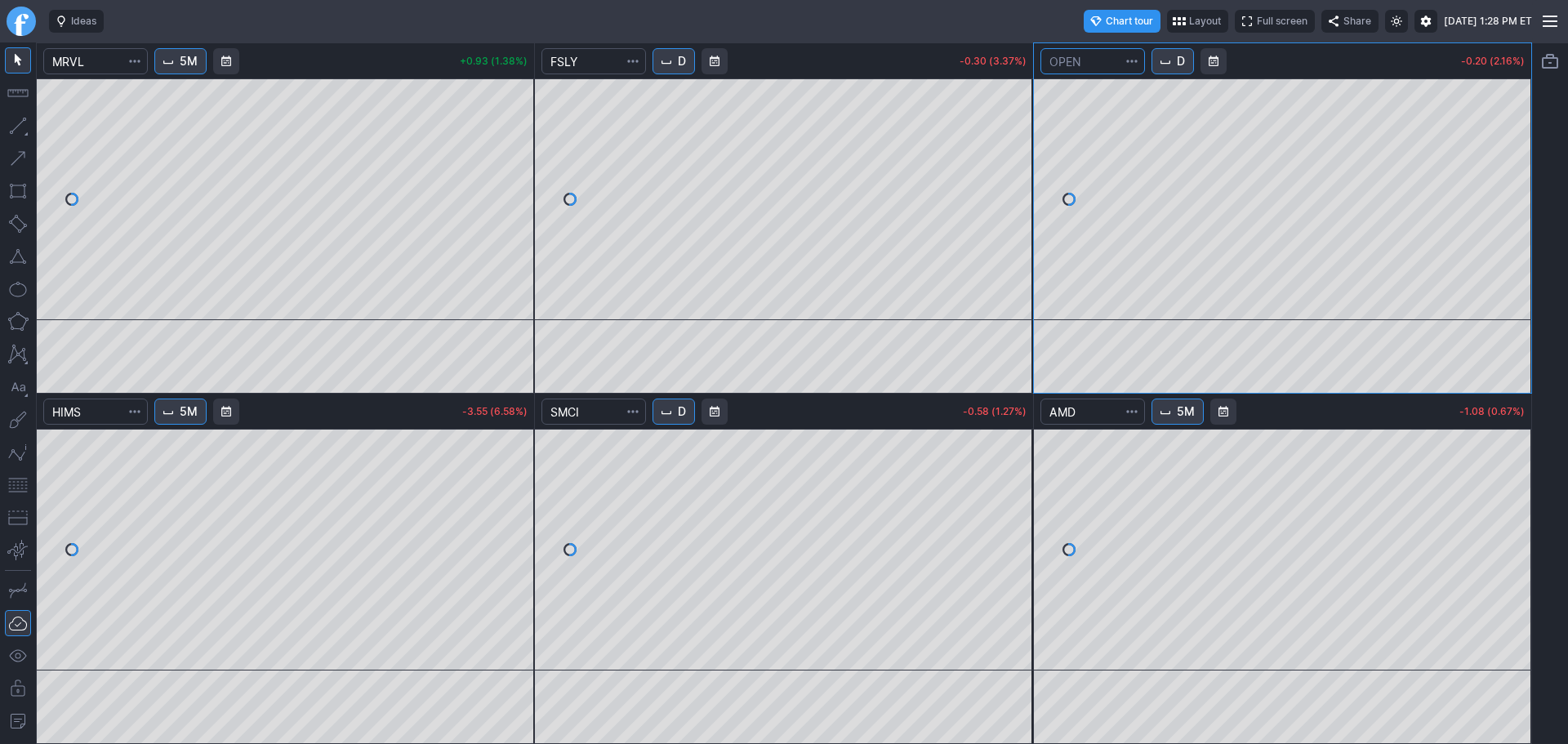
click at [1088, 61] on input "Search" at bounding box center [1093, 61] width 105 height 26
click at [1163, 61] on span "Interval" at bounding box center [1165, 61] width 13 height 13
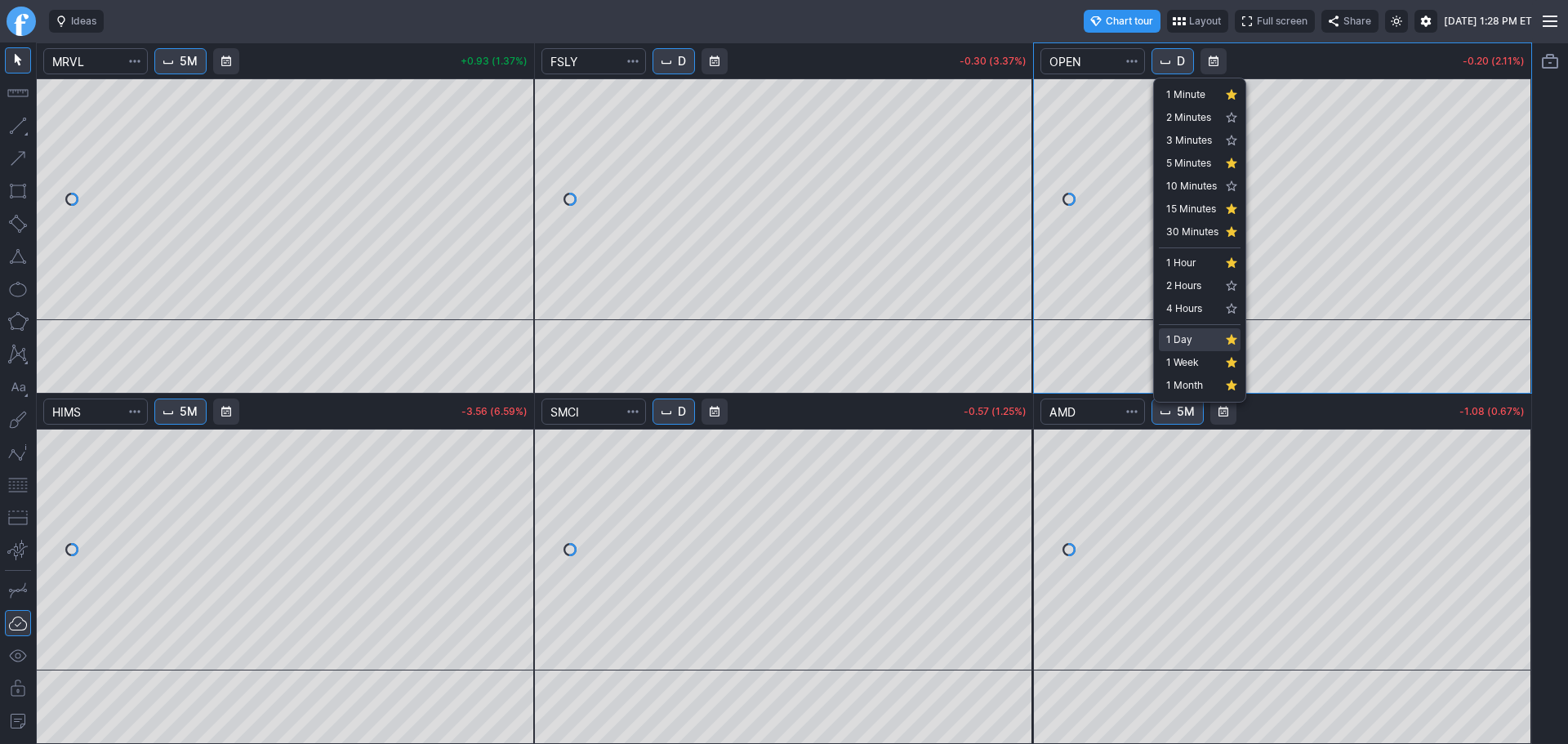
click at [1196, 342] on span "1 Day" at bounding box center [1191, 339] width 52 height 16
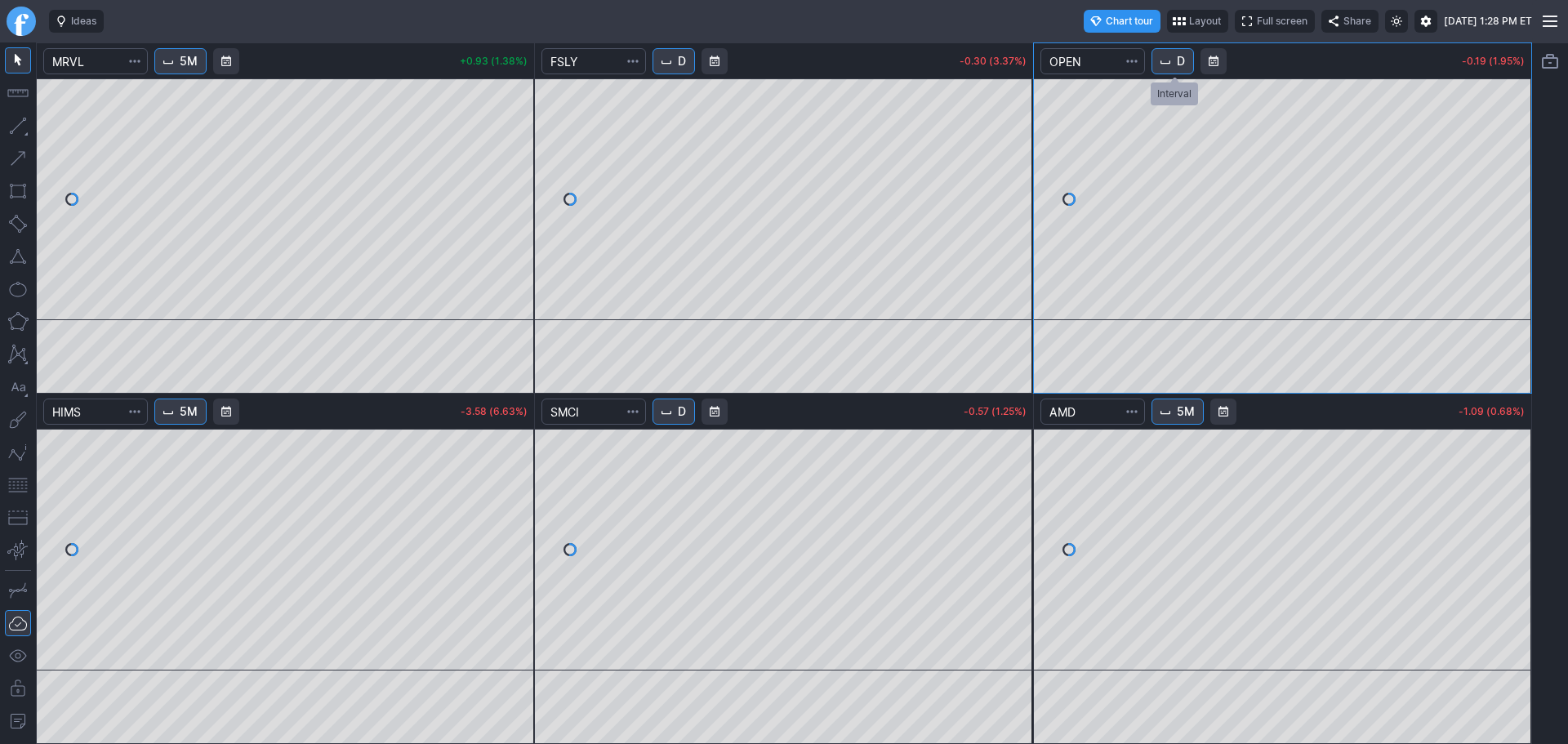
click at [1177, 63] on button "D" at bounding box center [1172, 61] width 43 height 26
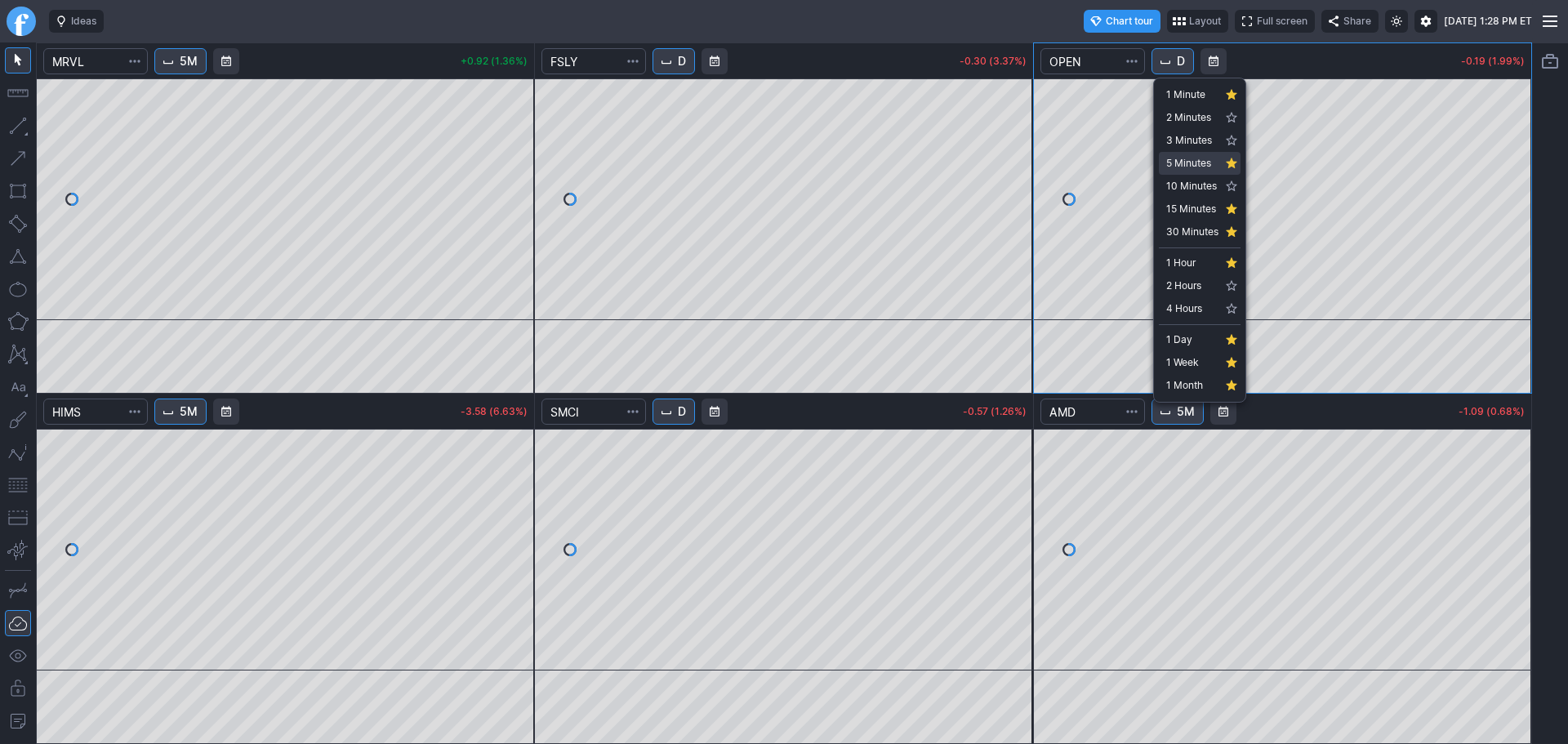
click at [1196, 161] on span "5 Minutes" at bounding box center [1191, 163] width 52 height 16
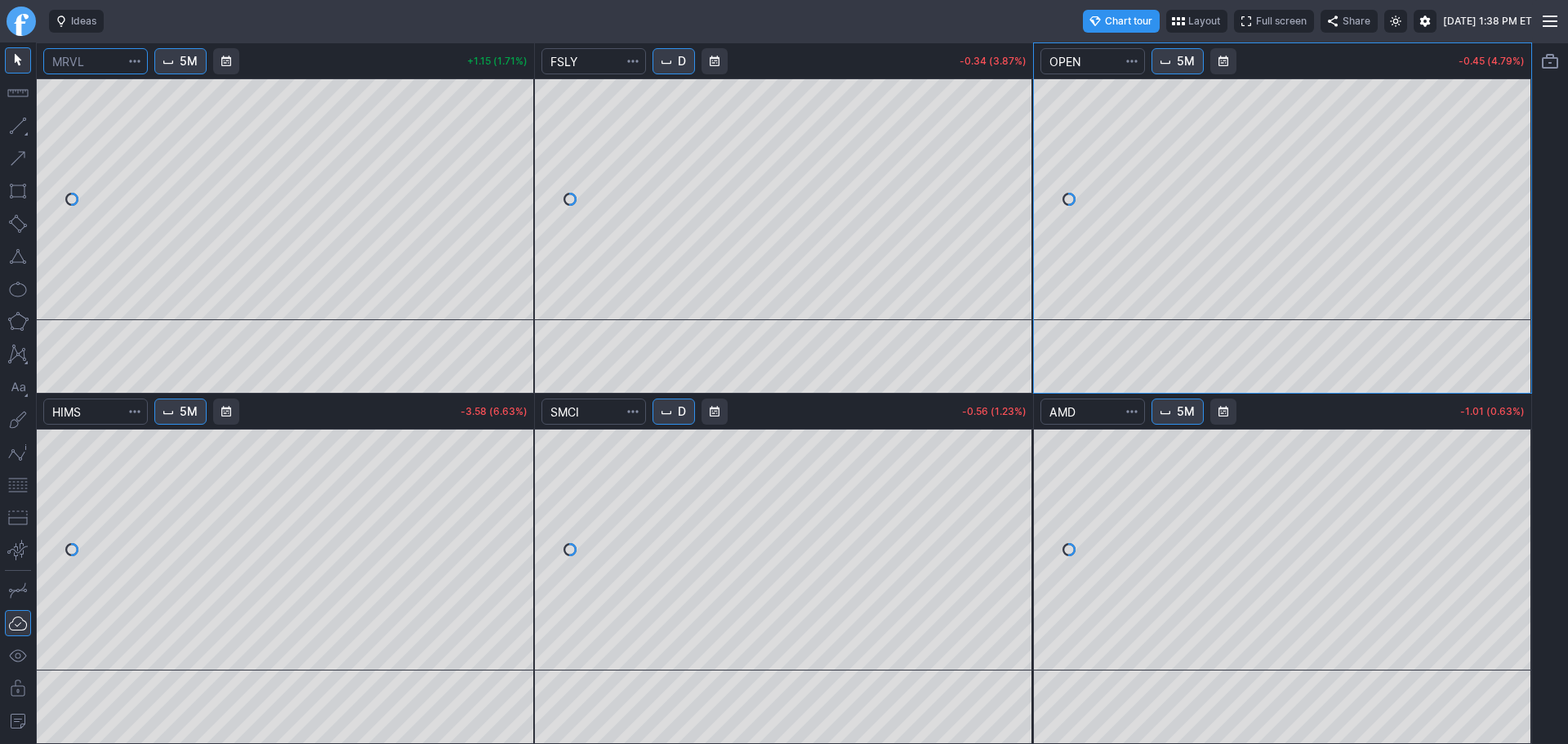
click at [98, 60] on input "Search" at bounding box center [96, 61] width 105 height 26
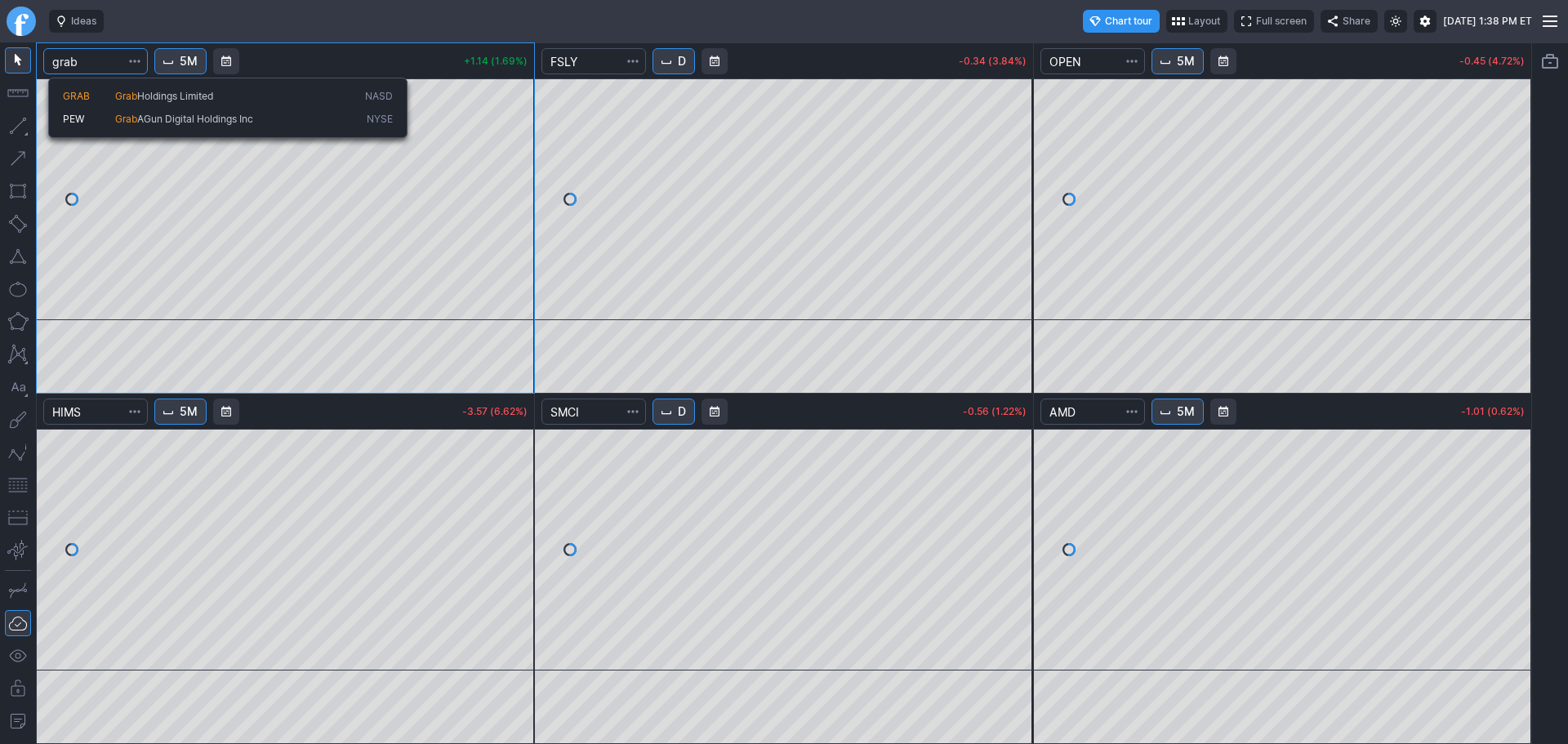
type input "grab"
click at [173, 94] on span "Holdings Limited" at bounding box center [175, 96] width 76 height 12
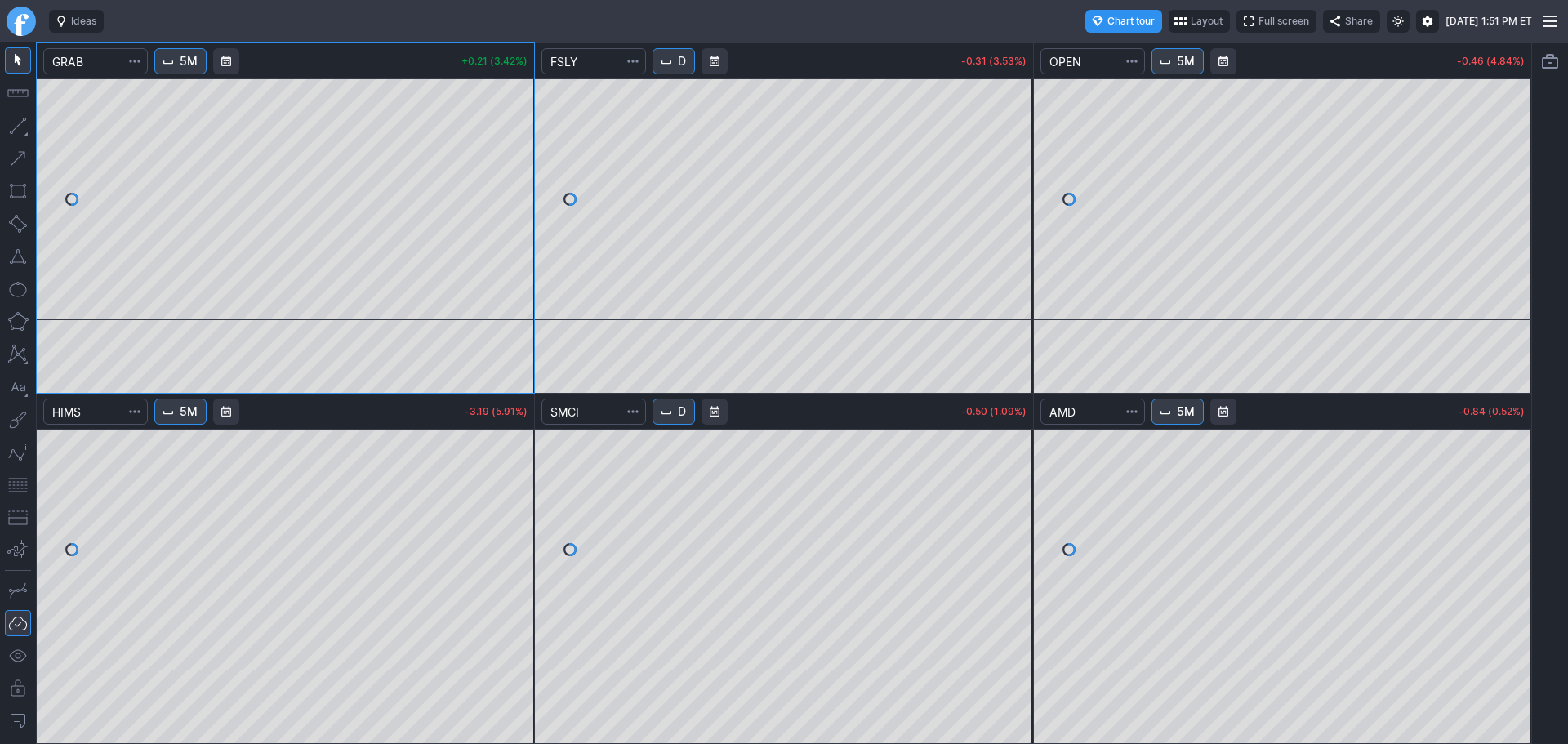
click at [182, 413] on button "5M" at bounding box center [180, 412] width 52 height 26
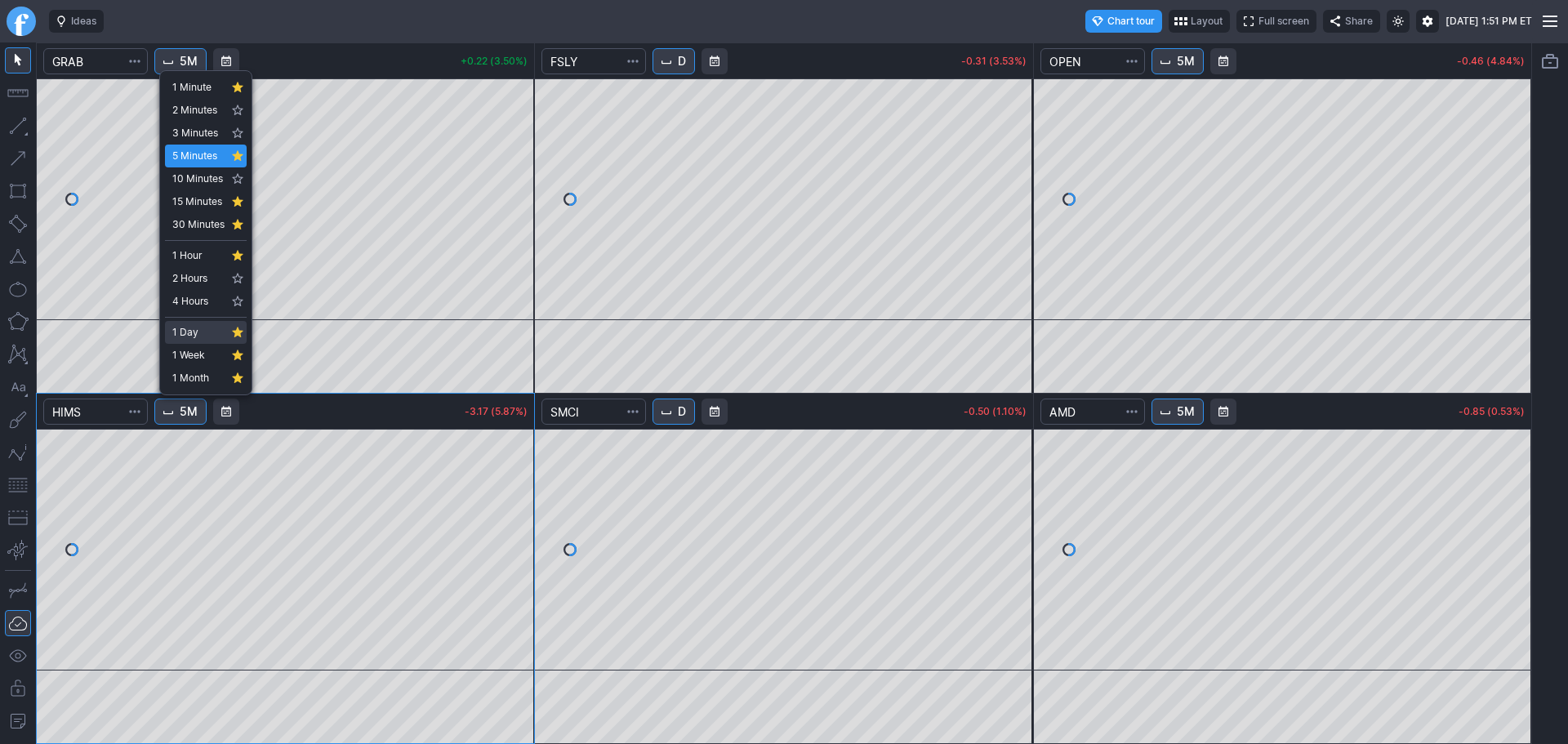
click at [204, 332] on span "1 Day" at bounding box center [198, 332] width 52 height 16
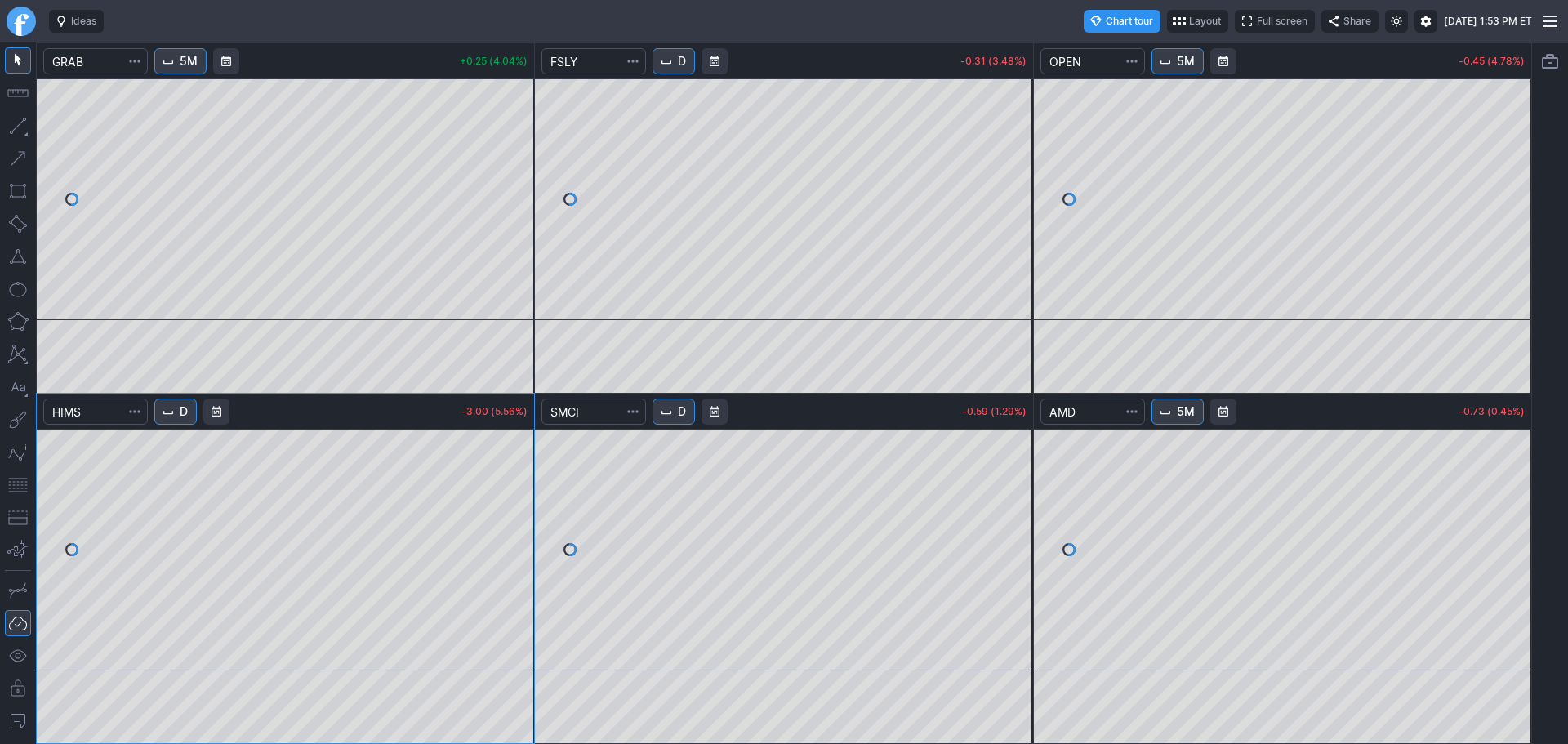
click at [6, 17] on div at bounding box center [21, 21] width 43 height 43
click at [23, 27] on link "Finviz.com" at bounding box center [21, 21] width 30 height 30
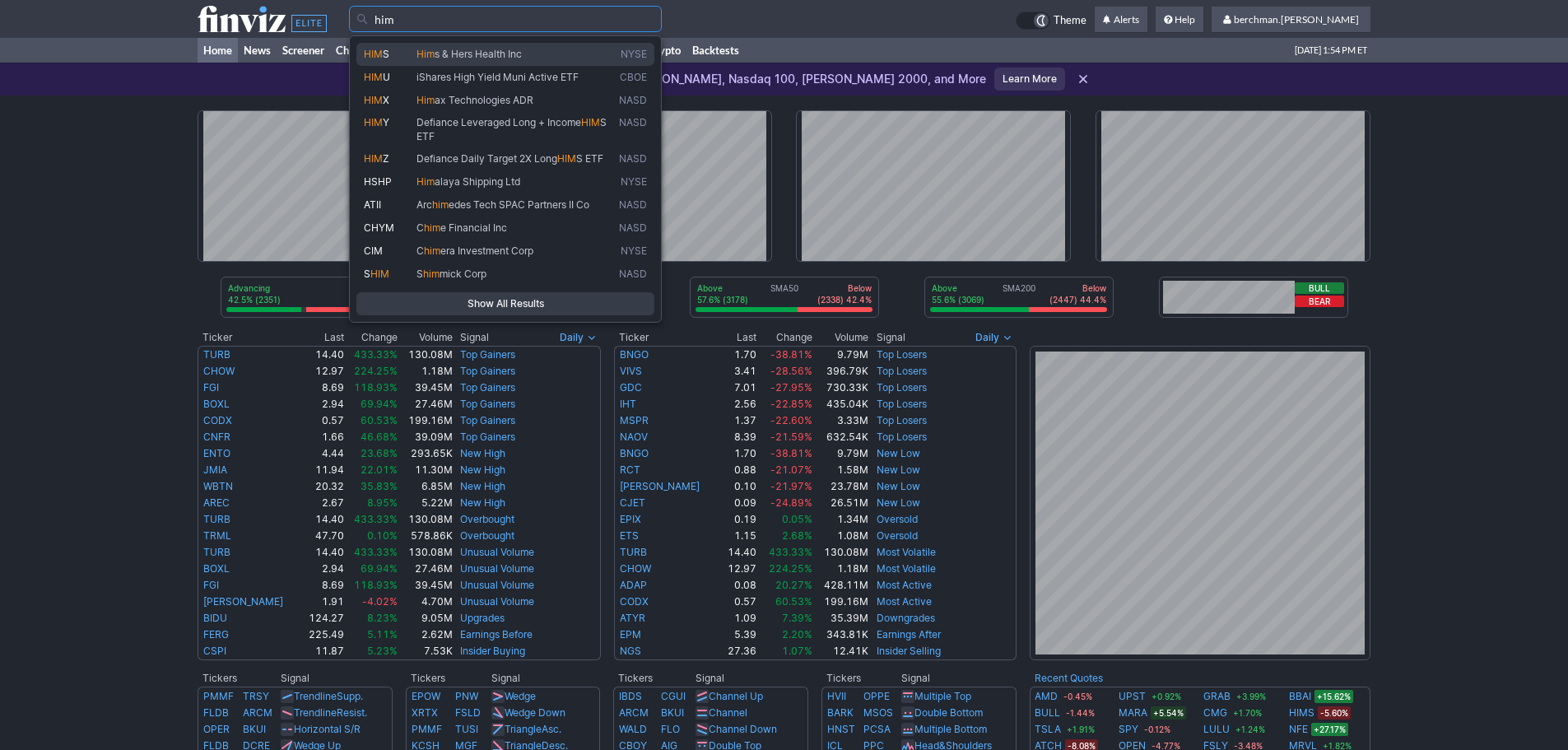
click at [448, 50] on span "s & Hers Health Inc" at bounding box center [478, 53] width 87 height 12
type input "HIMS"
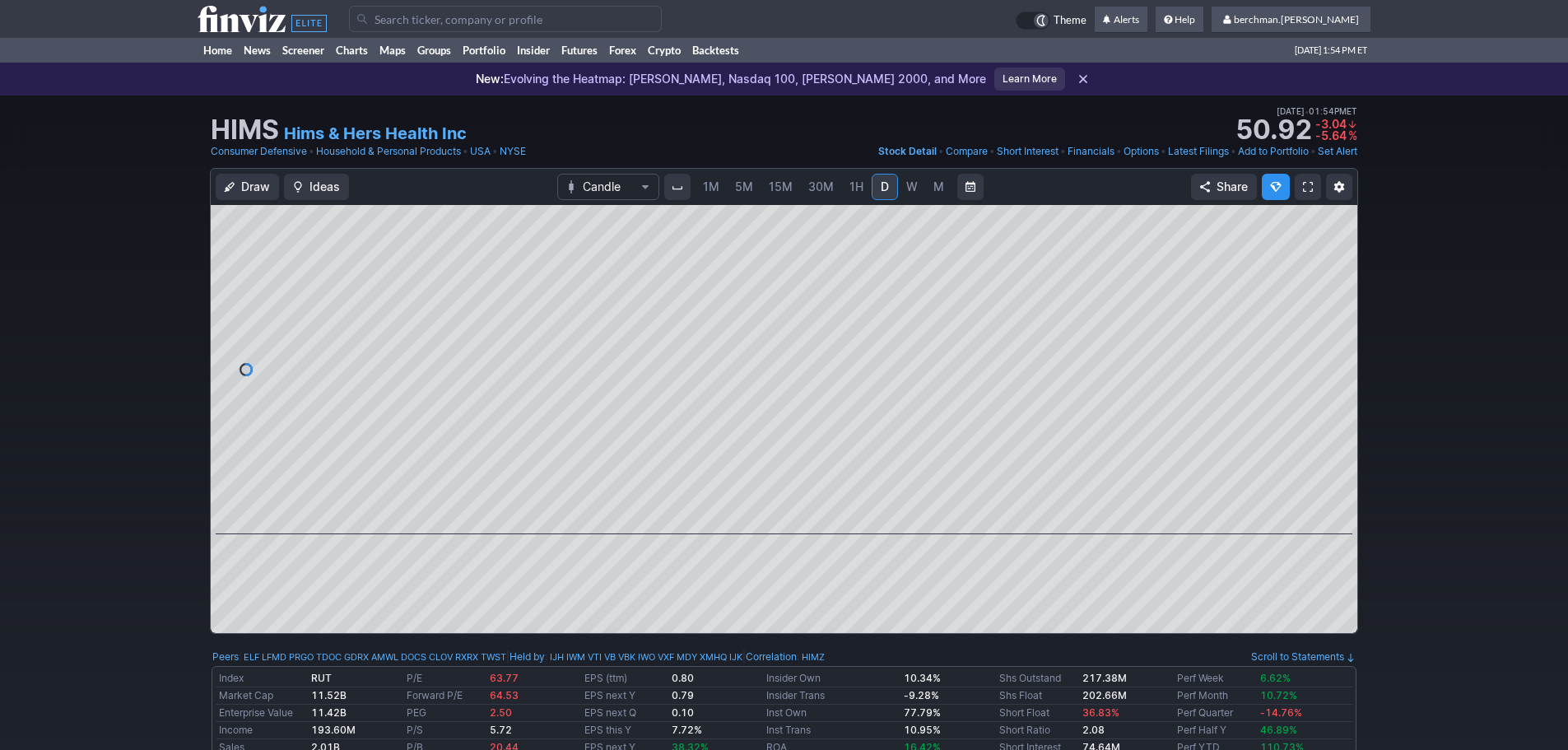
click at [466, 20] on input "Search" at bounding box center [505, 19] width 313 height 27
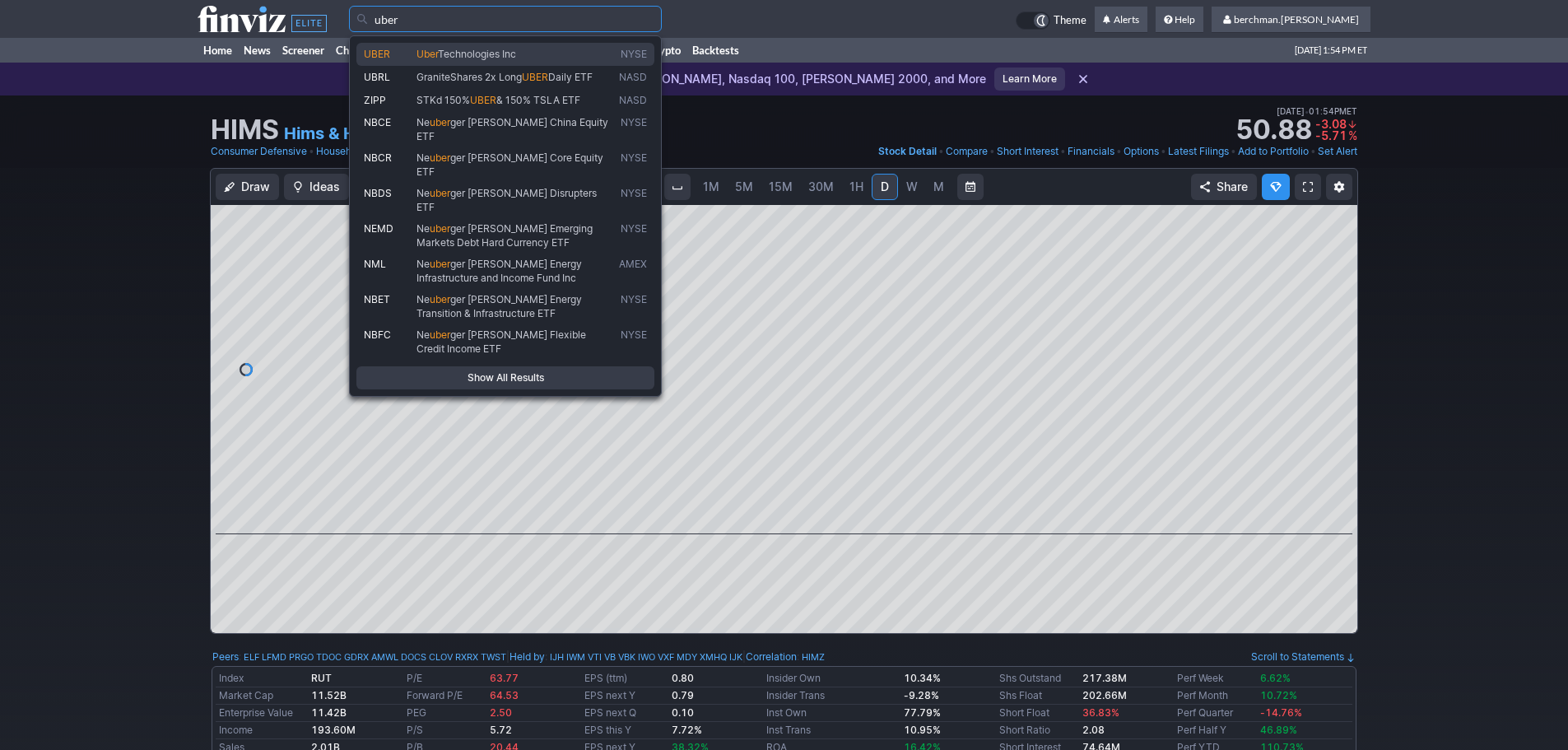
click at [503, 52] on span "Technologies Inc" at bounding box center [477, 53] width 78 height 12
type input "UBER"
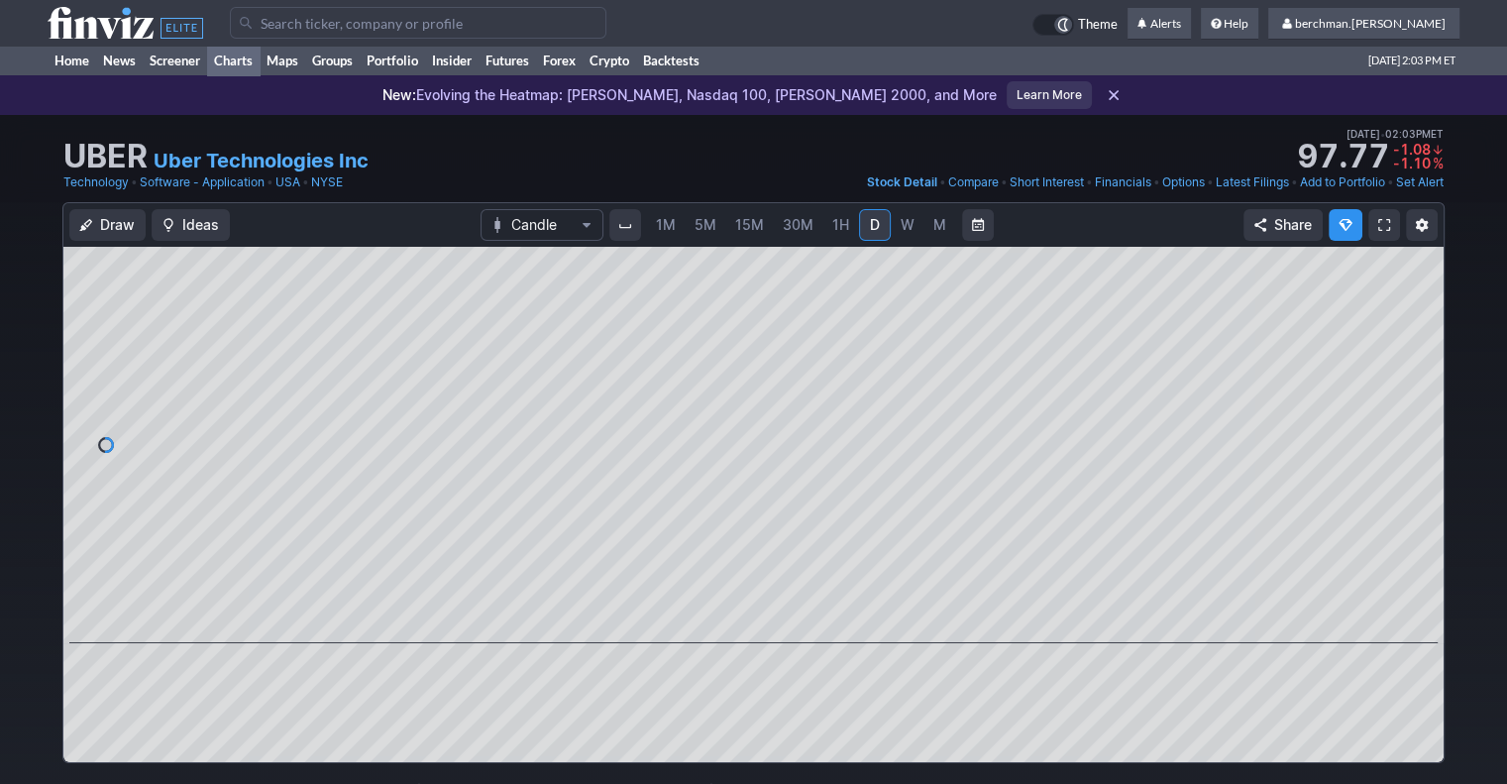
click at [234, 63] on link "Charts" at bounding box center [233, 61] width 53 height 30
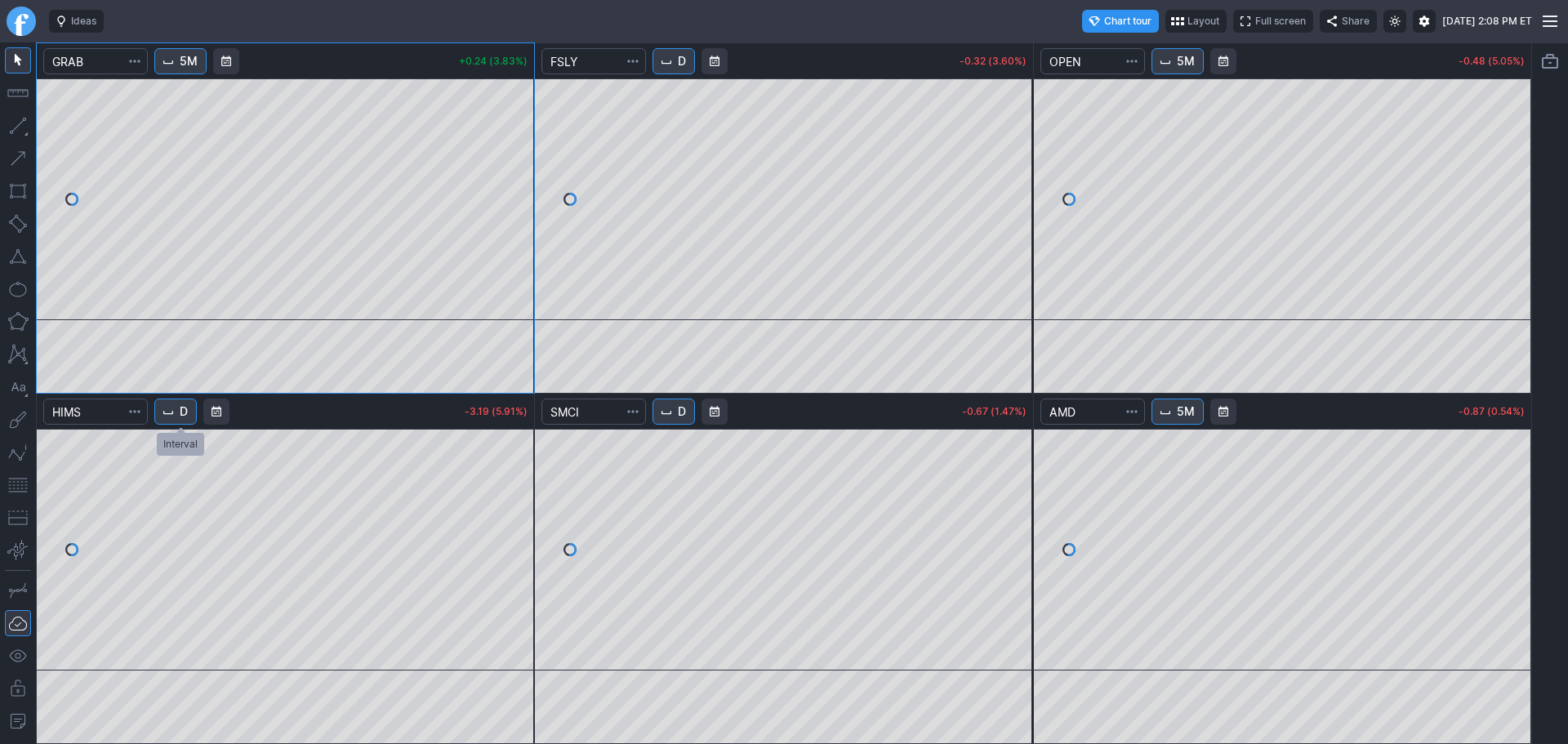
click at [181, 417] on button "D" at bounding box center [176, 412] width 43 height 26
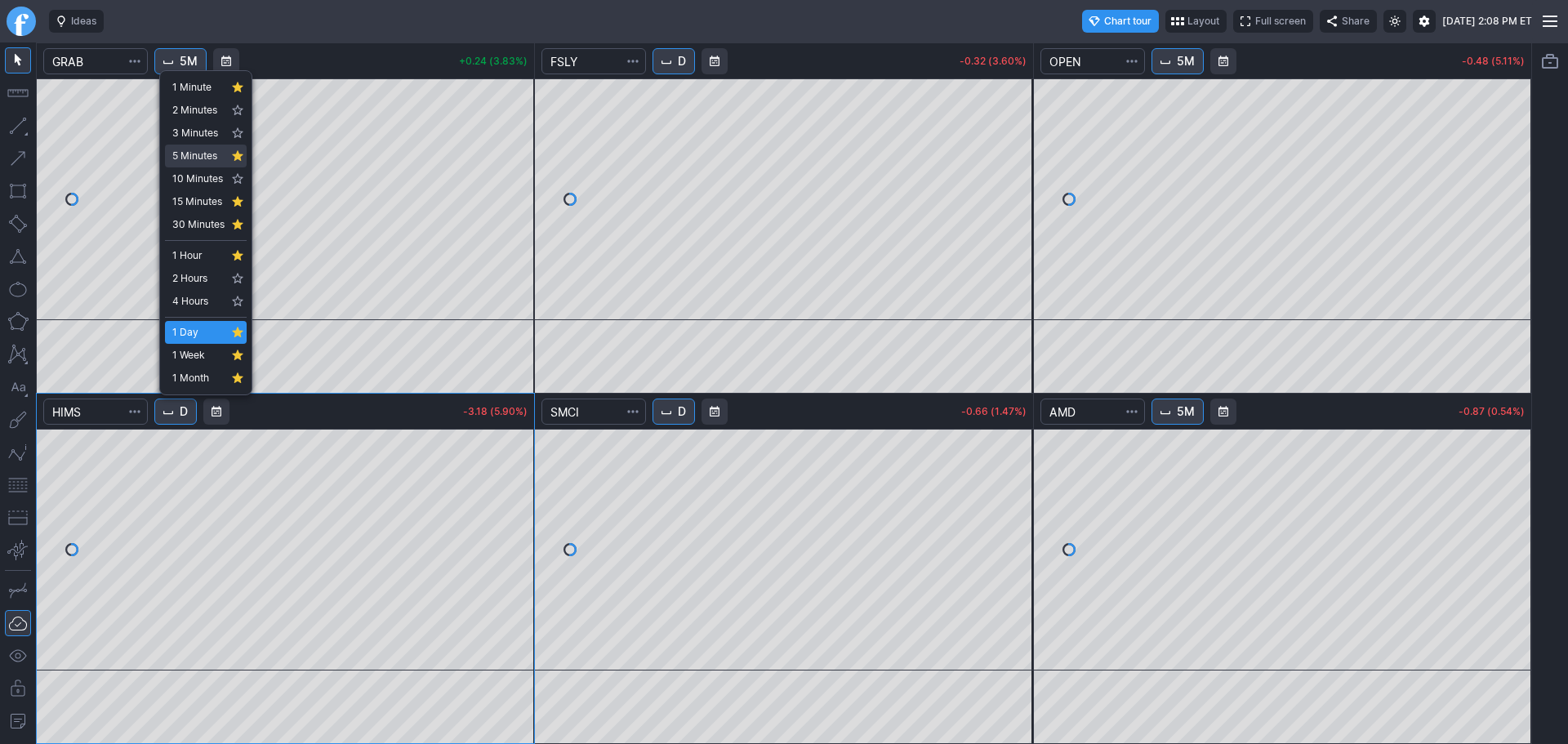
click at [204, 154] on span "5 Minutes" at bounding box center [198, 156] width 52 height 16
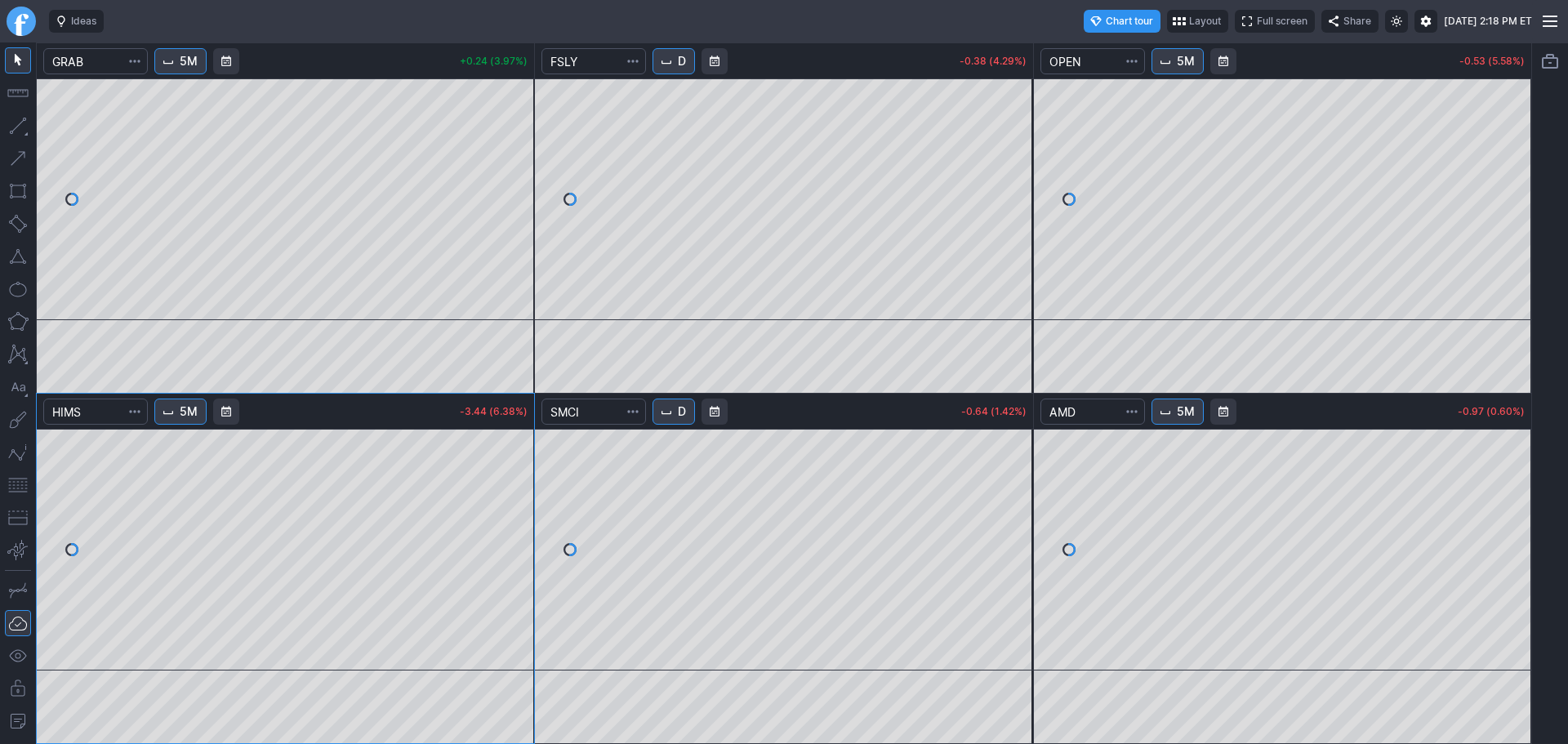
click at [22, 21] on link "Finviz.com" at bounding box center [21, 21] width 30 height 30
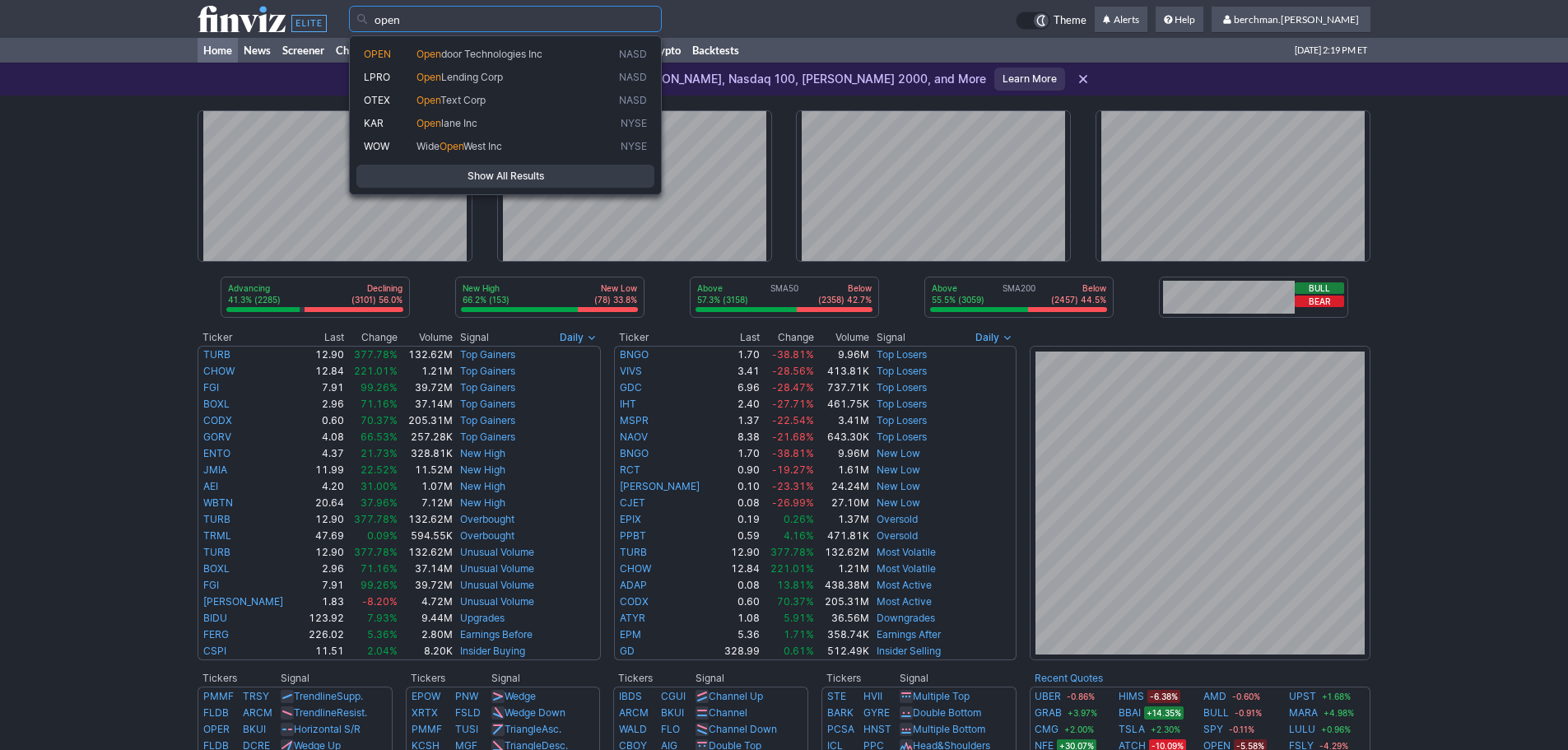
click at [475, 57] on span "door Technologies Inc" at bounding box center [492, 53] width 101 height 12
type input "OPEN"
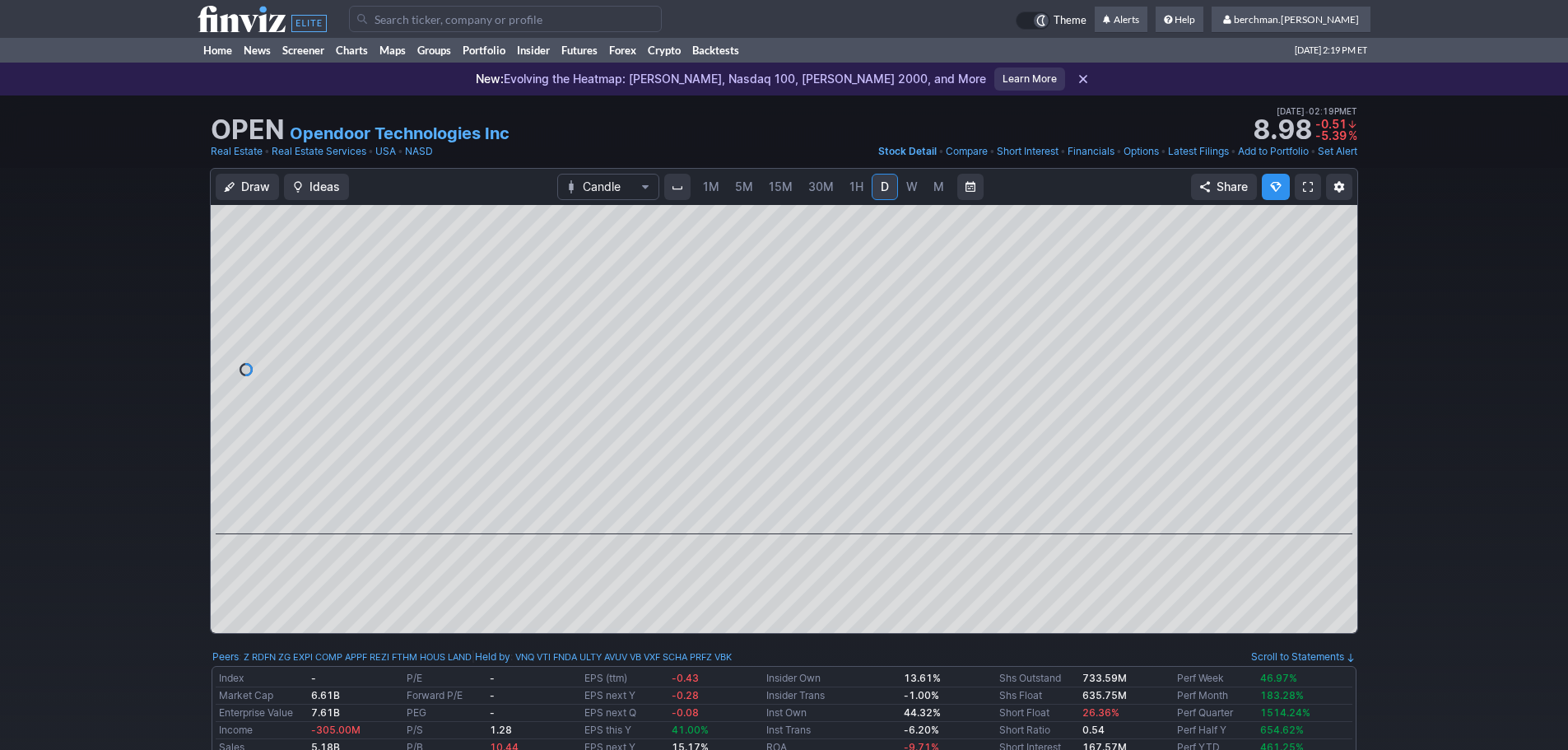
click at [552, 24] on input "Search" at bounding box center [505, 19] width 313 height 27
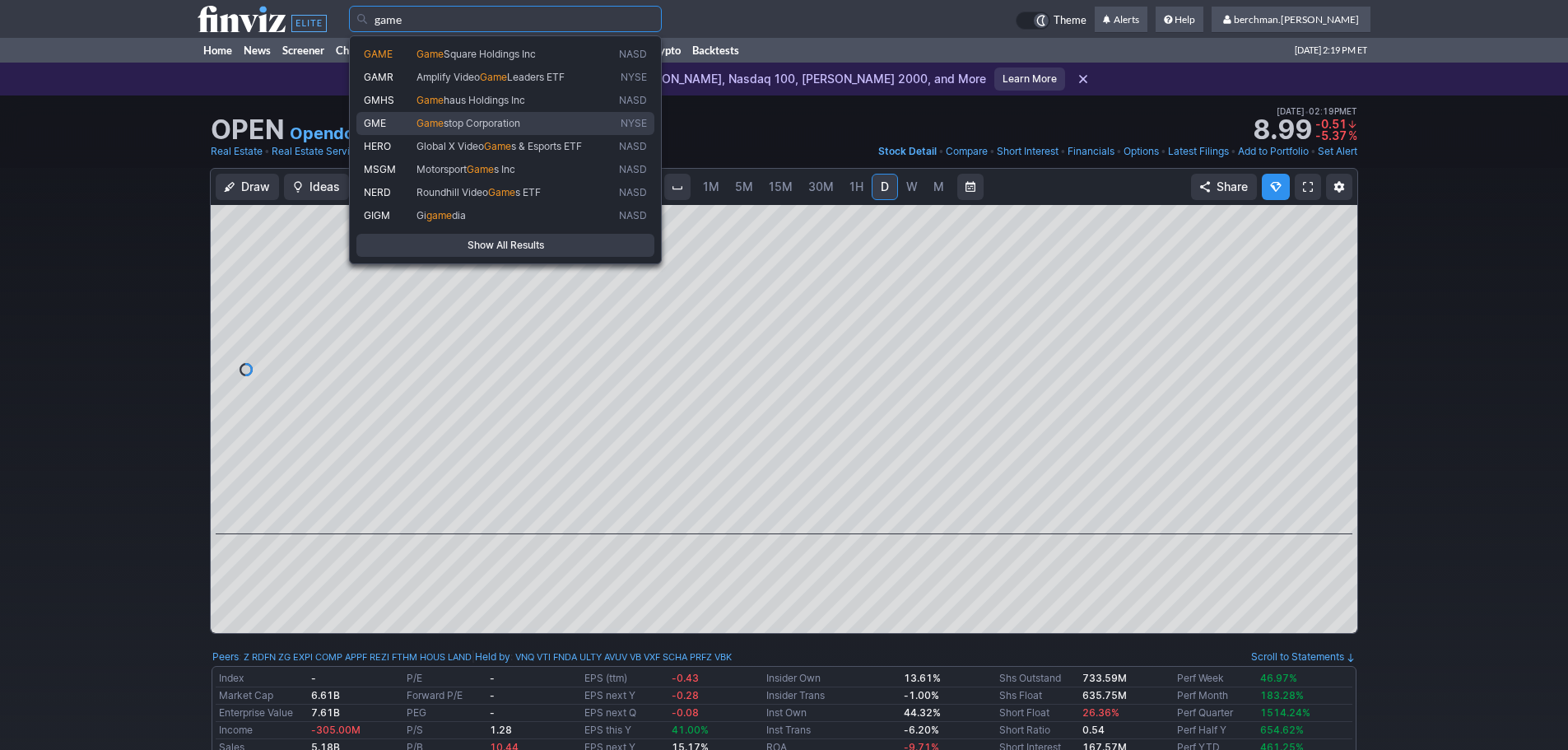
click at [494, 120] on span "stop Corporation" at bounding box center [482, 123] width 76 height 12
type input "GME"
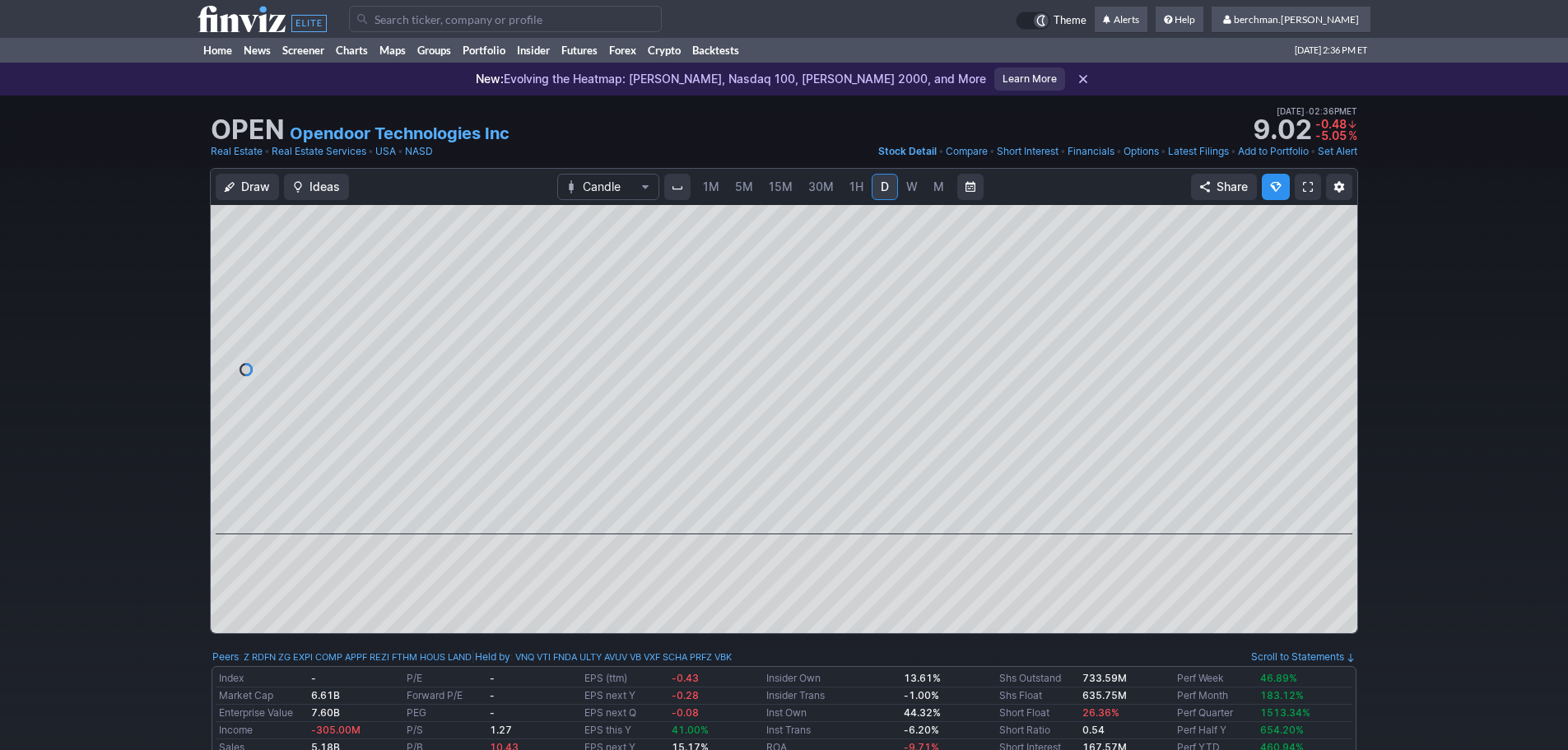
click at [495, 22] on input "Search" at bounding box center [505, 19] width 313 height 27
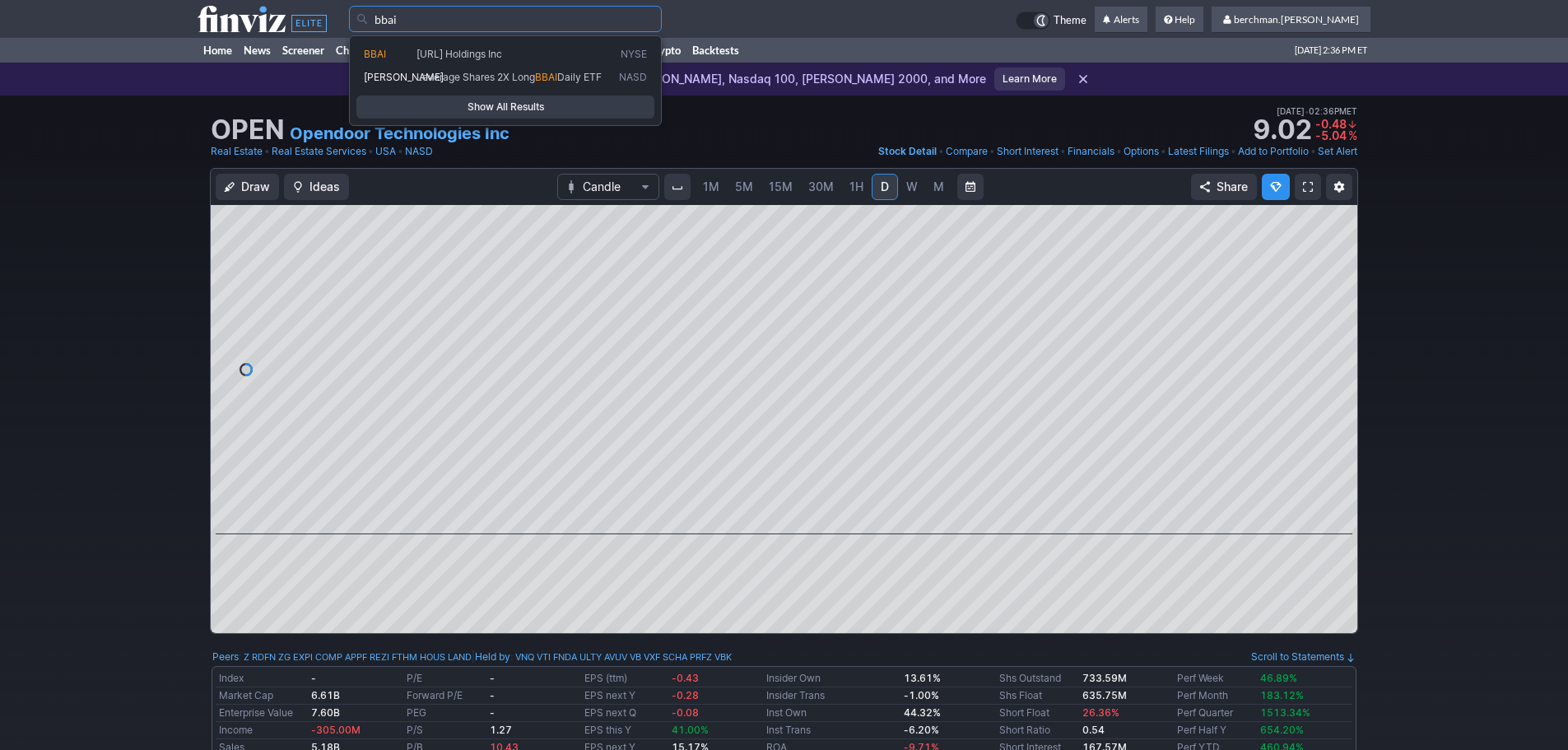
click at [502, 47] on span "BigBear.ai Holdings Inc" at bounding box center [458, 53] width 86 height 12
type input "BBAI"
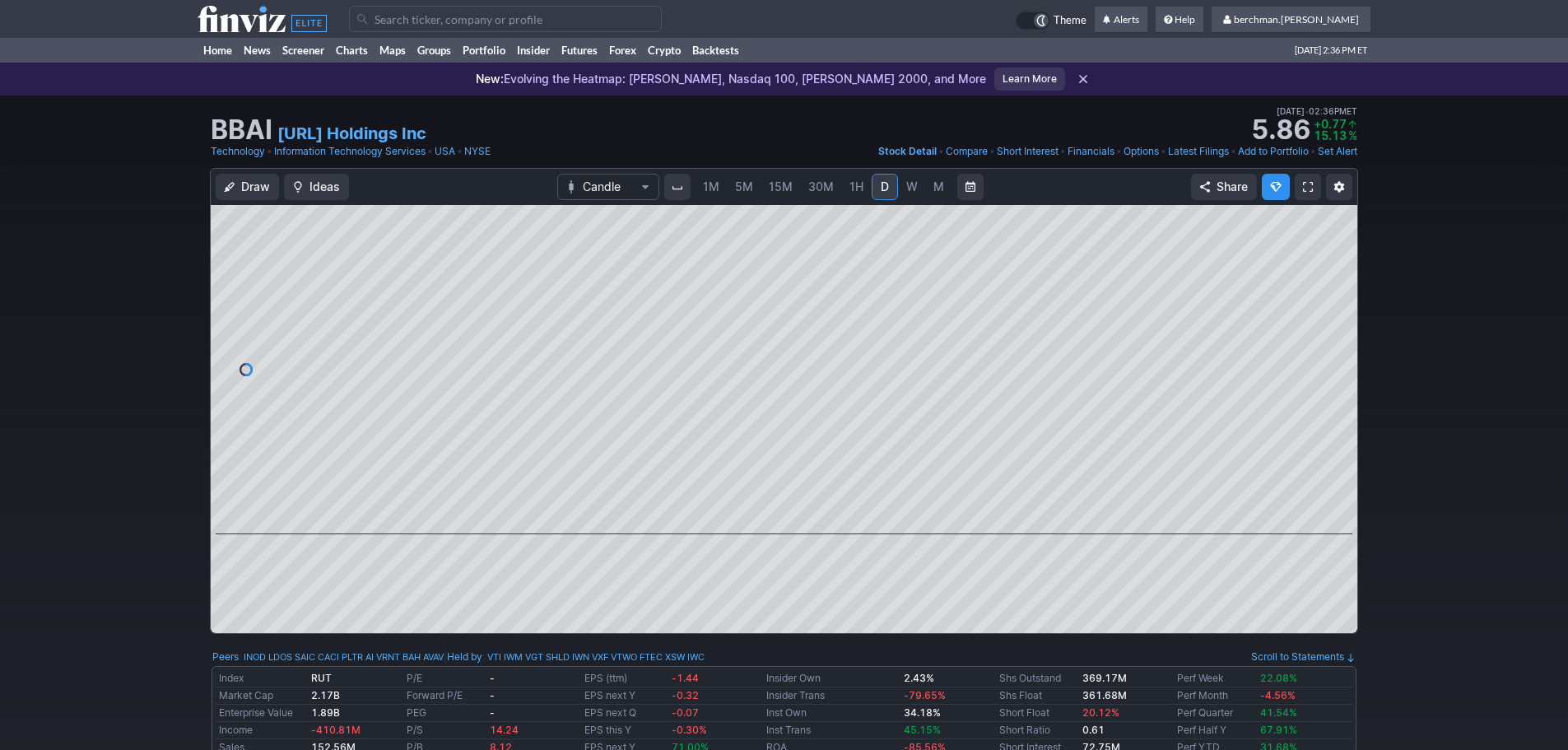
click at [744, 184] on span "5M" at bounding box center [744, 186] width 18 height 14
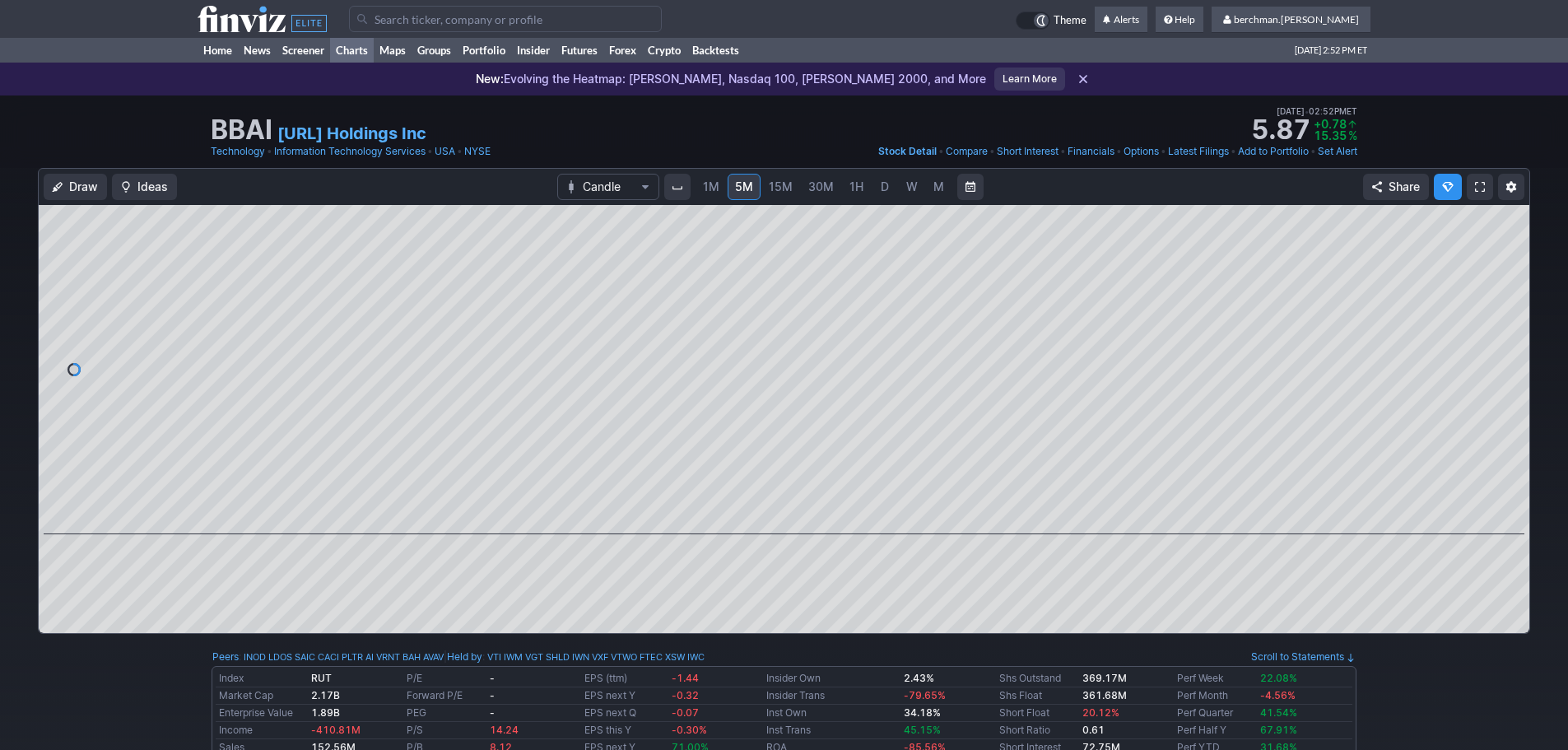
click at [345, 49] on link "Charts" at bounding box center [351, 51] width 44 height 25
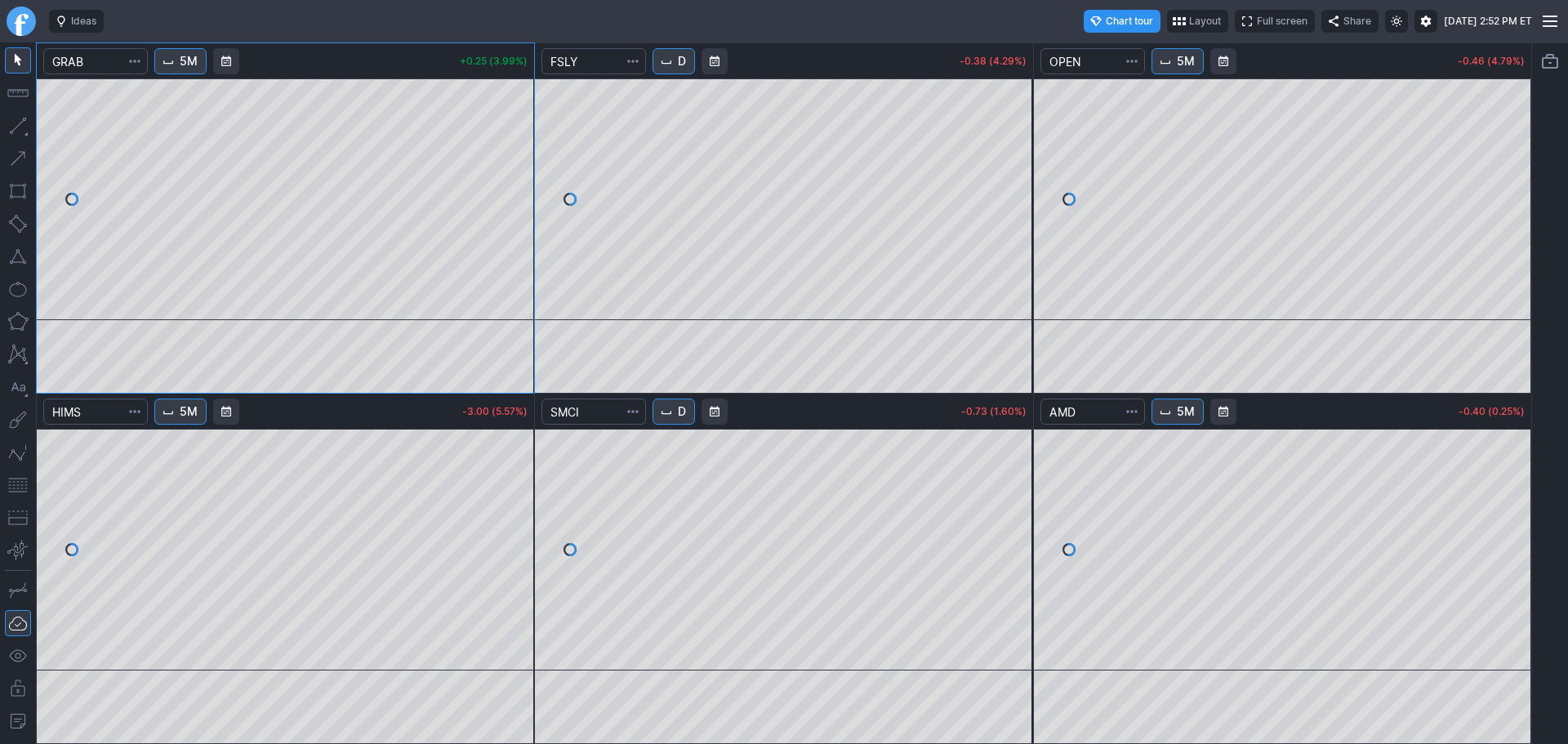
click at [669, 55] on span "Interval" at bounding box center [667, 61] width 13 height 13
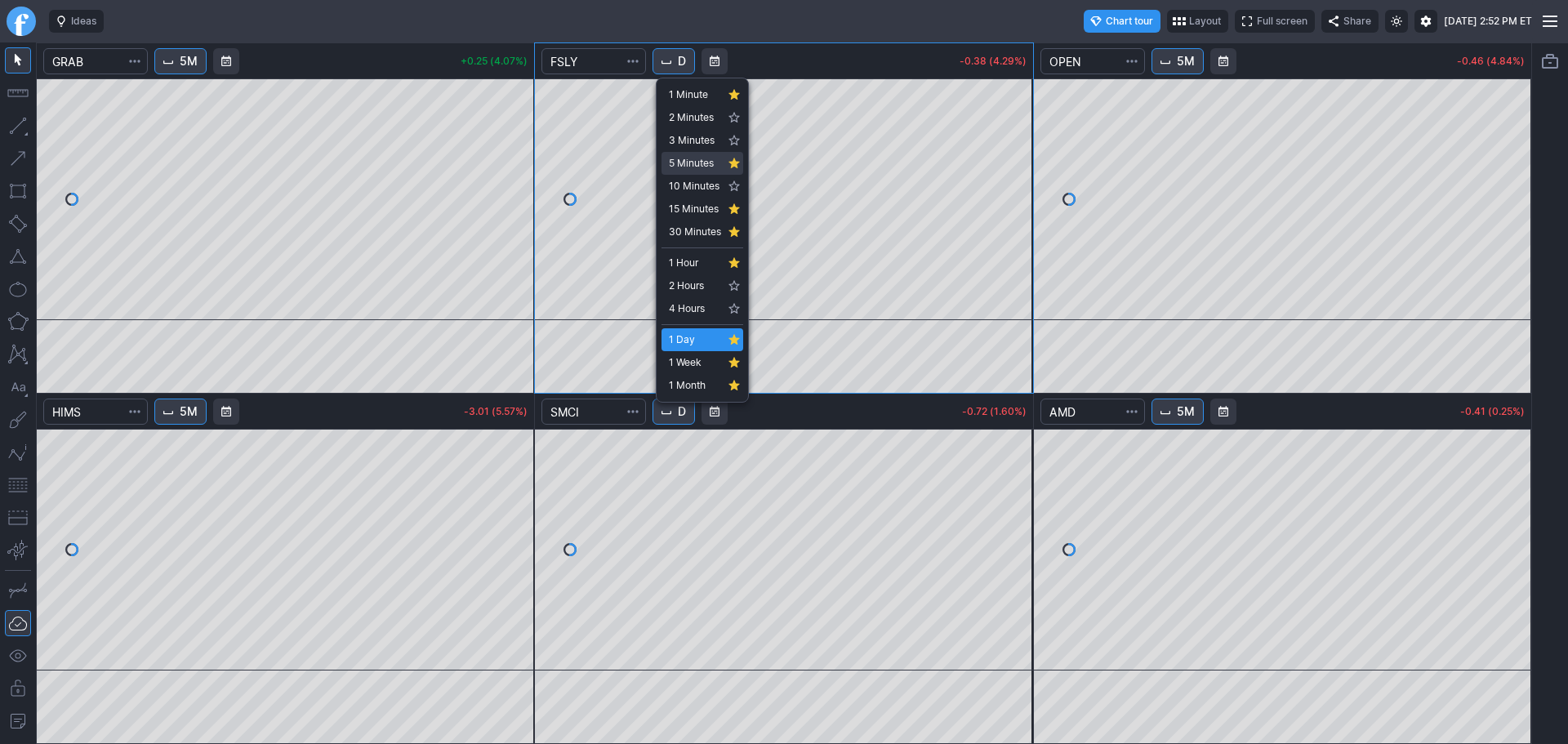
click at [694, 171] on link "5 Minutes" at bounding box center [702, 163] width 82 height 23
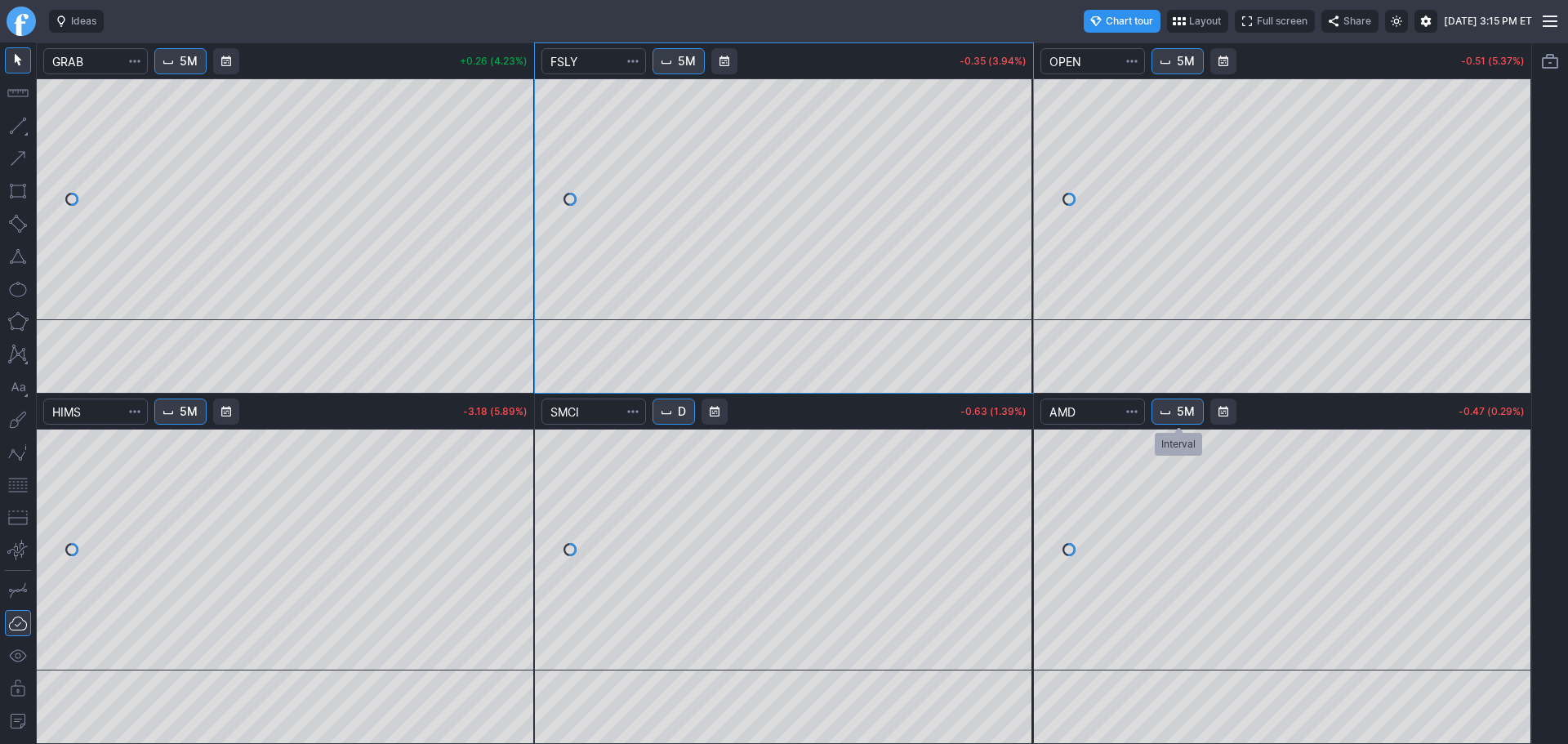
click at [1174, 414] on button "5M" at bounding box center [1177, 412] width 52 height 26
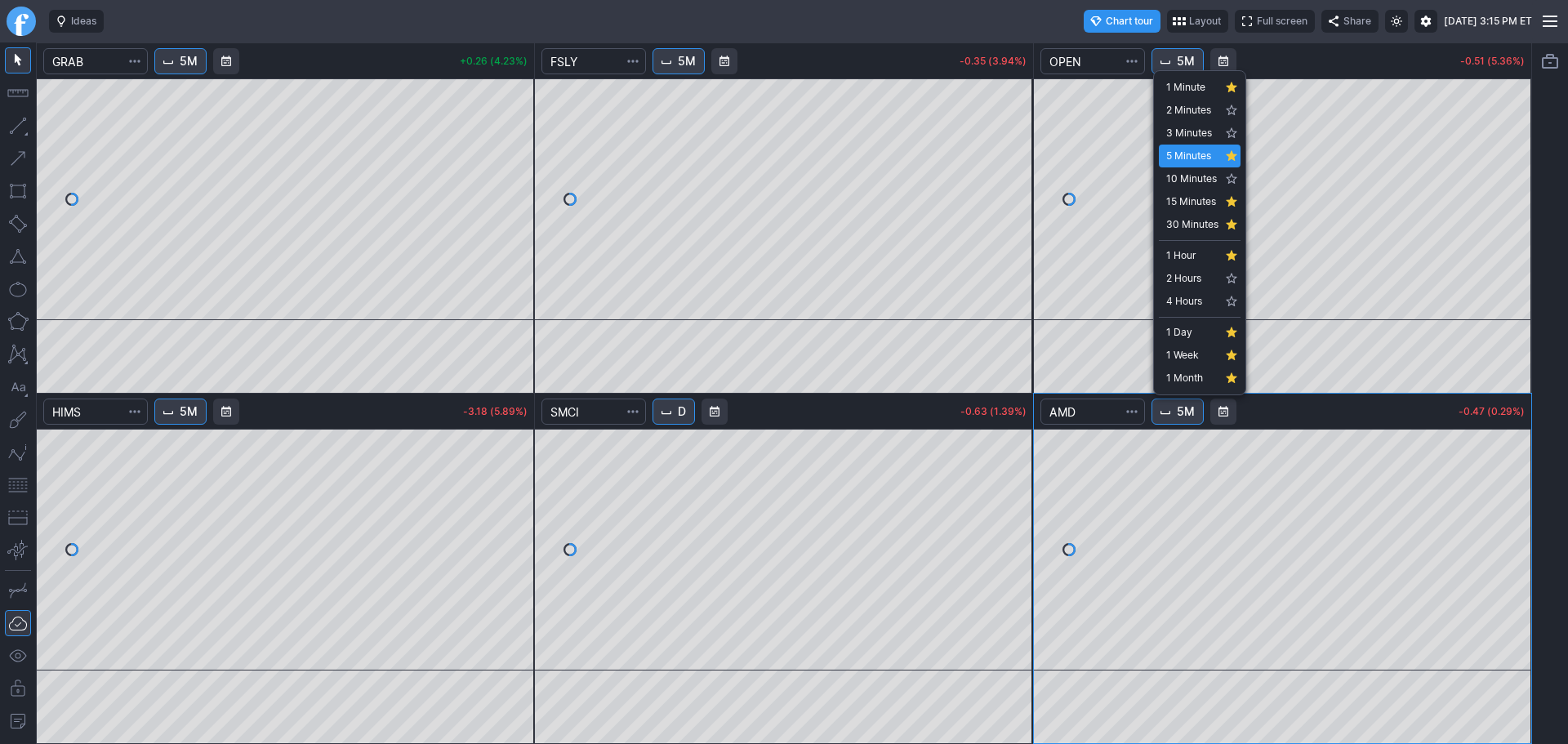
click at [1565, 199] on div at bounding box center [784, 372] width 1568 height 744
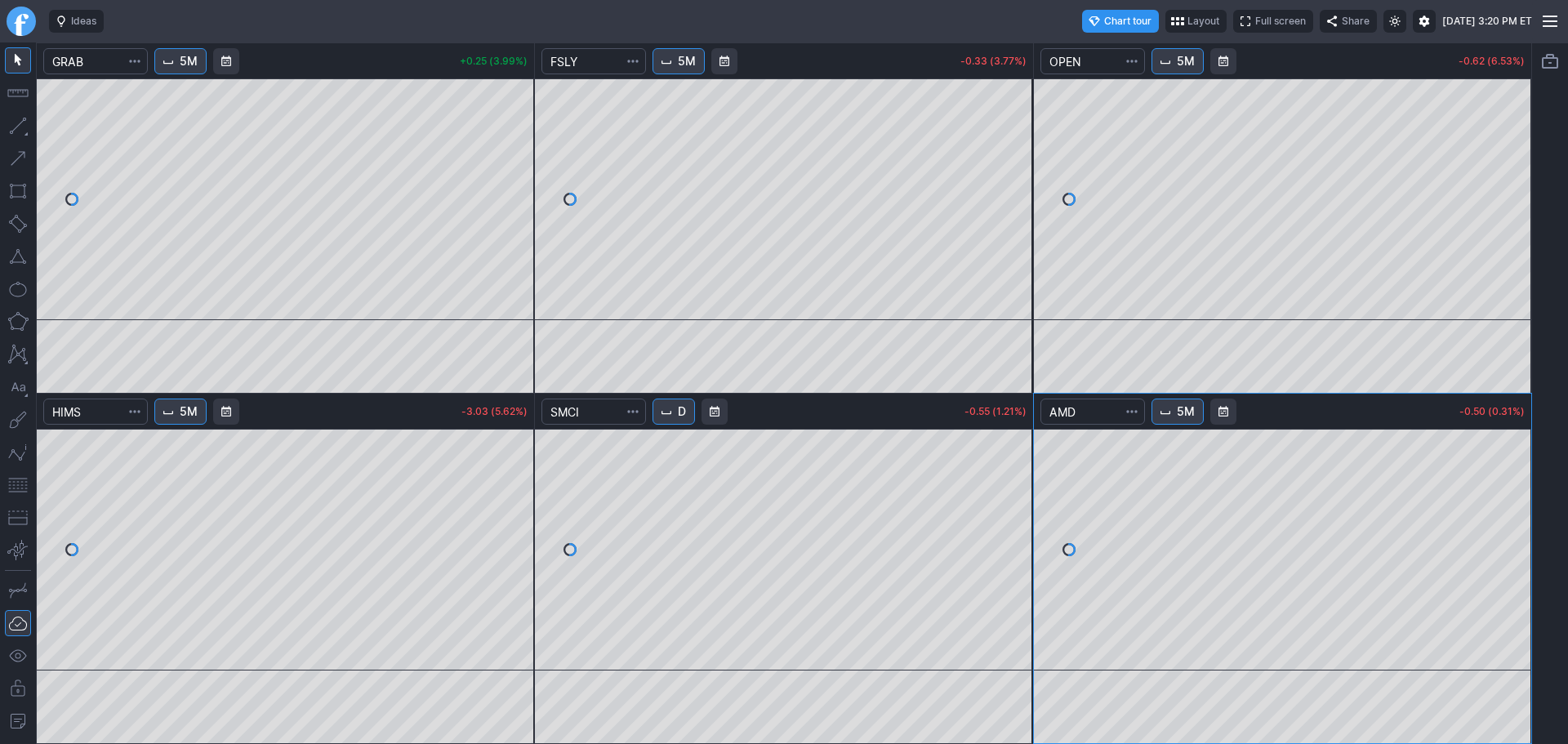
click at [21, 26] on link "Finviz.com" at bounding box center [21, 21] width 30 height 30
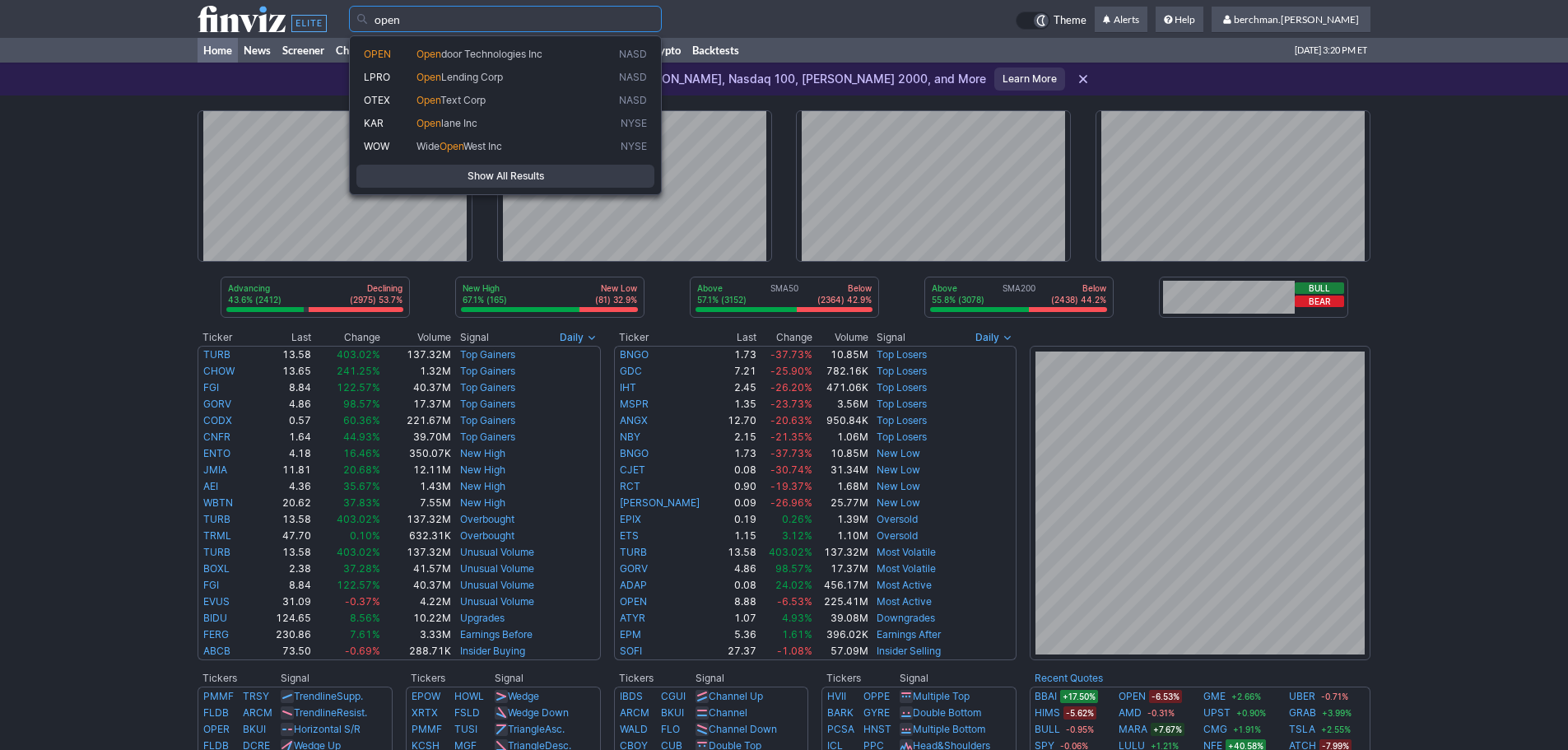
click at [491, 53] on span "door Technologies Inc" at bounding box center [492, 53] width 101 height 12
type input "OPEN"
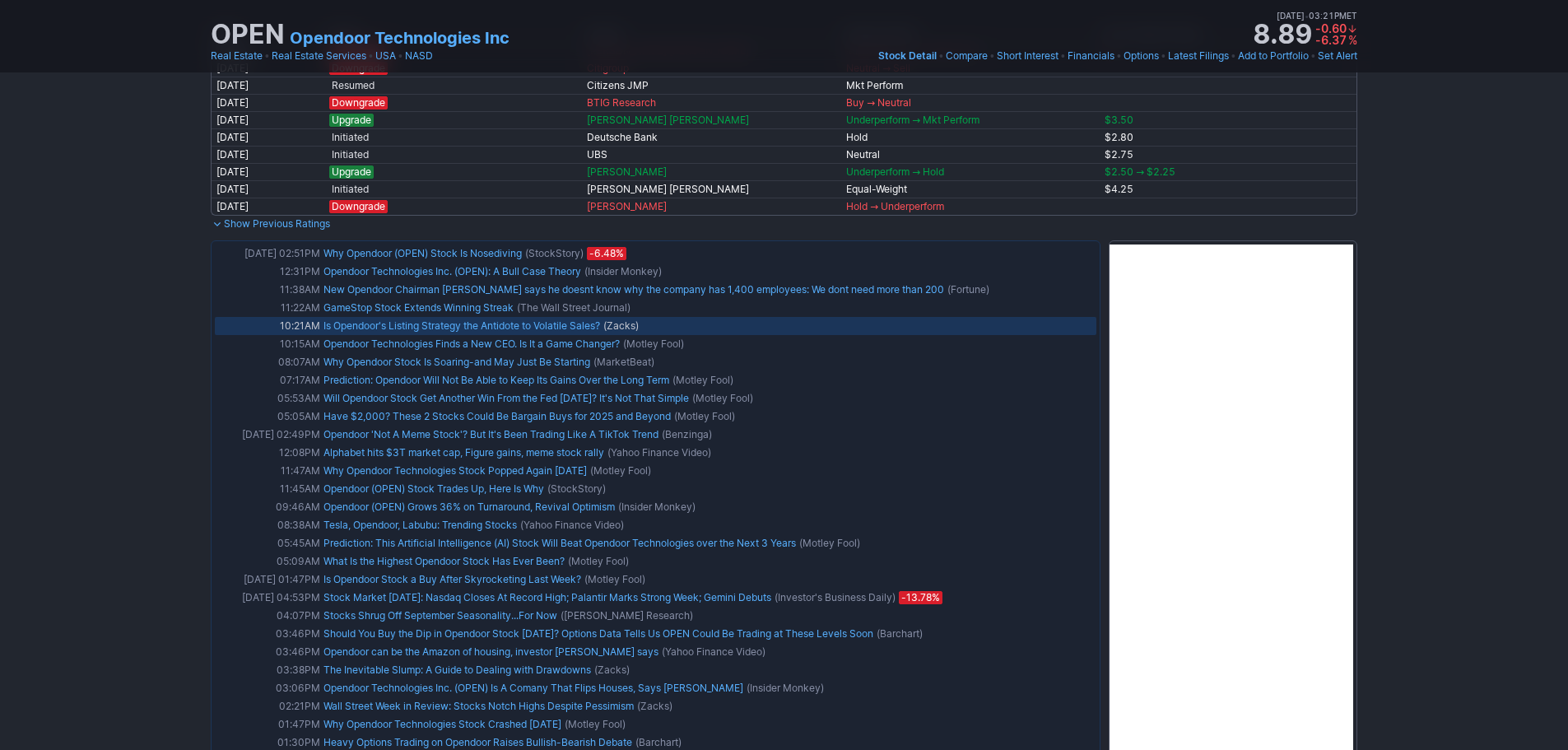
scroll to position [1152, 0]
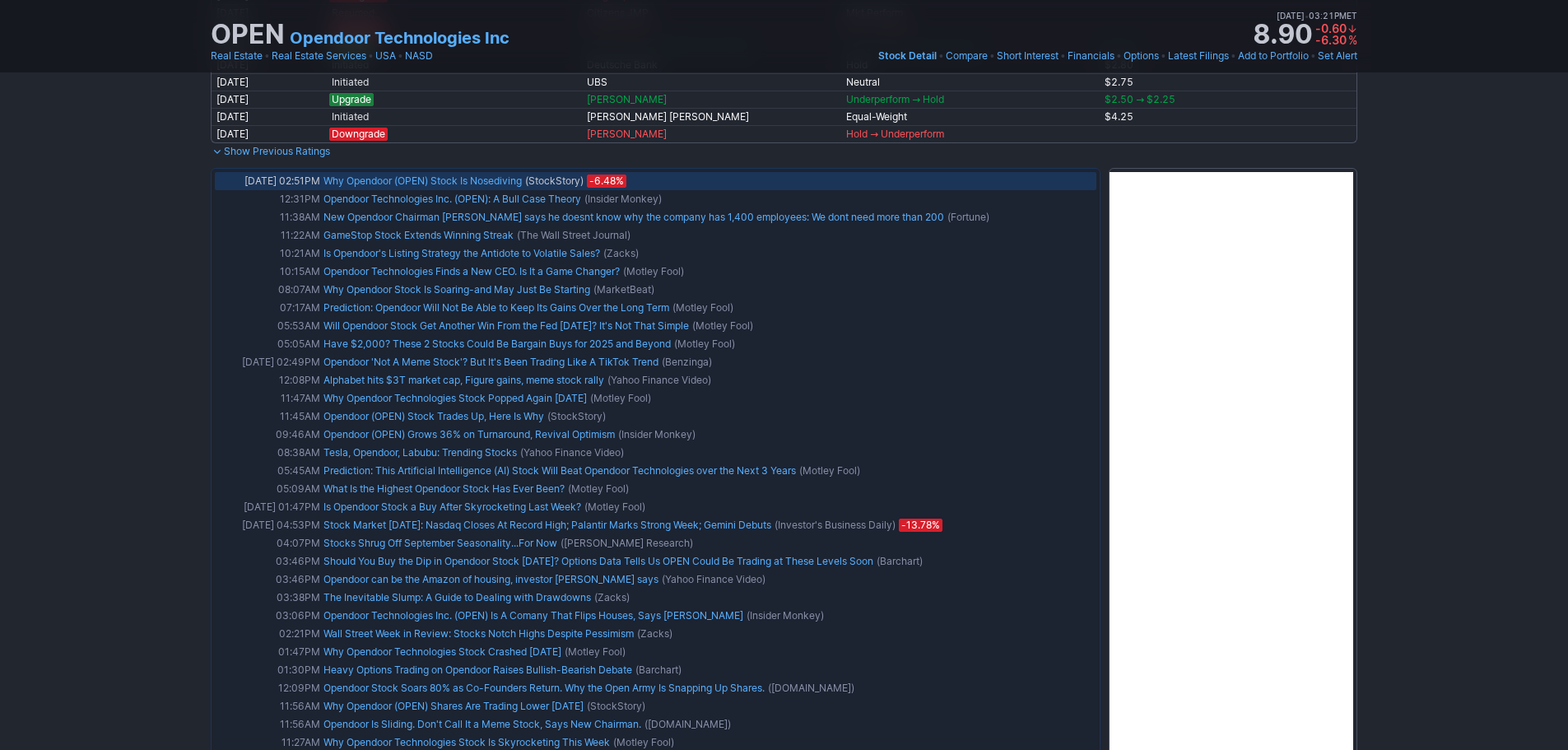
click at [452, 180] on link "Why Opendoor (OPEN) Stock Is Nosediving" at bounding box center [422, 180] width 198 height 12
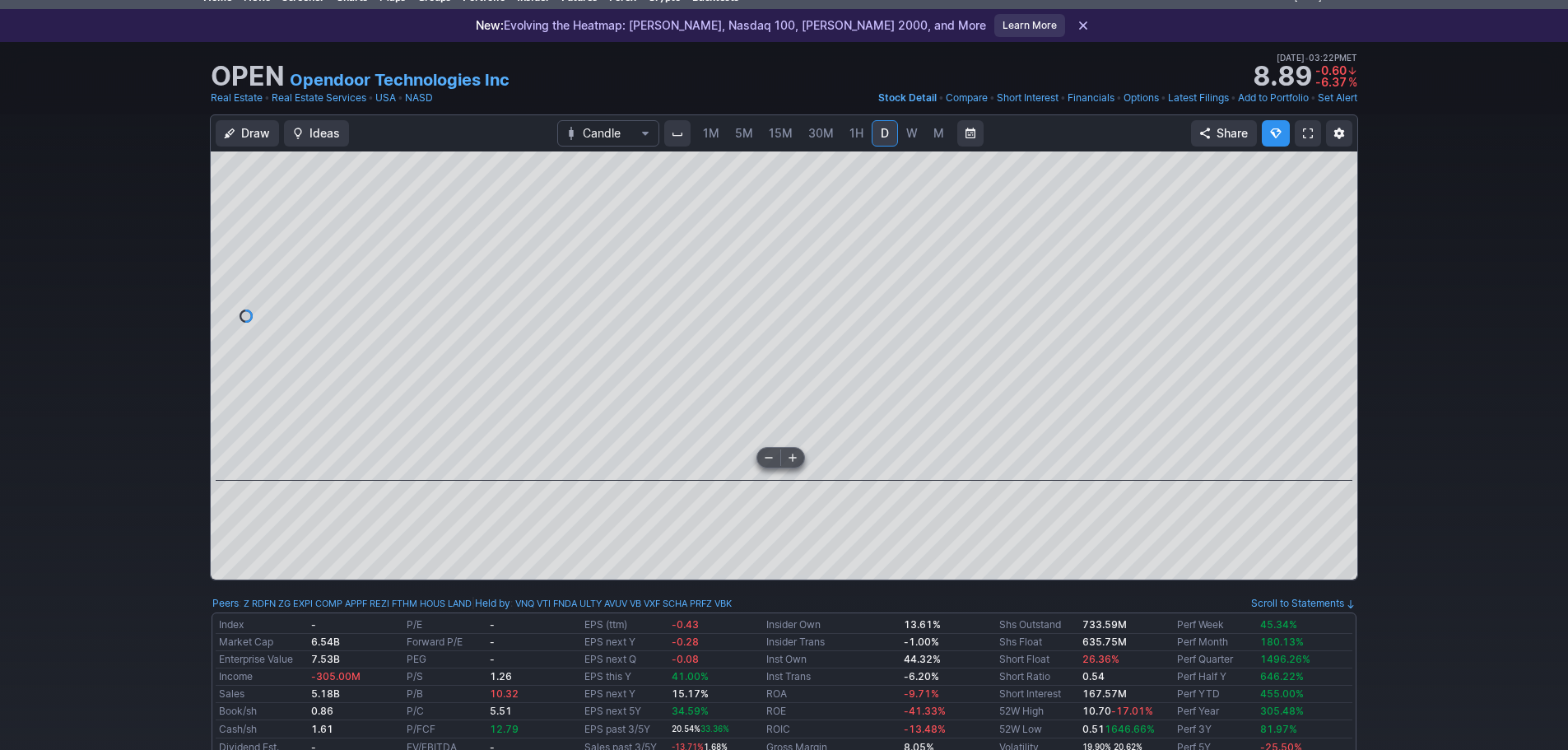
scroll to position [0, 0]
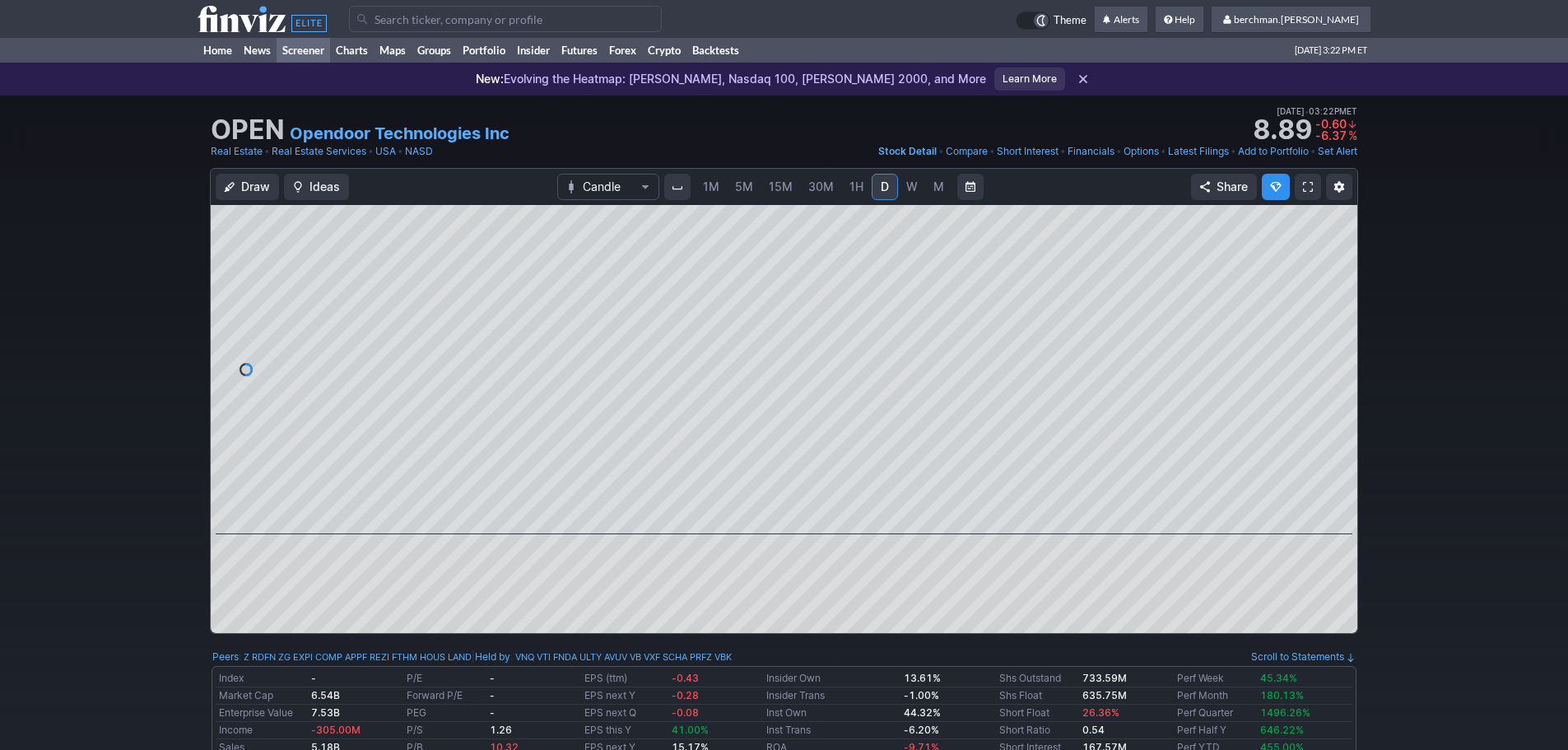
click at [297, 53] on link "Screener" at bounding box center [303, 51] width 53 height 25
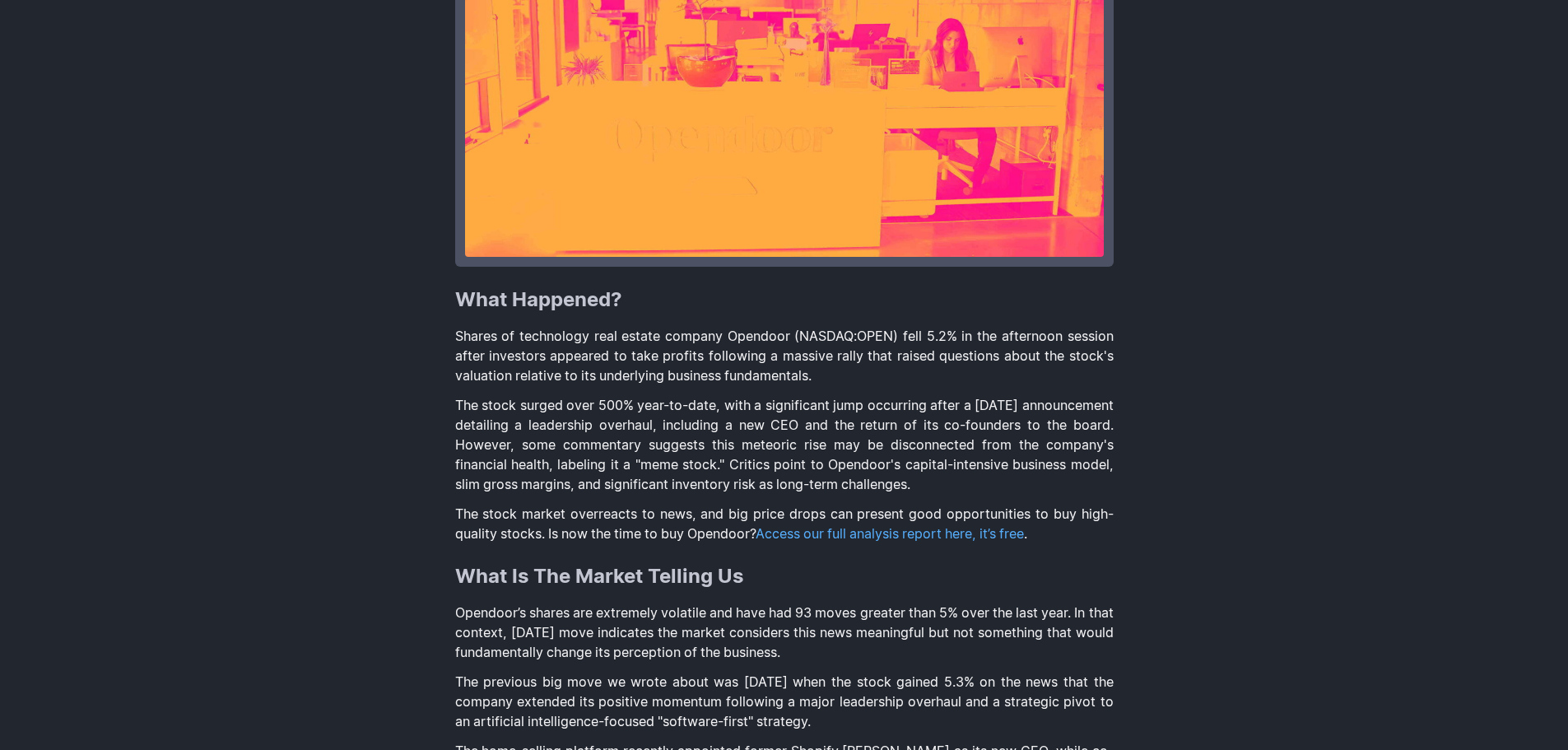
scroll to position [576, 0]
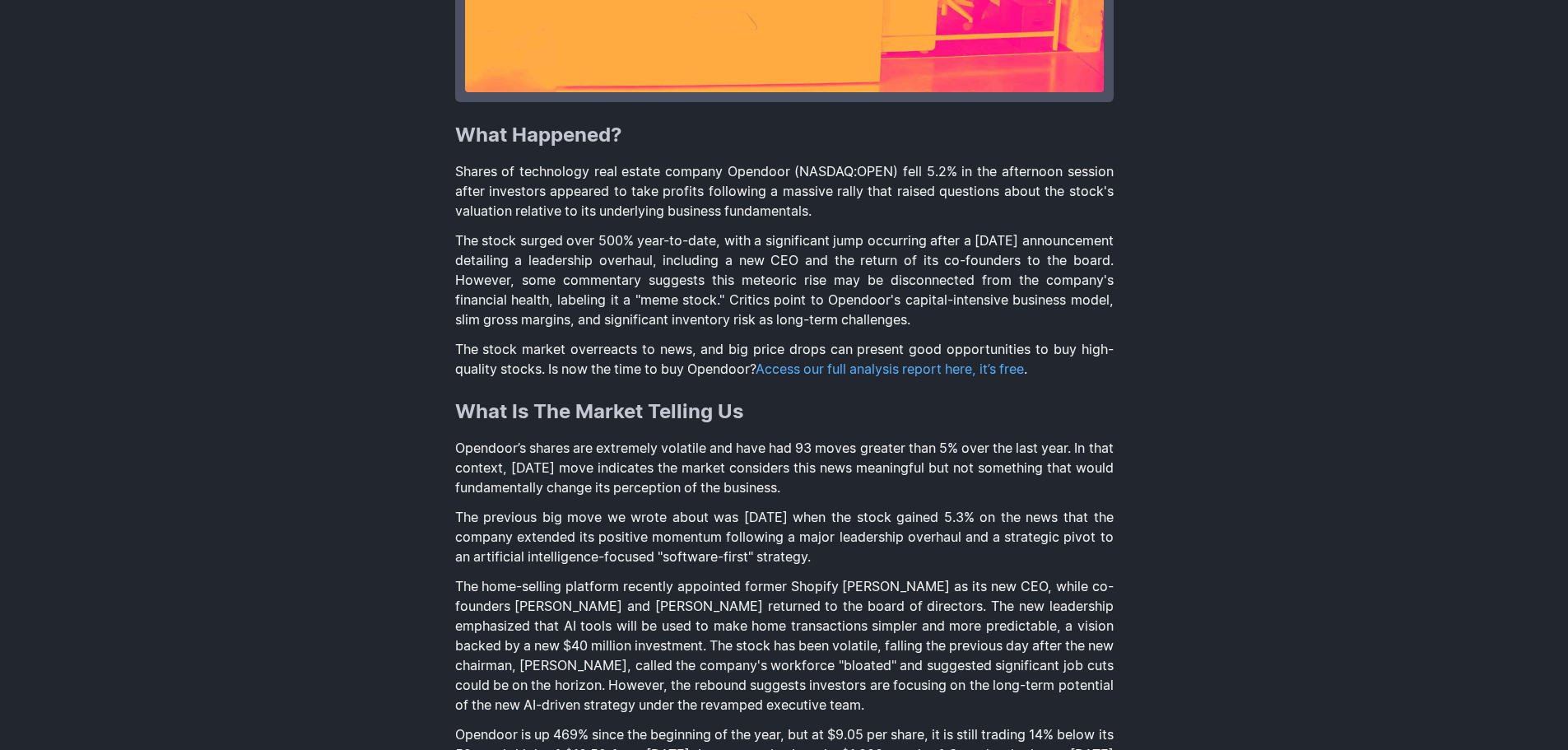
click at [936, 373] on link "Access our full analysis report here, it’s free" at bounding box center [889, 369] width 268 height 17
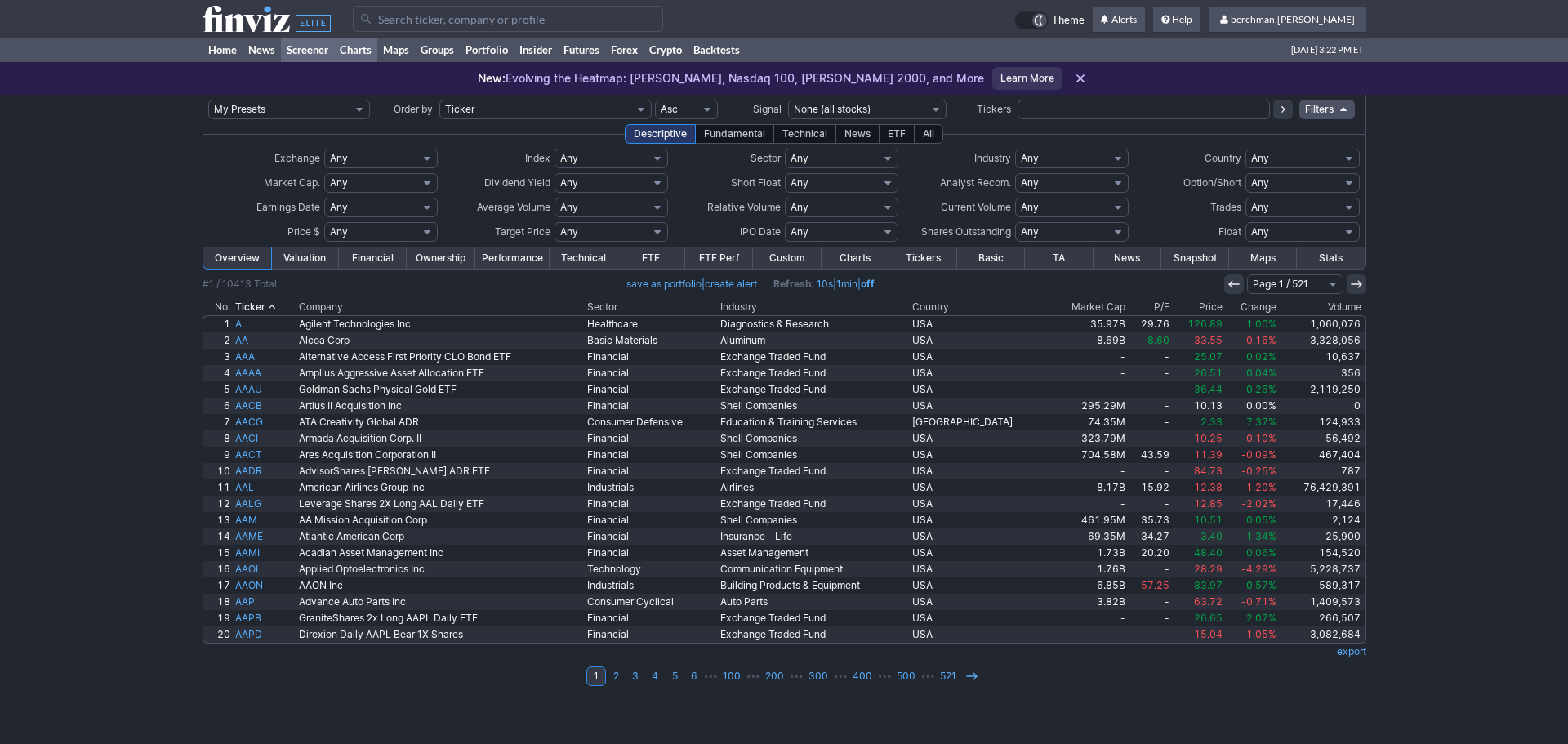
click at [366, 49] on link "Charts" at bounding box center [355, 50] width 44 height 25
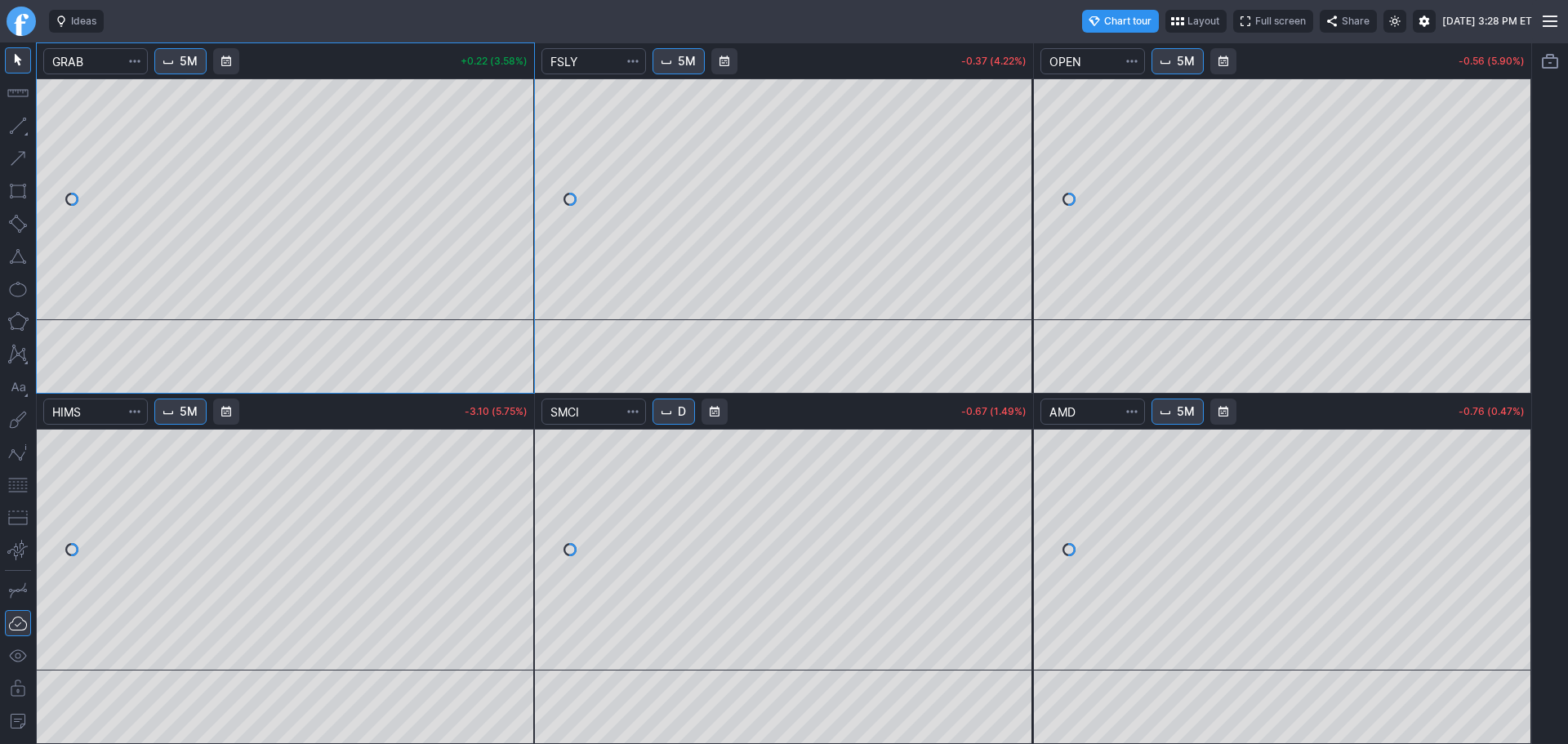
click at [18, 25] on link "Finviz.com" at bounding box center [21, 21] width 30 height 30
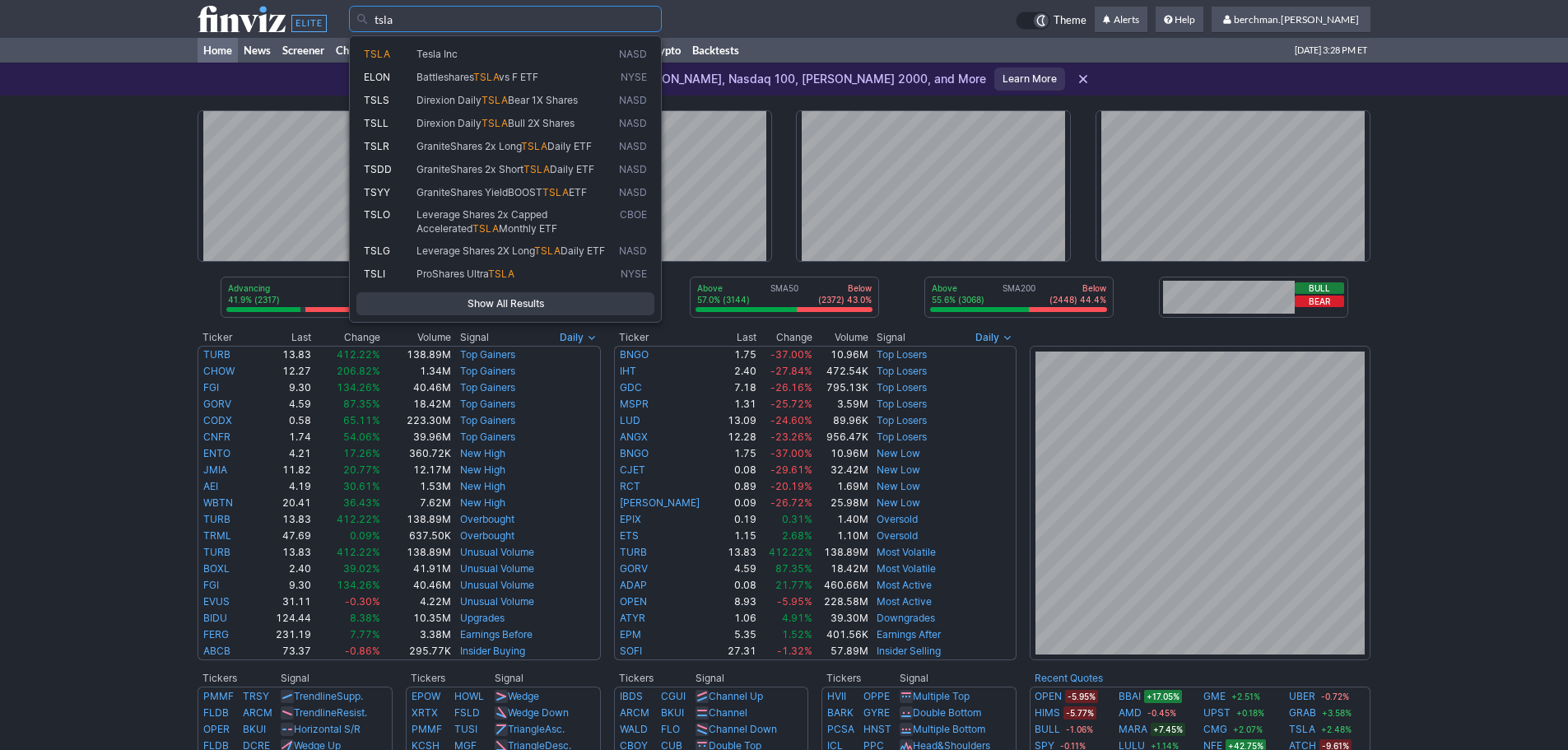
click at [500, 47] on span "Tesla Inc" at bounding box center [514, 54] width 203 height 14
type input "TSLA"
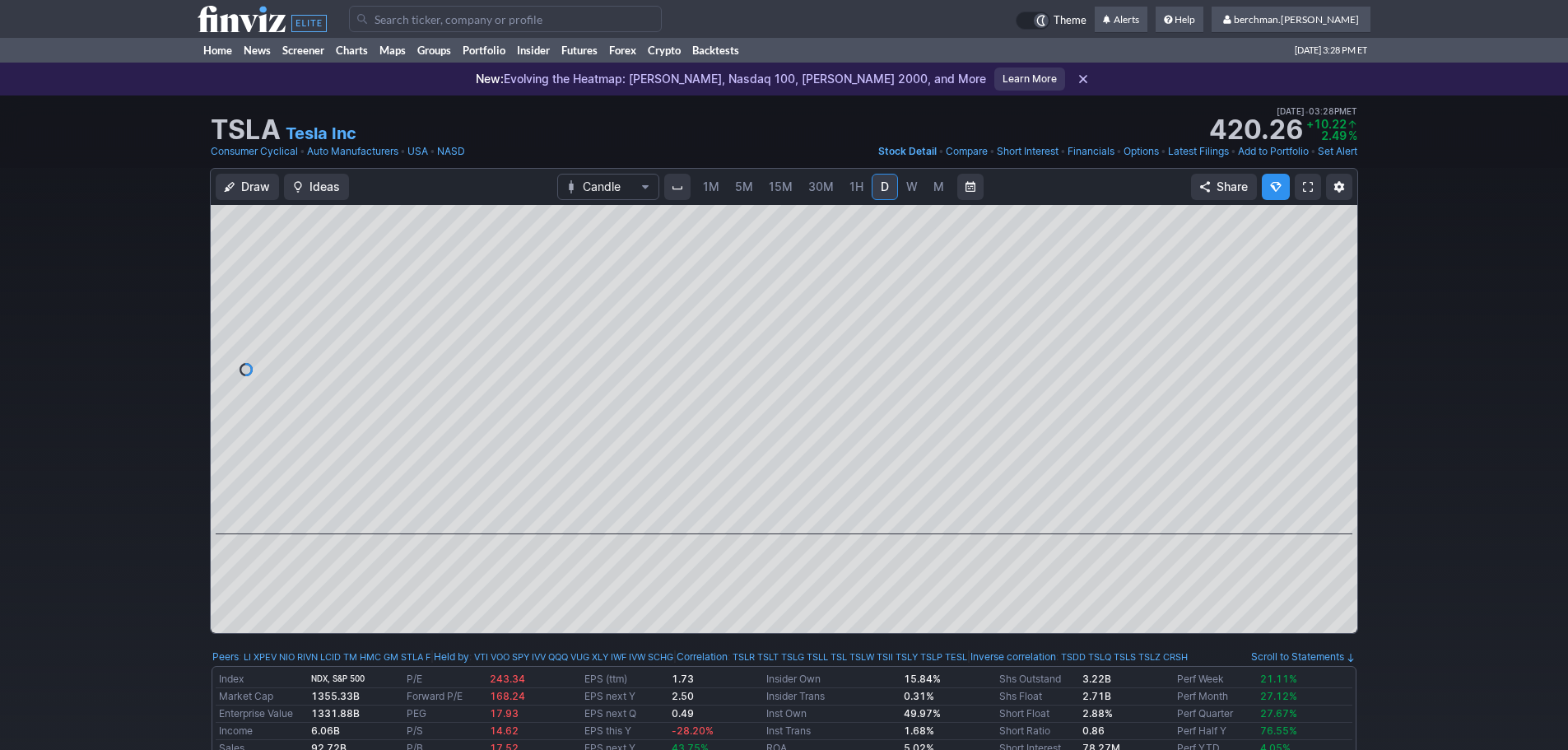
click at [737, 190] on span "5M" at bounding box center [744, 186] width 18 height 14
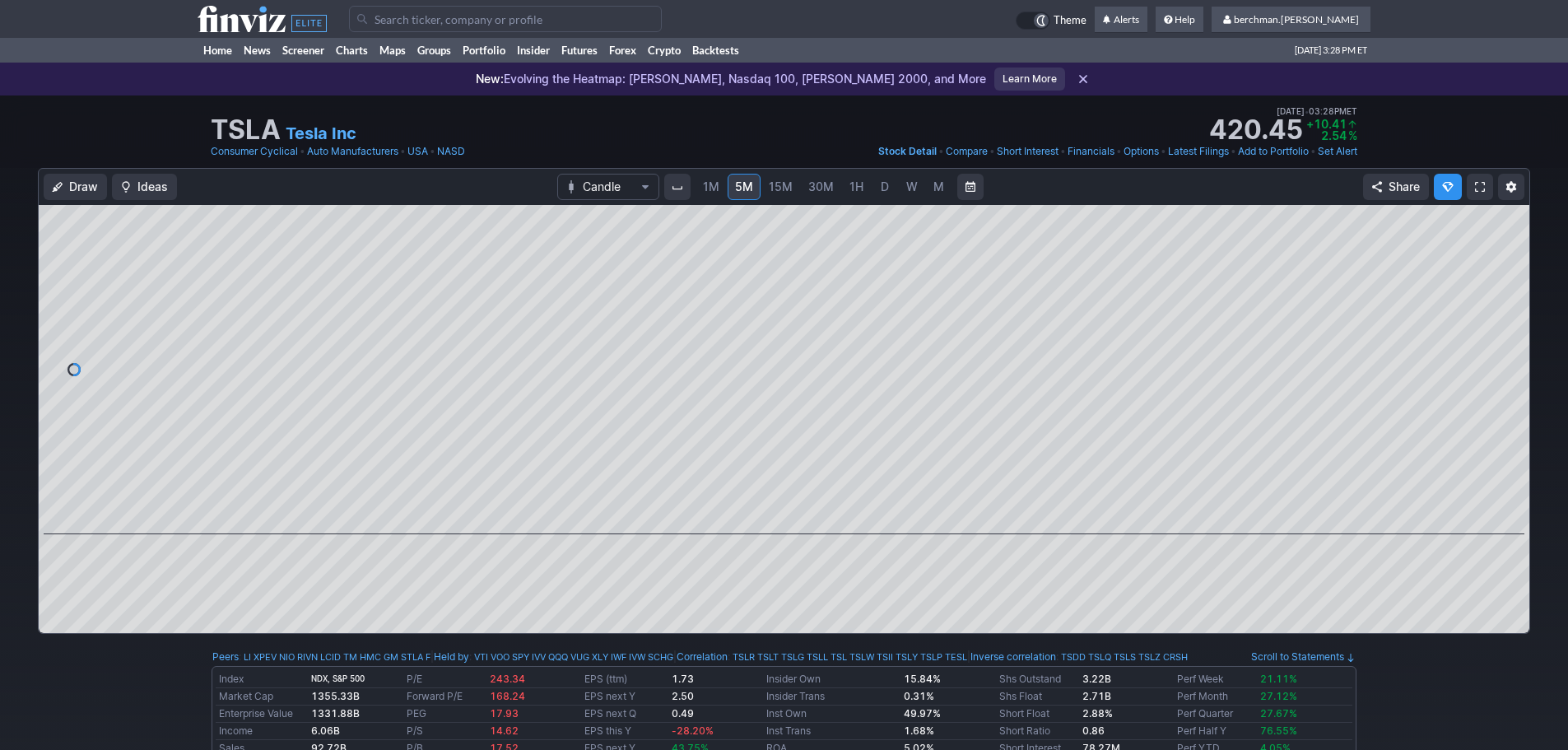
click at [716, 186] on span "1M" at bounding box center [711, 186] width 17 height 14
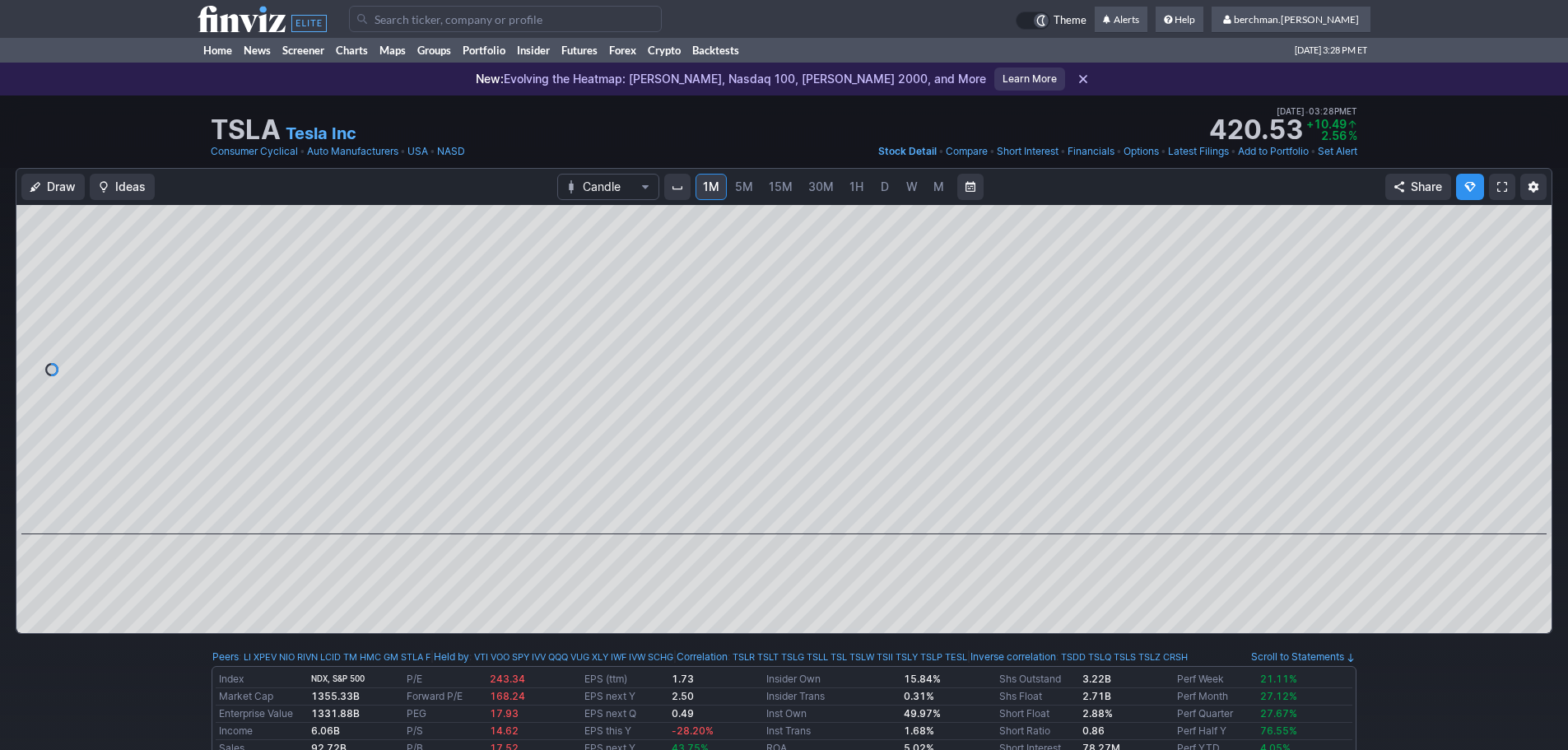
click at [890, 186] on link "D" at bounding box center [884, 187] width 27 height 27
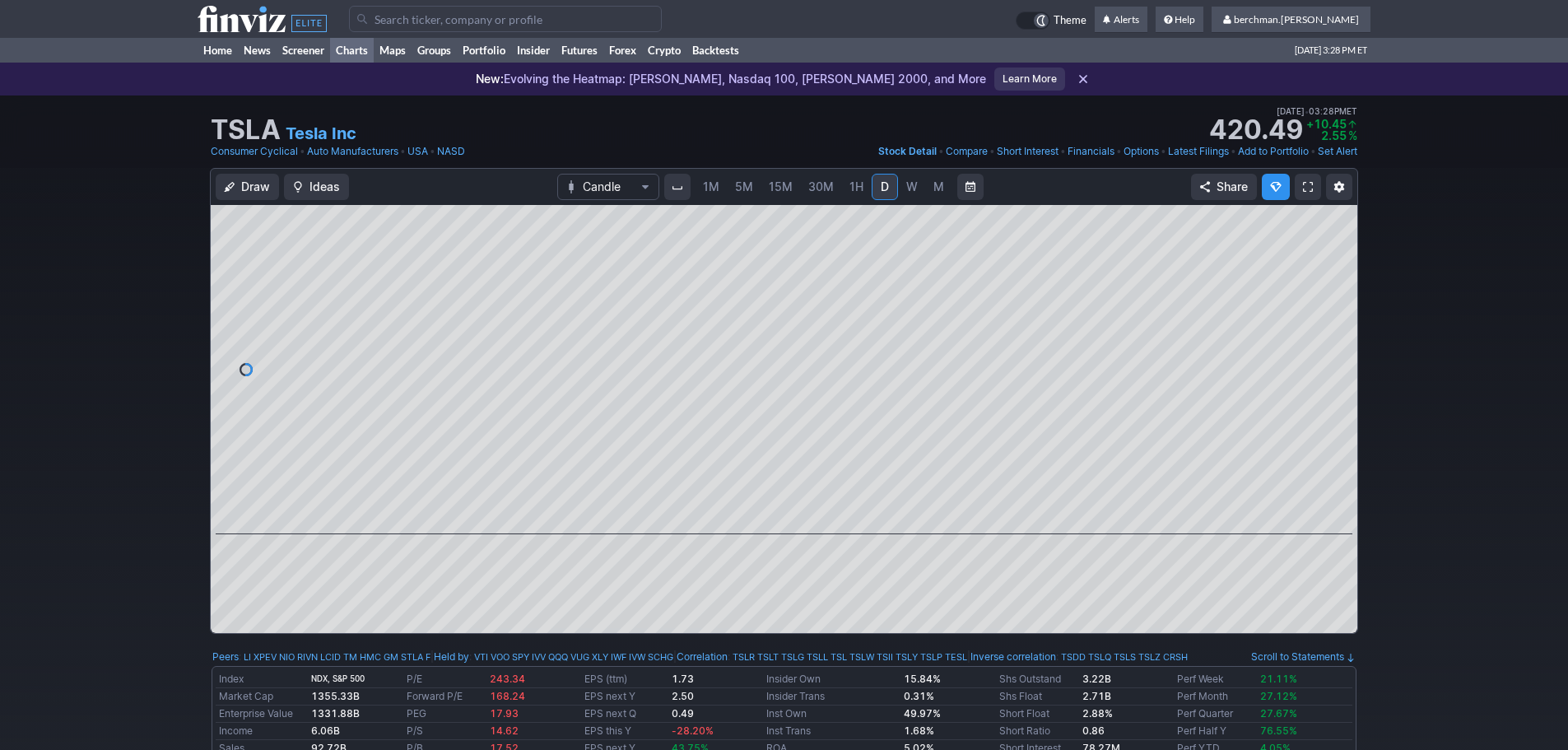
click at [357, 51] on link "Charts" at bounding box center [351, 51] width 44 height 25
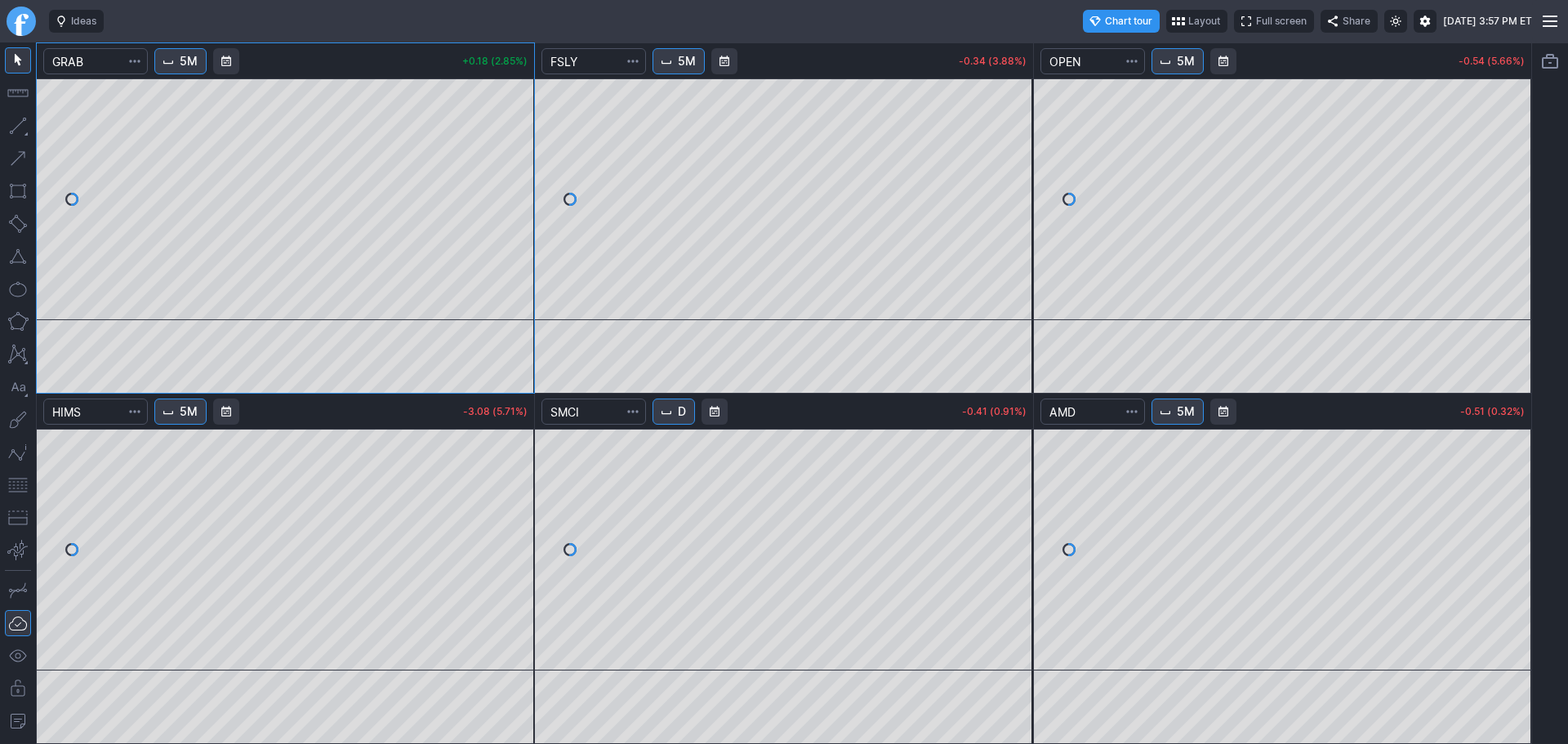
click at [673, 409] on span "Interval" at bounding box center [667, 412] width 13 height 13
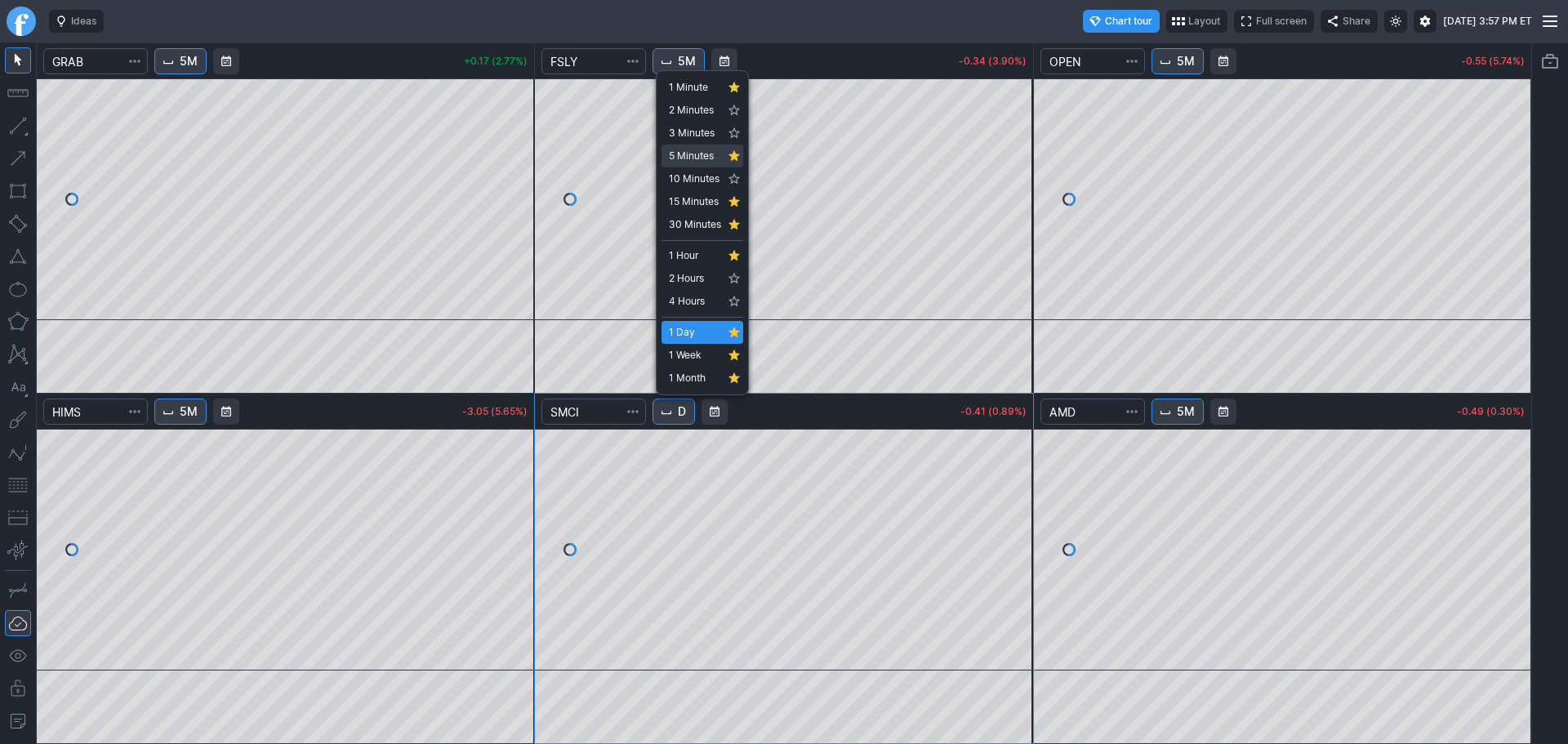
click at [688, 157] on span "5 Minutes" at bounding box center [695, 156] width 52 height 16
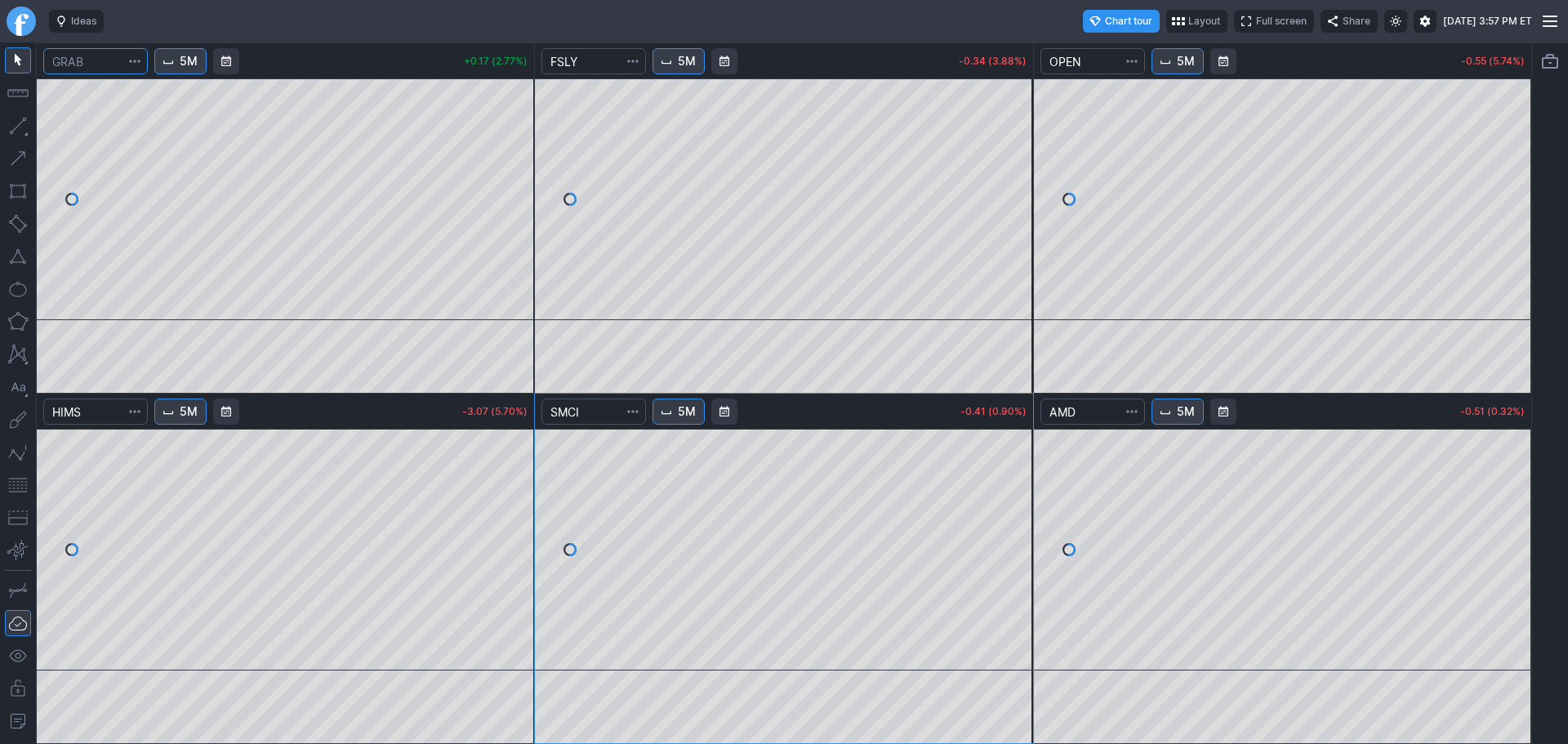
click at [68, 59] on input "Search" at bounding box center [96, 61] width 105 height 26
click at [27, 27] on link "Finviz.com" at bounding box center [21, 21] width 30 height 30
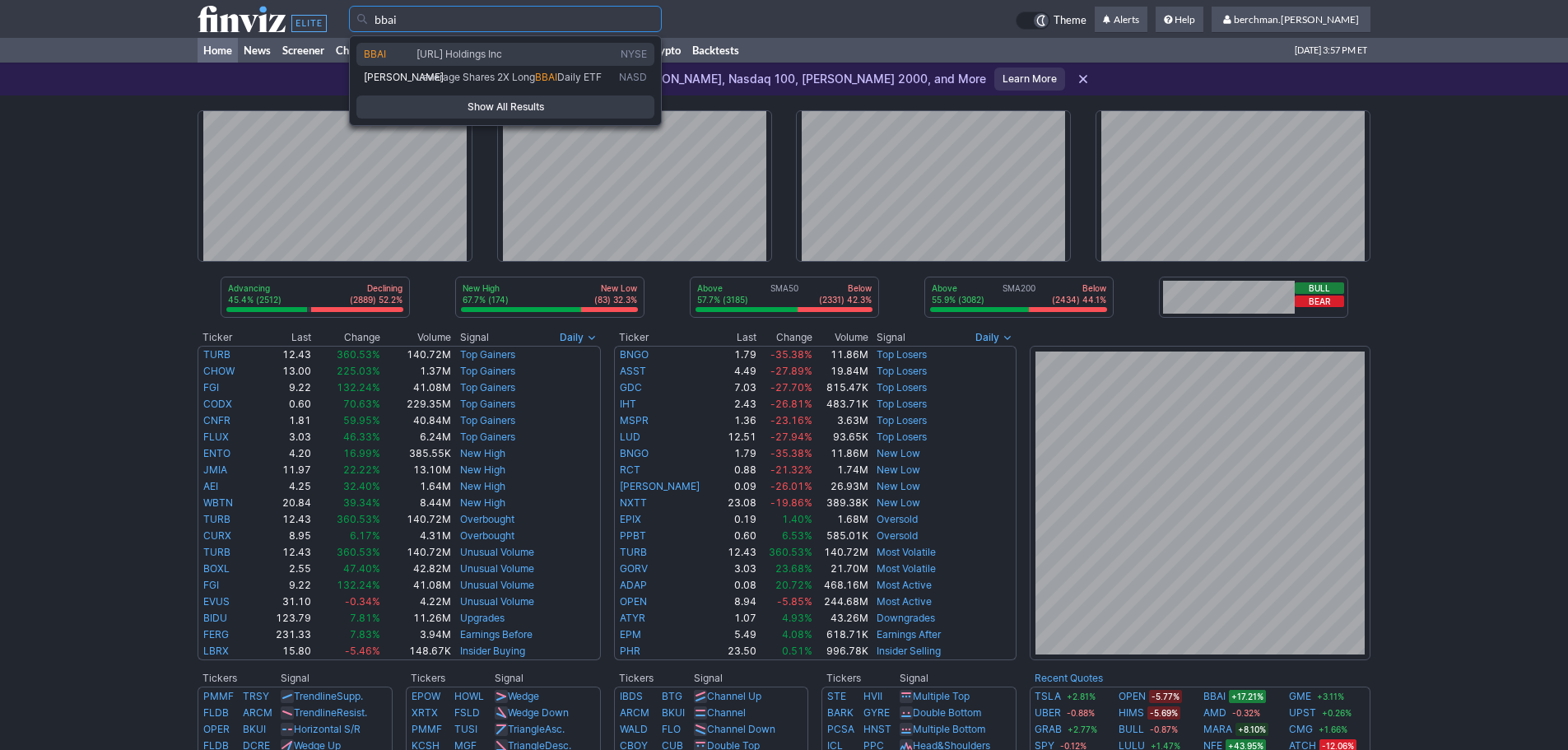
click at [495, 47] on span "[URL] Holdings Inc" at bounding box center [458, 53] width 86 height 12
type input "BBAI"
